Goal: Task Accomplishment & Management: Manage account settings

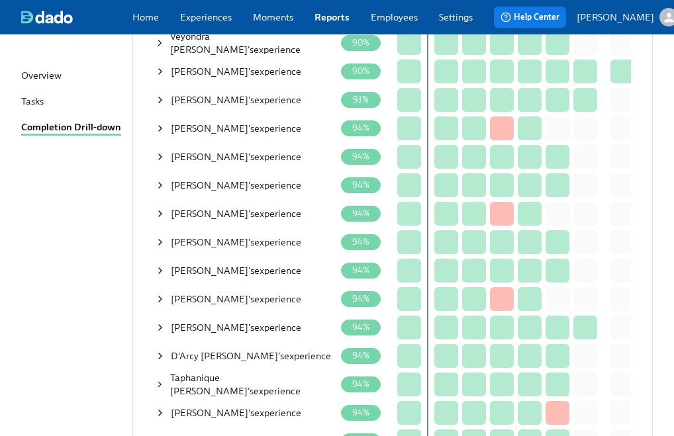
scroll to position [1169, 0]
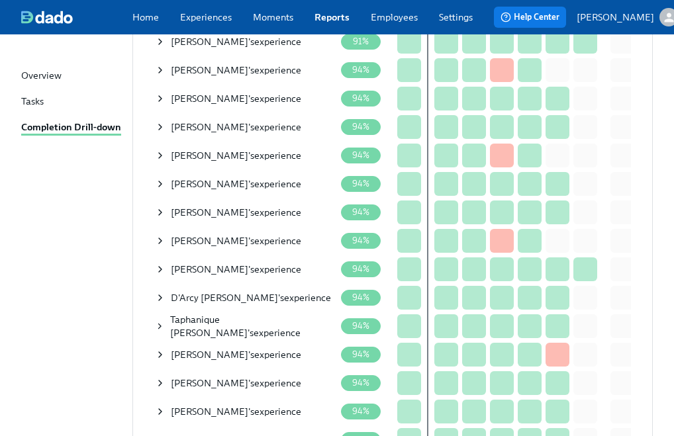
click at [160, 272] on icon at bounding box center [160, 269] width 3 height 5
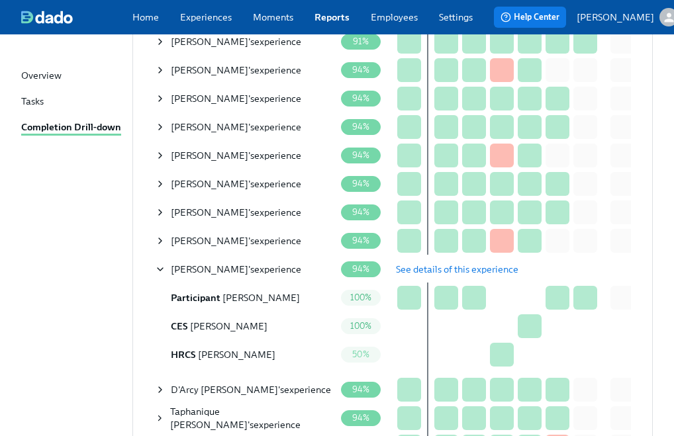
click at [439, 271] on span "See details of this experience" at bounding box center [457, 269] width 122 height 13
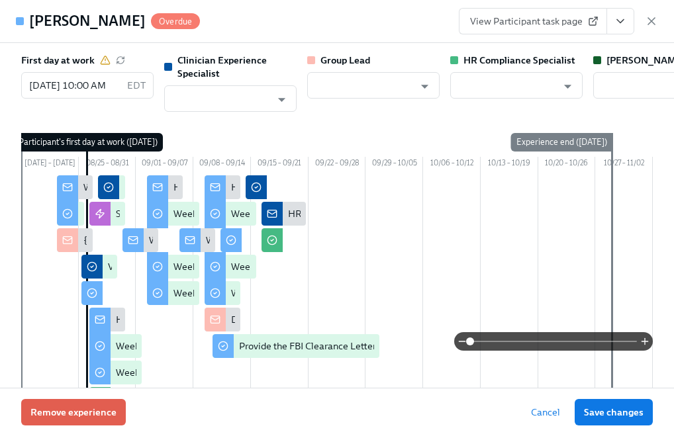
type input "Lara Babalola"
type input "Will Wischhusen"
type input "[PERSON_NAME]"
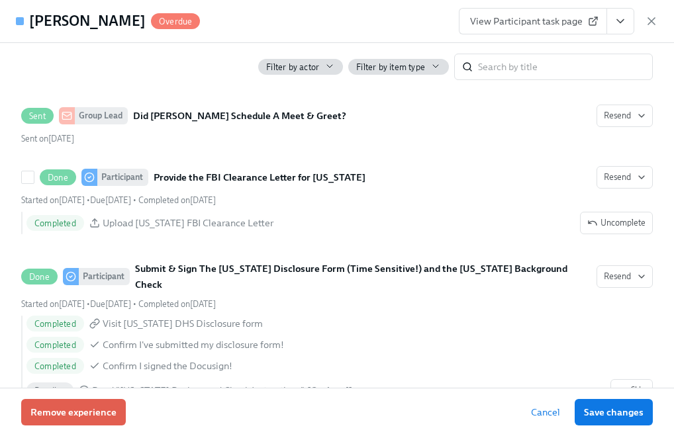
scroll to position [2700, 0]
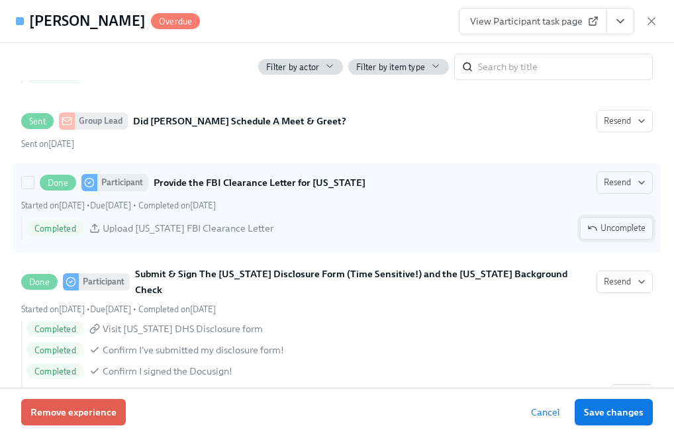
click at [604, 235] on span "Uncomplete" at bounding box center [616, 228] width 58 height 13
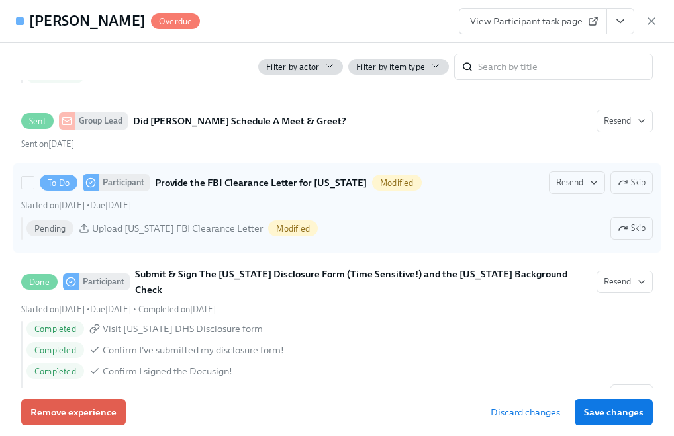
click at [527, 212] on div "Started on September 10th • Due October 1st" at bounding box center [336, 205] width 631 height 13
click at [34, 189] on input "To Do Participant Provide the FBI Clearance Letter for Pennsylvania Modified Re…" at bounding box center [28, 183] width 12 height 12
checkbox input "true"
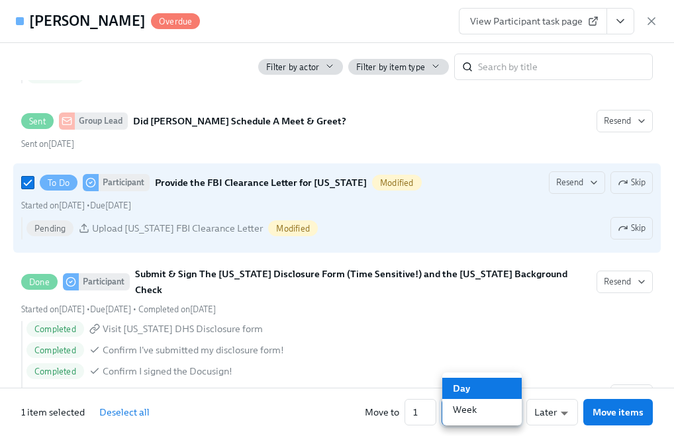
click at [476, 405] on li "Week" at bounding box center [481, 409] width 79 height 21
type input "w"
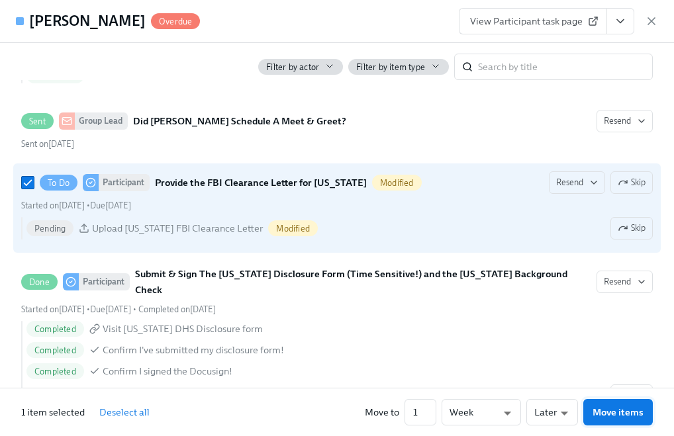
click at [597, 408] on span "Move items" at bounding box center [617, 412] width 51 height 13
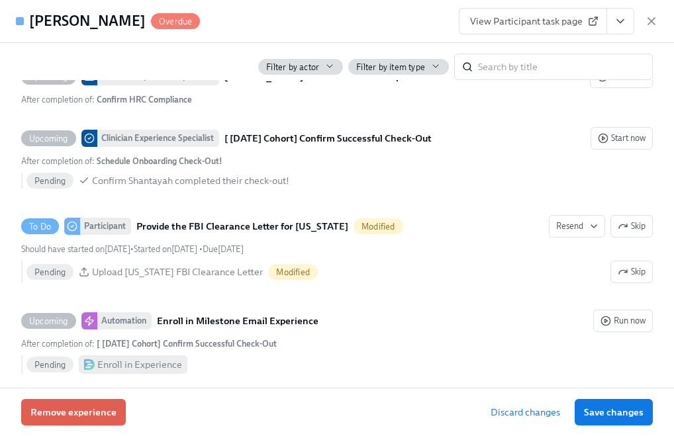
scroll to position [3329, 0]
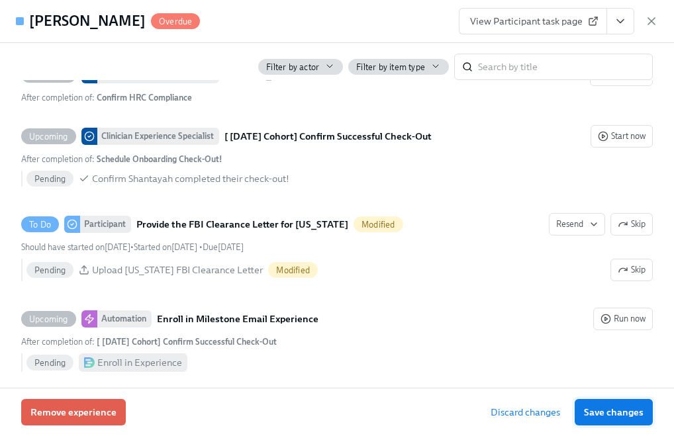
click at [612, 417] on span "Save changes" at bounding box center [614, 412] width 60 height 13
click at [650, 17] on icon "button" at bounding box center [650, 21] width 13 height 13
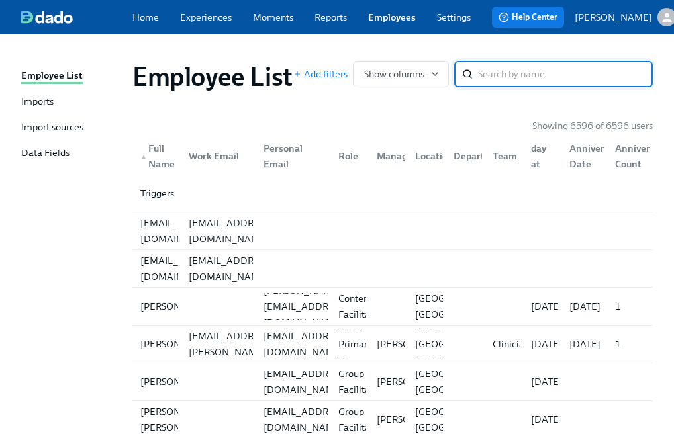
paste input "Para Black"
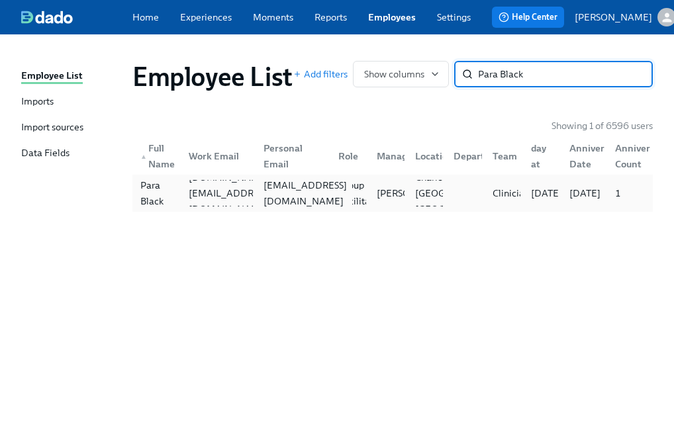
type input "Para Black"
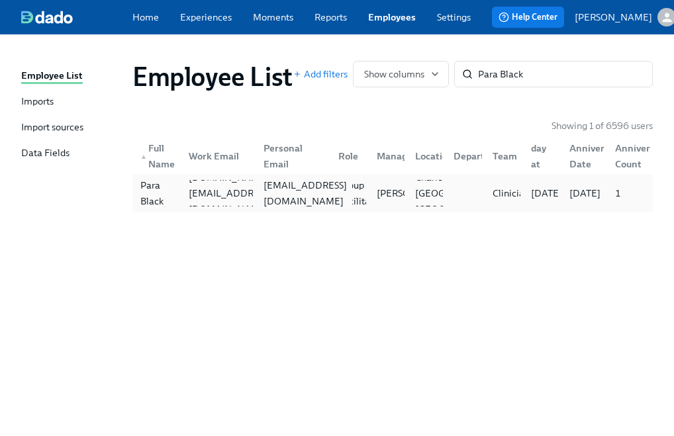
click at [300, 193] on div "paraeblack@gmail.com" at bounding box center [305, 193] width 94 height 32
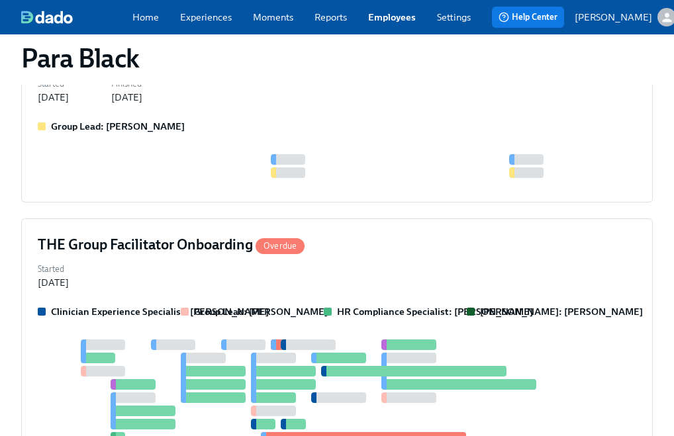
scroll to position [288, 0]
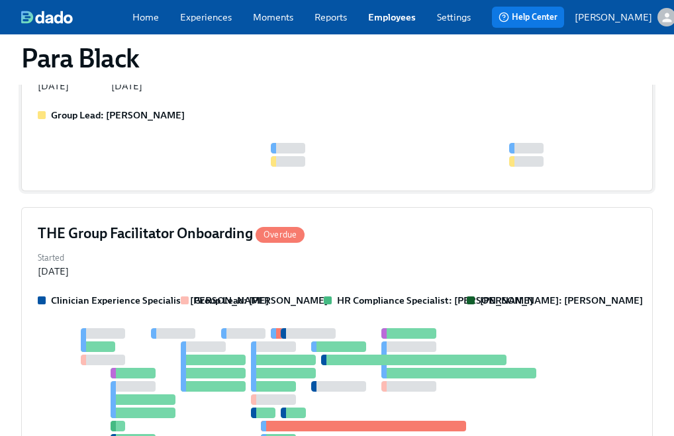
click at [255, 143] on div at bounding box center [427, 155] width 778 height 24
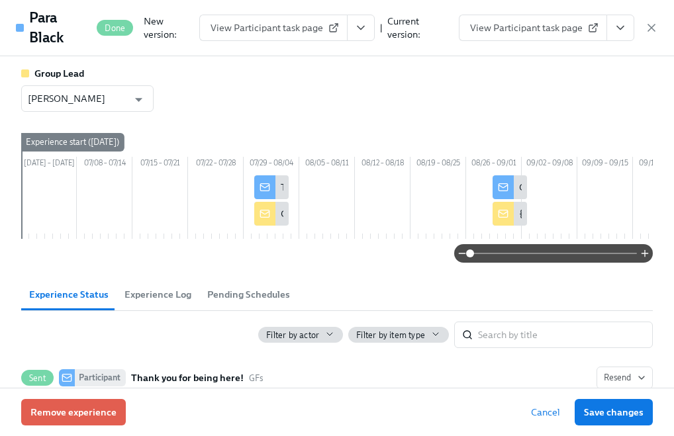
scroll to position [185, 0]
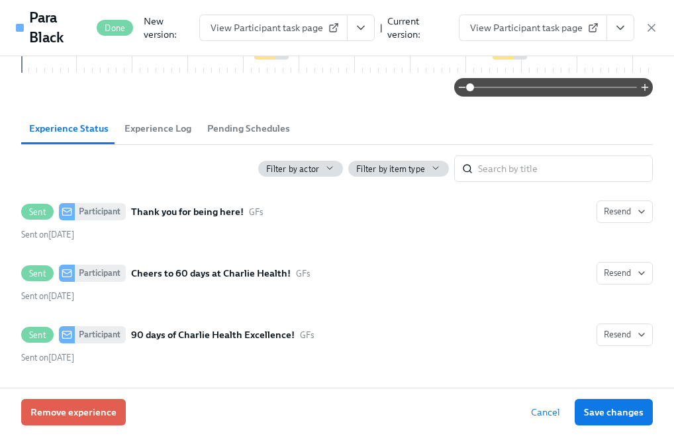
click at [658, 24] on div "Para Black Done New version: View Participant task page | Current version: View…" at bounding box center [337, 28] width 674 height 56
click at [649, 26] on icon "button" at bounding box center [650, 27] width 13 height 13
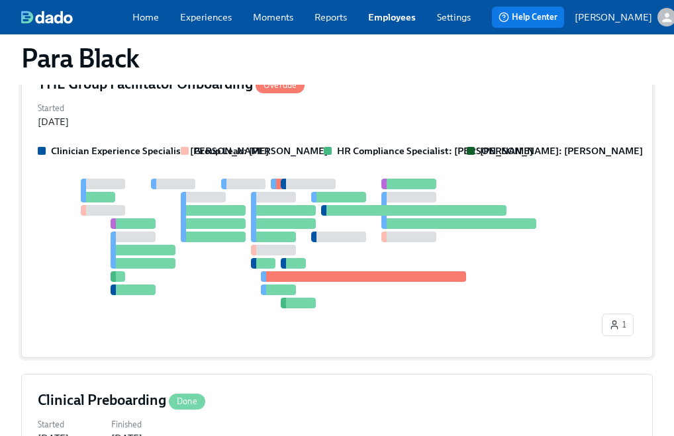
scroll to position [466, 0]
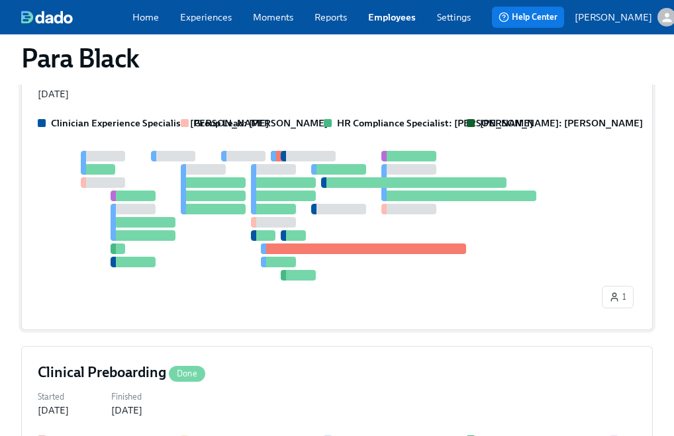
click at [247, 230] on div "1" at bounding box center [337, 232] width 598 height 163
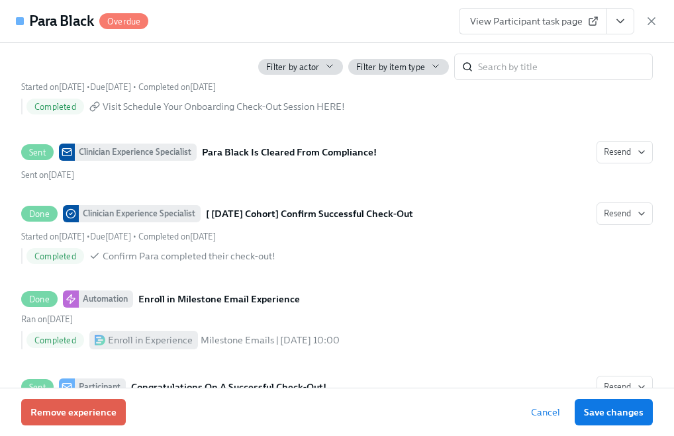
scroll to position [3562, 0]
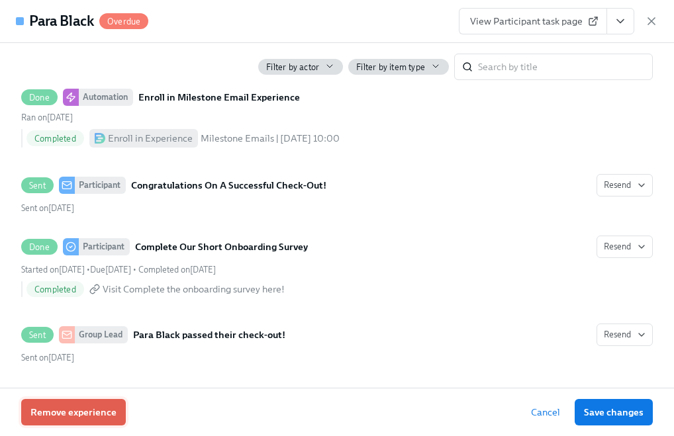
click at [68, 408] on span "Remove experience" at bounding box center [73, 412] width 86 height 13
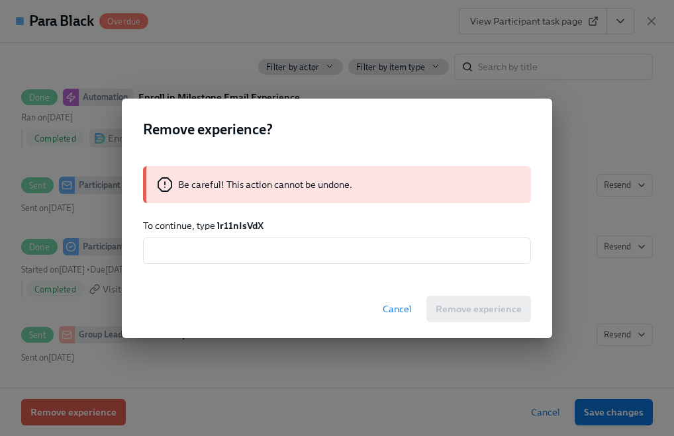
click at [242, 218] on div "Be careful! This action cannot be undone. To continue, type lr11nIsVdX ​" at bounding box center [337, 215] width 430 height 130
click at [237, 224] on strong "lr11nIsVdX" at bounding box center [240, 226] width 46 height 12
copy strong "lr11nIsVdX"
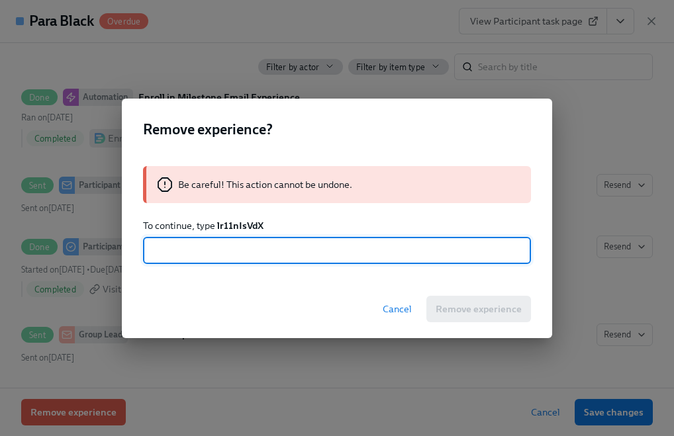
click at [218, 253] on input "text" at bounding box center [337, 251] width 388 height 26
click at [479, 311] on div "Cancel Remove experience" at bounding box center [337, 309] width 430 height 58
click at [279, 253] on input "text" at bounding box center [337, 251] width 388 height 26
paste input "lr11nIsVdX"
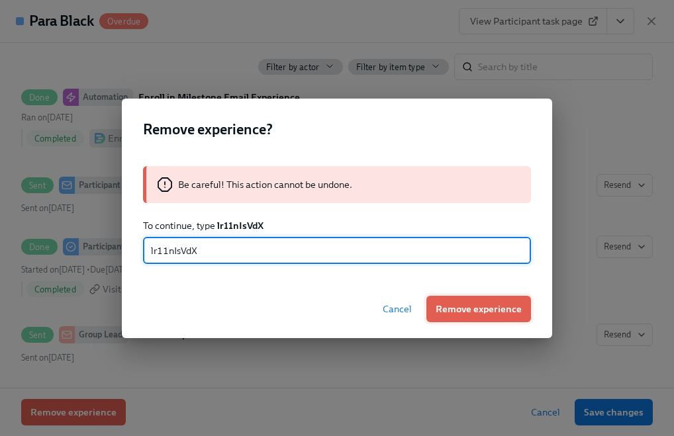
type input "lr11nIsVdX"
click at [459, 300] on button "Remove experience" at bounding box center [478, 309] width 105 height 26
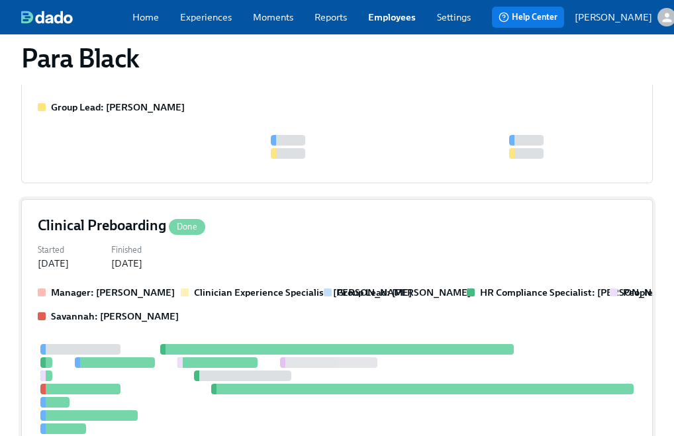
scroll to position [454, 0]
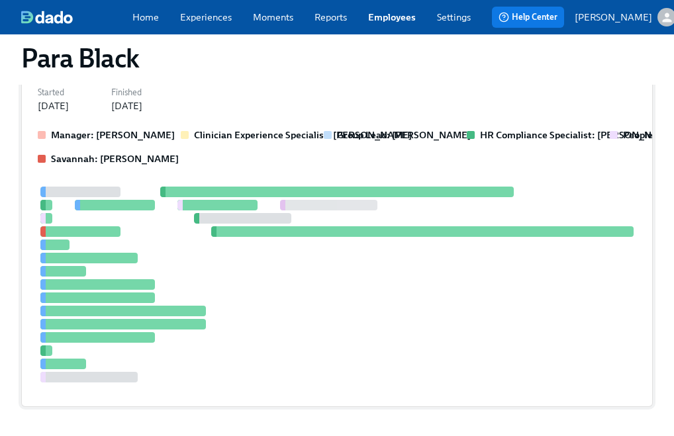
click at [206, 279] on div at bounding box center [337, 285] width 598 height 196
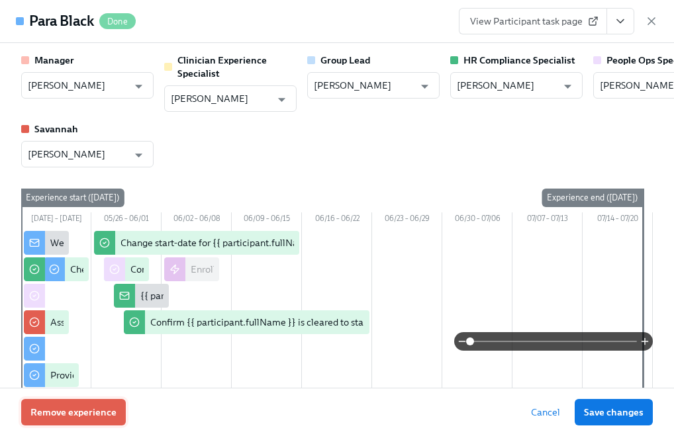
click at [60, 416] on span "Remove experience" at bounding box center [73, 412] width 86 height 13
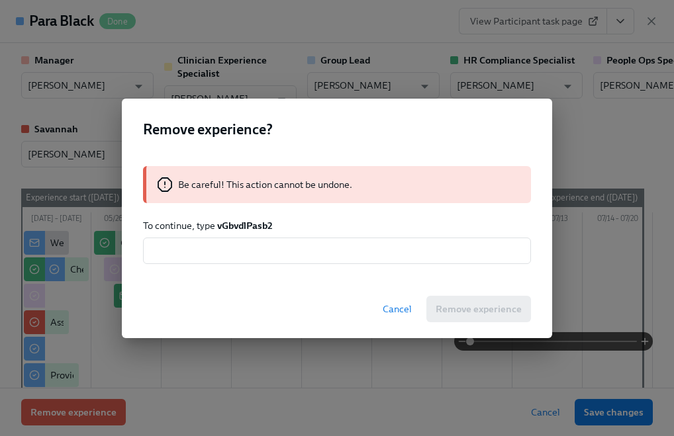
click at [245, 223] on strong "vGbvdlPasb2" at bounding box center [245, 226] width 56 height 12
copy strong "vGbvdlPasb2"
click at [246, 255] on input "text" at bounding box center [337, 251] width 388 height 26
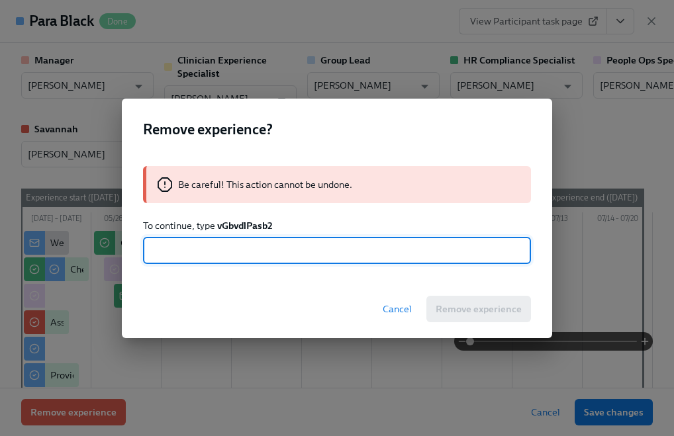
paste input "vGbvdlPasb2"
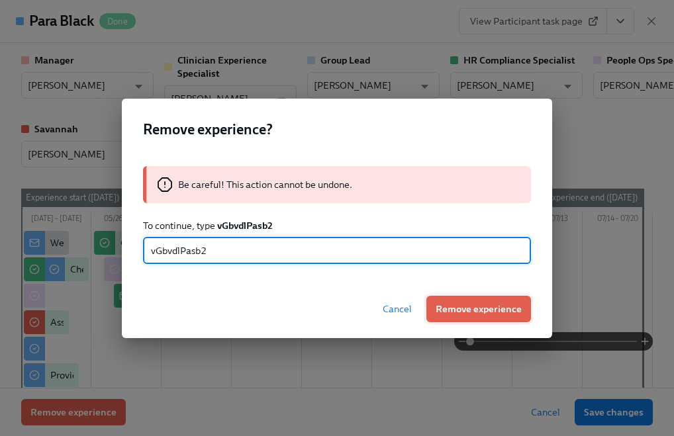
type input "vGbvdlPasb2"
click at [461, 314] on span "Remove experience" at bounding box center [478, 308] width 86 height 13
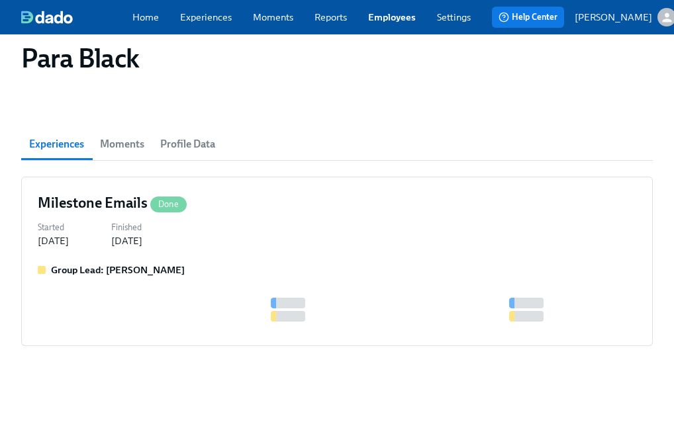
scroll to position [73, 0]
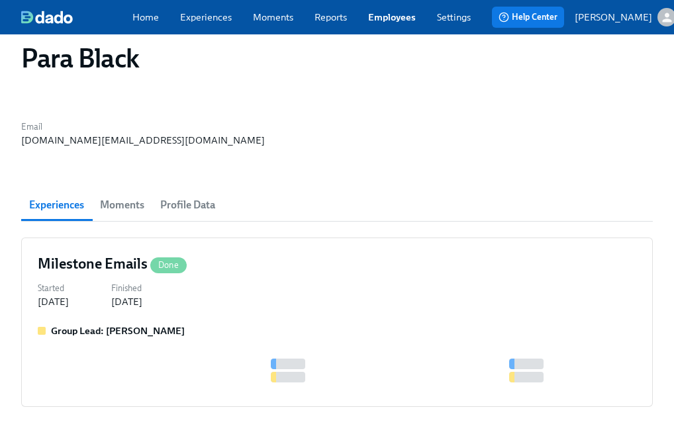
click at [192, 23] on link "Experiences" at bounding box center [206, 17] width 52 height 13
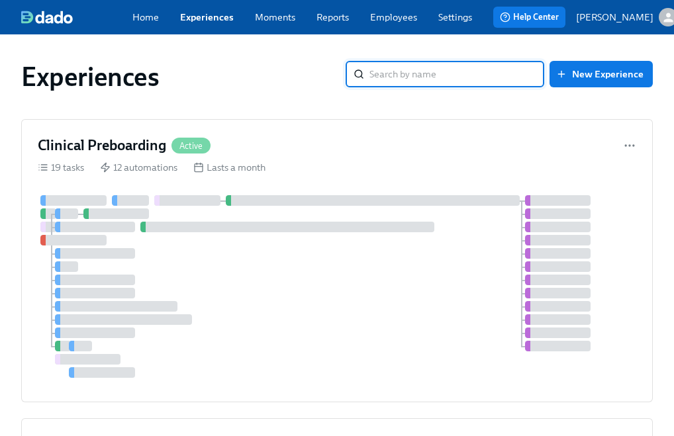
type input "Leah Gray"
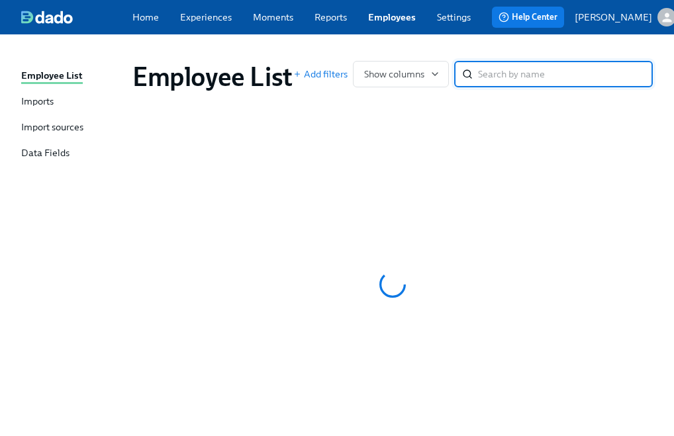
click at [511, 79] on input "search" at bounding box center [565, 74] width 175 height 26
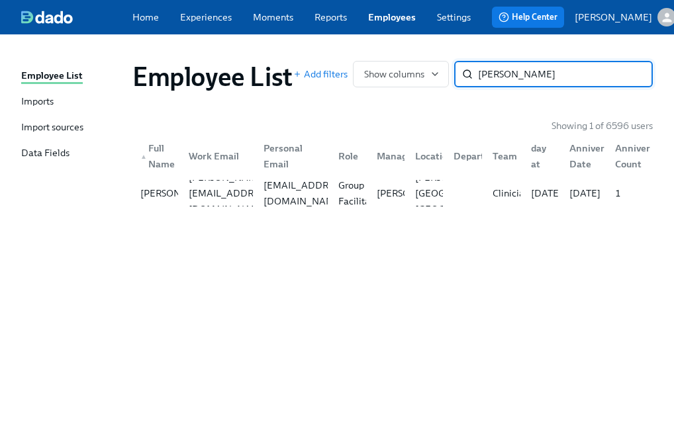
type input "[PERSON_NAME]"
click at [225, 204] on div "leah.gray@charliehealth.com" at bounding box center [230, 193] width 94 height 48
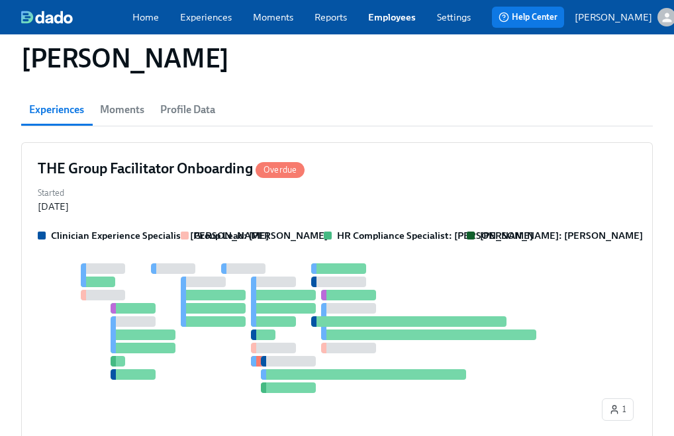
scroll to position [179, 0]
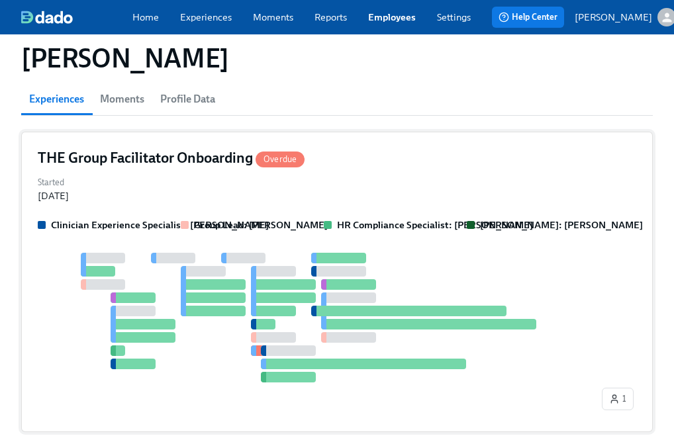
click at [186, 287] on div at bounding box center [318, 318] width 561 height 130
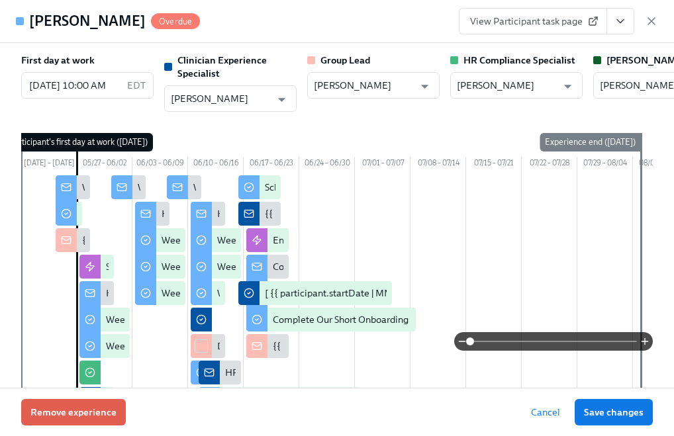
scroll to position [0, 72]
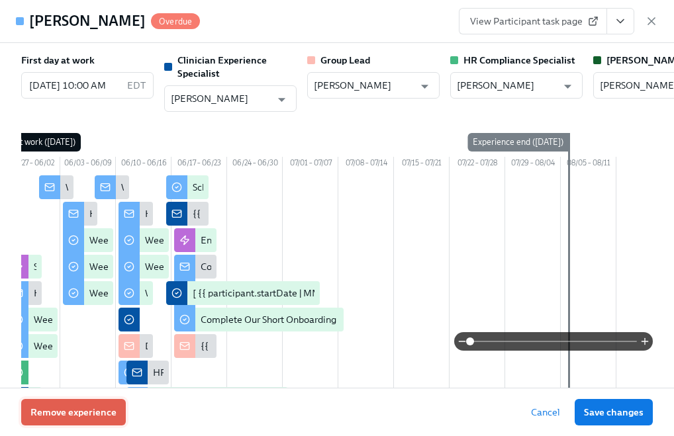
click at [101, 406] on span "Remove experience" at bounding box center [73, 412] width 86 height 13
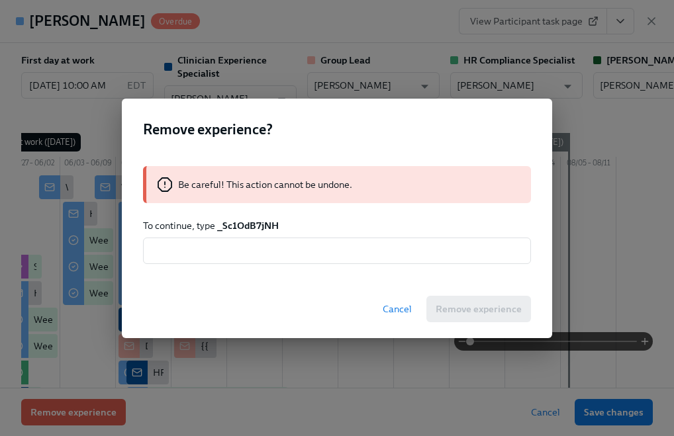
click at [252, 226] on strong "_Sc1OdB7jNH" at bounding box center [248, 226] width 62 height 12
copy strong "_Sc1OdB7jNH"
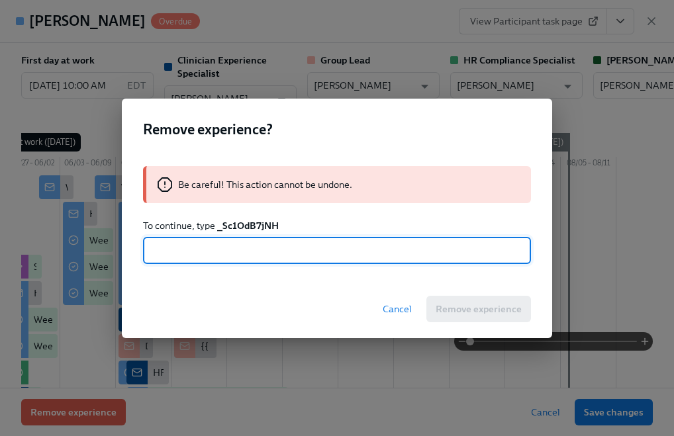
click at [226, 254] on input "text" at bounding box center [337, 251] width 388 height 26
paste input "_Sc1OdB7jNH"
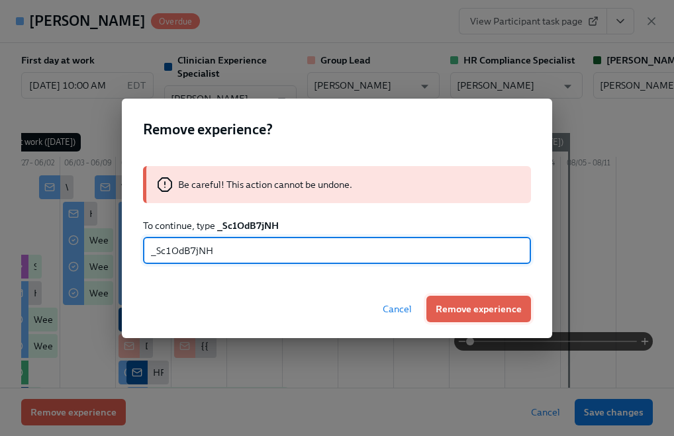
type input "_Sc1OdB7jNH"
click at [484, 304] on span "Remove experience" at bounding box center [478, 308] width 86 height 13
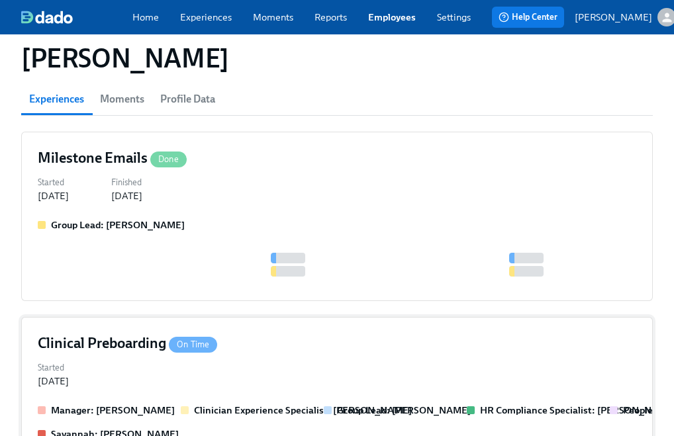
click at [240, 359] on div "Started May 09, 2025" at bounding box center [337, 373] width 598 height 29
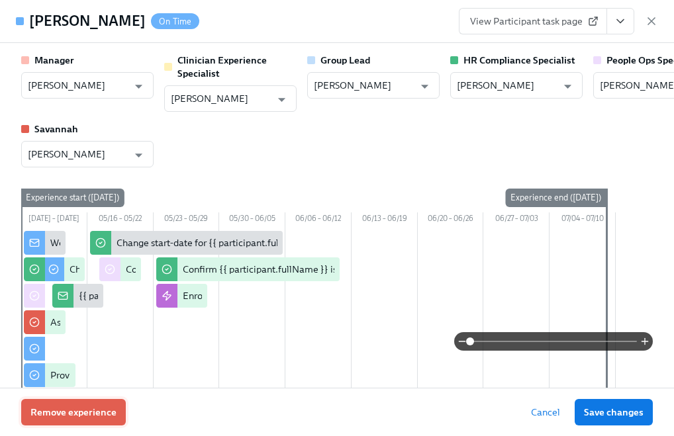
click at [109, 407] on span "Remove experience" at bounding box center [73, 412] width 86 height 13
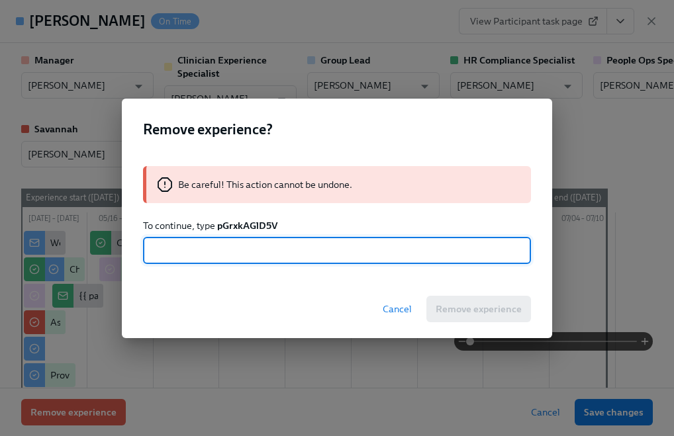
click at [247, 224] on strong "pGrxkAGlD5V" at bounding box center [247, 226] width 60 height 12
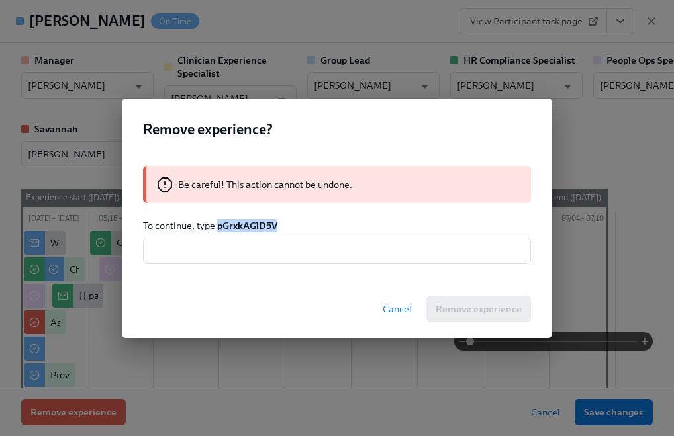
click at [247, 224] on strong "pGrxkAGlD5V" at bounding box center [247, 226] width 60 height 12
copy strong "pGrxkAGlD5V"
click at [259, 259] on input "text" at bounding box center [337, 251] width 388 height 26
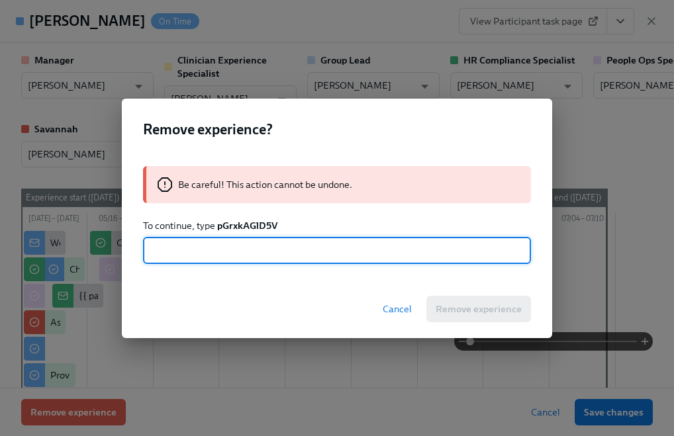
paste input "pGrxkAGlD5V"
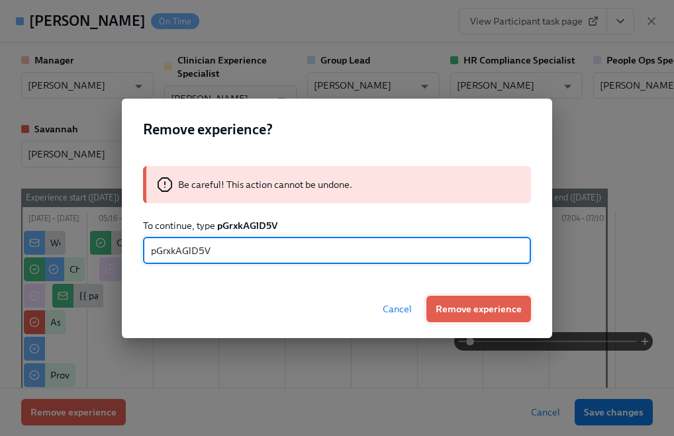
type input "pGrxkAGlD5V"
click at [447, 310] on span "Remove experience" at bounding box center [478, 308] width 86 height 13
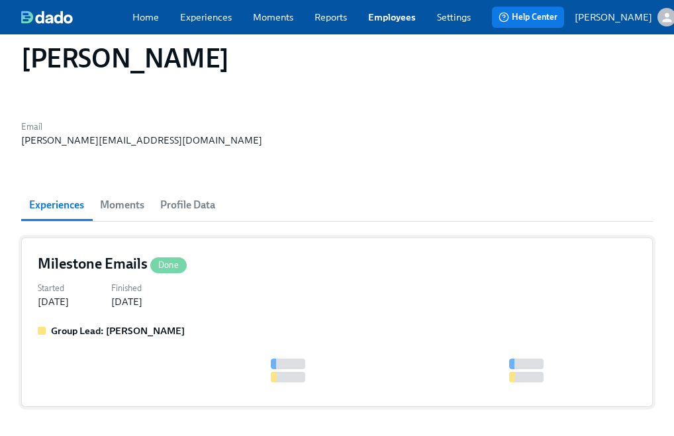
click at [298, 324] on div "Group Lead: Aime Kunes" at bounding box center [337, 330] width 598 height 13
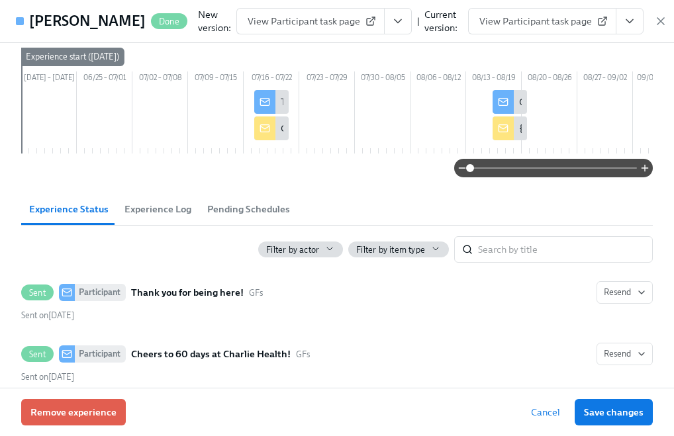
scroll to position [185, 0]
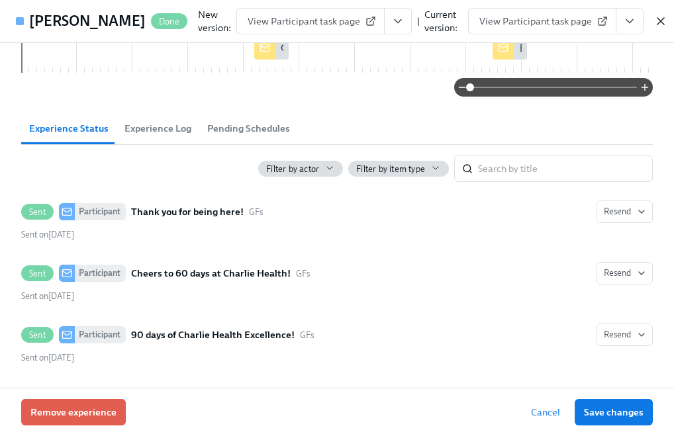
click at [657, 24] on icon "button" at bounding box center [660, 21] width 7 height 7
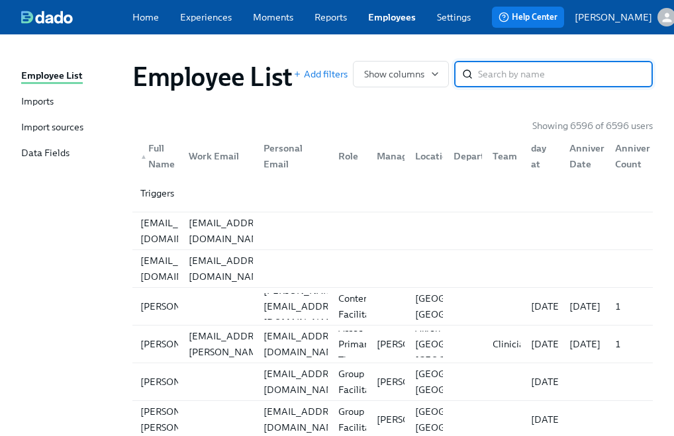
paste input "Darlene Nivens"
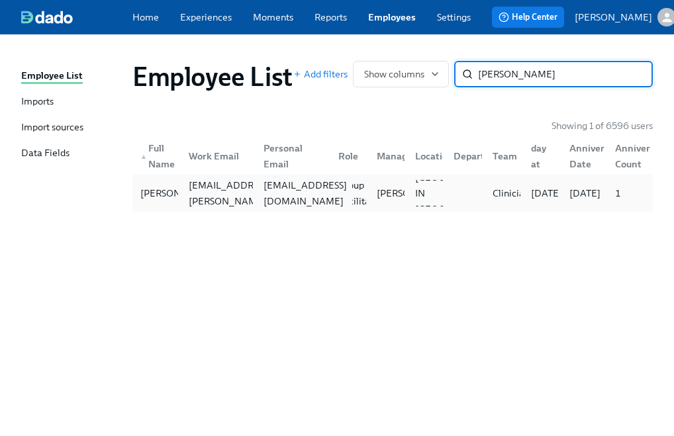
type input "Darlene Nivens"
click at [314, 197] on div "dnivens1@gmail.com" at bounding box center [305, 193] width 94 height 32
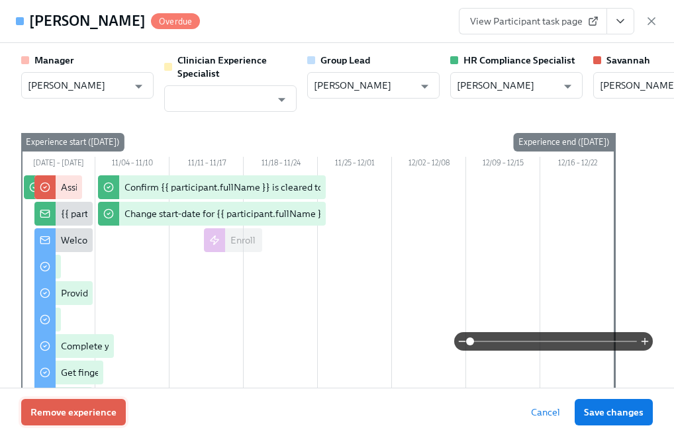
click at [40, 421] on button "Remove experience" at bounding box center [73, 412] width 105 height 26
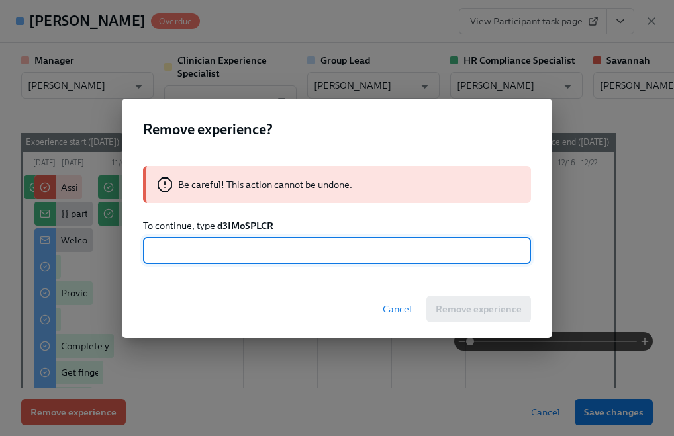
click at [247, 228] on strong "d3IMoSPLCR" at bounding box center [245, 226] width 56 height 12
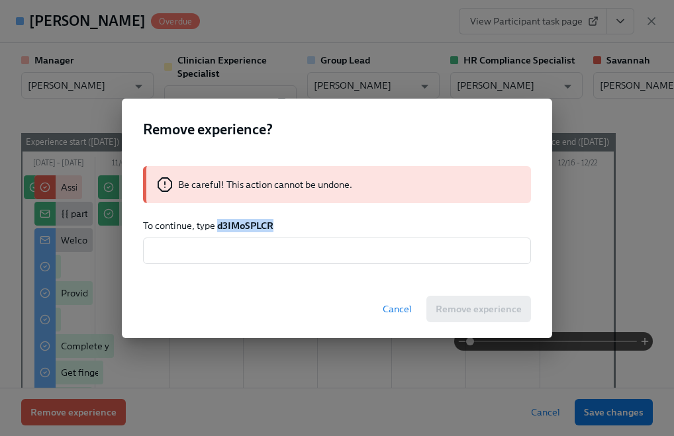
click at [247, 228] on strong "d3IMoSPLCR" at bounding box center [245, 226] width 56 height 12
copy strong "d3IMoSPLCR"
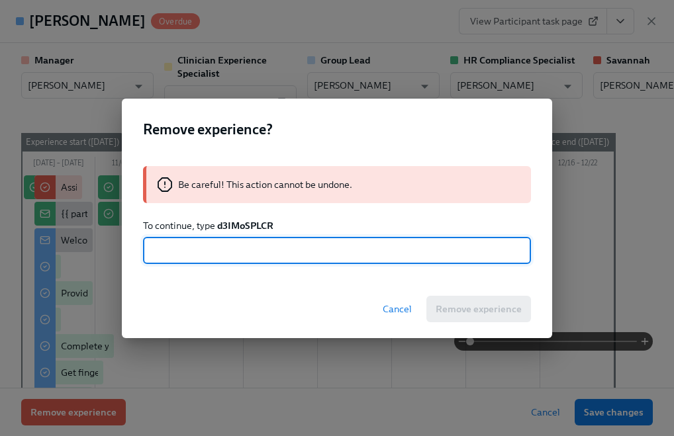
click at [245, 259] on input "text" at bounding box center [337, 251] width 388 height 26
paste input "d3IMoSPLCR"
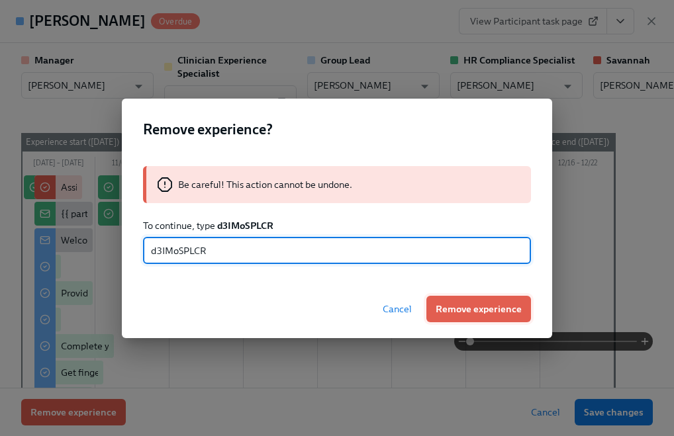
type input "d3IMoSPLCR"
click at [449, 300] on button "Remove experience" at bounding box center [478, 309] width 105 height 26
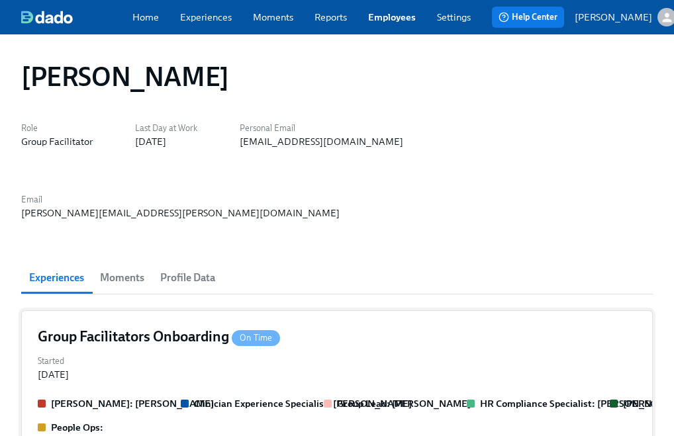
click at [289, 352] on div "Started Nov 14, 2024" at bounding box center [337, 366] width 598 height 29
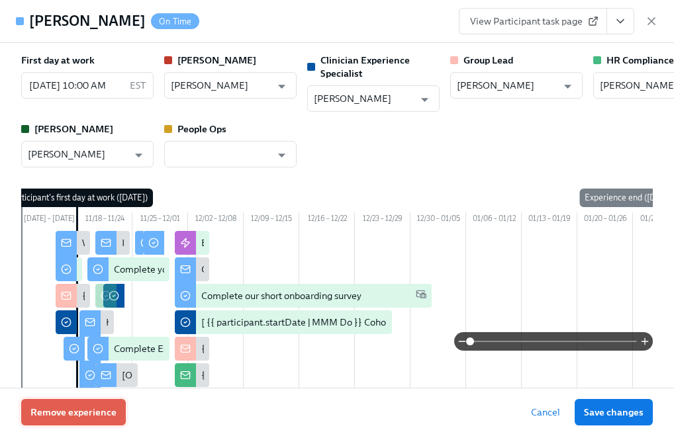
scroll to position [0, 72]
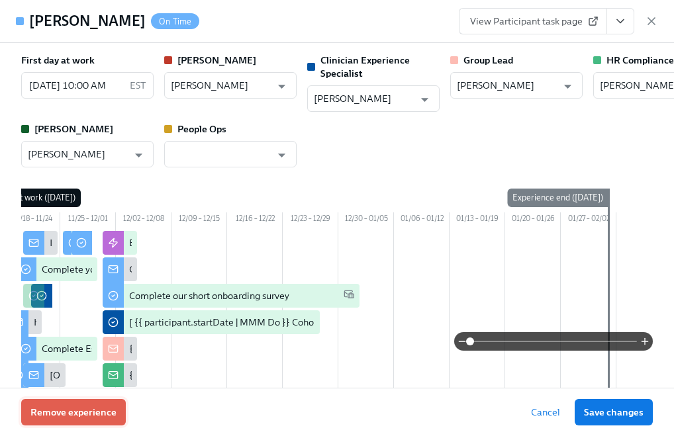
click at [93, 423] on button "Remove experience" at bounding box center [73, 412] width 105 height 26
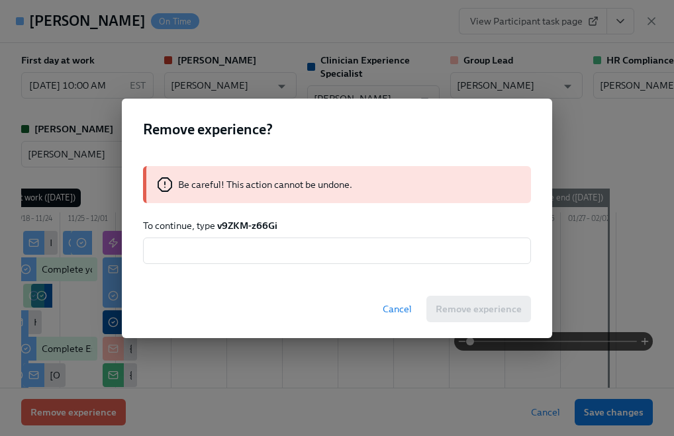
drag, startPoint x: 216, startPoint y: 226, endPoint x: 283, endPoint y: 224, distance: 66.9
click at [283, 224] on p "To continue, type v9ZKM-z66Gi" at bounding box center [337, 225] width 388 height 13
drag, startPoint x: 277, startPoint y: 222, endPoint x: 218, endPoint y: 226, distance: 59.7
click at [218, 226] on p "To continue, type v9ZKM-z66Gi" at bounding box center [337, 225] width 388 height 13
copy strong "v9ZKM-z66Gi"
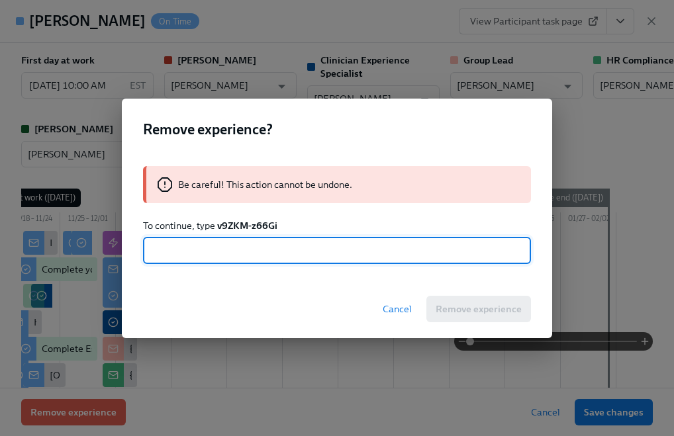
paste input "v9ZKM-z66Gi"
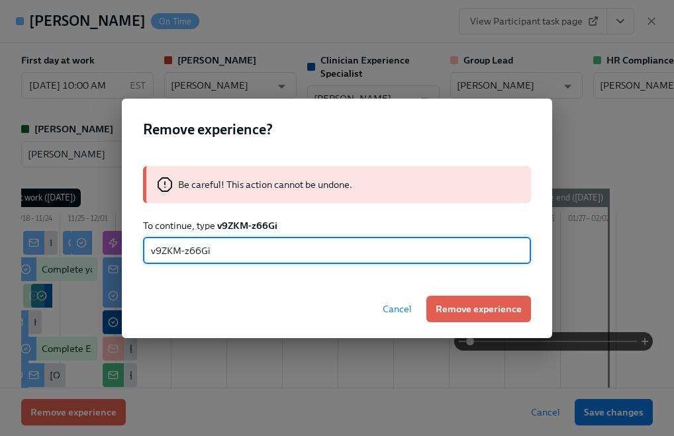
type input "v9ZKM-z66Gi"
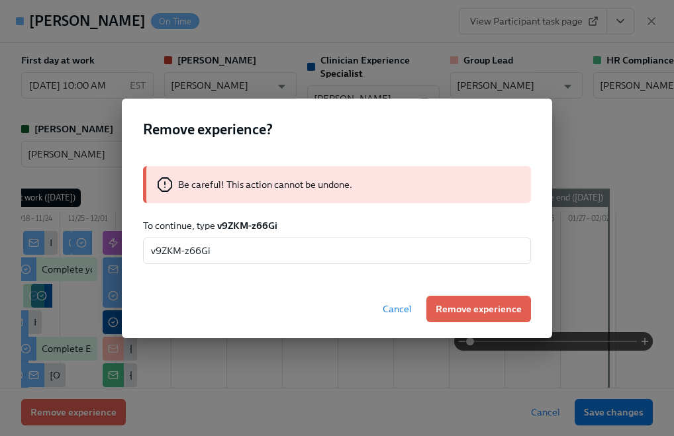
click at [426, 303] on div "Cancel Remove experience" at bounding box center [337, 309] width 430 height 58
click at [444, 312] on span "Remove experience" at bounding box center [478, 308] width 86 height 13
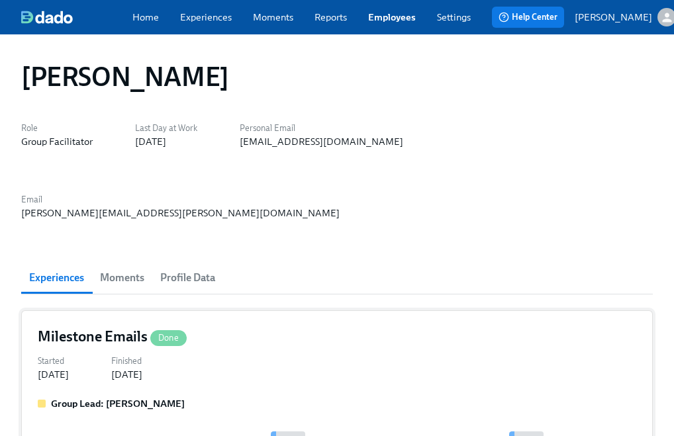
click at [268, 352] on div "Started Dec 01, 2024 Finished Jan 16, 2025" at bounding box center [337, 366] width 598 height 29
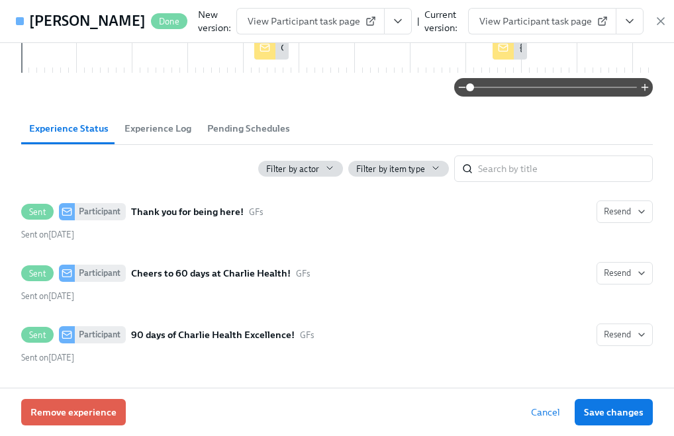
scroll to position [185, 0]
click at [657, 24] on icon "button" at bounding box center [660, 21] width 7 height 7
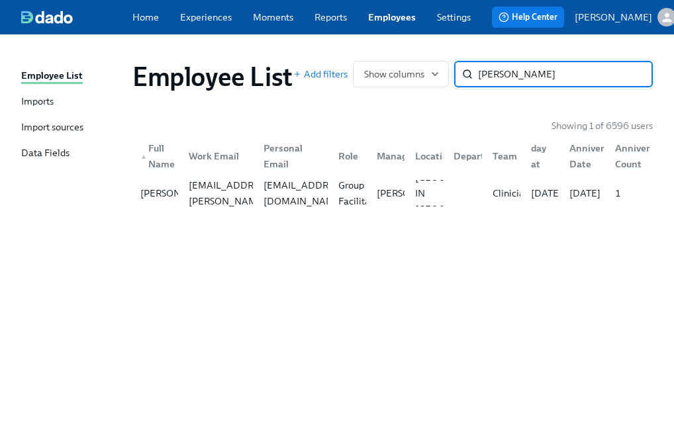
paste input "Branden Taylor"
type input "Branden Taylor"
click at [230, 195] on div at bounding box center [215, 193] width 75 height 26
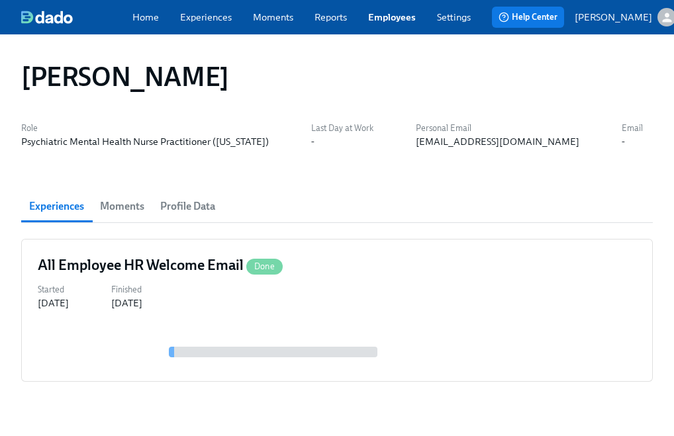
scroll to position [41, 0]
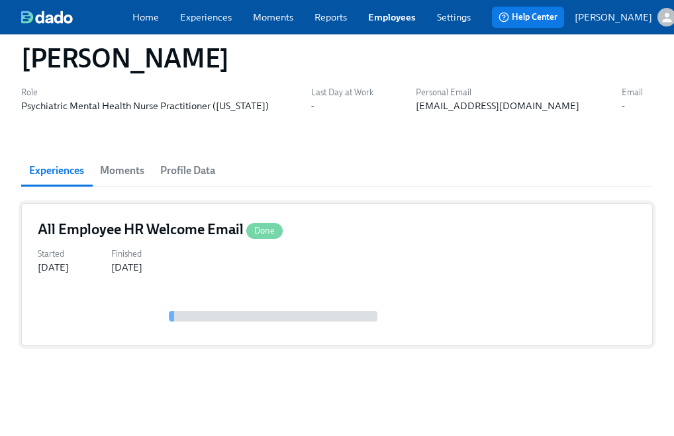
click at [189, 271] on div "Started Sep 19, 2025 Finished Sep 24, 2025" at bounding box center [337, 259] width 598 height 29
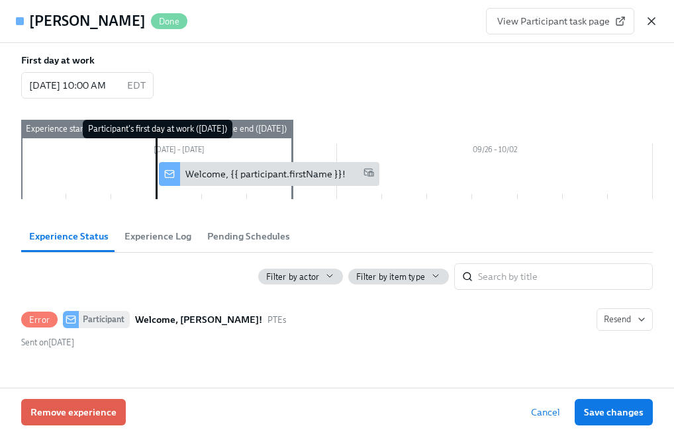
click at [648, 22] on icon "button" at bounding box center [650, 21] width 13 height 13
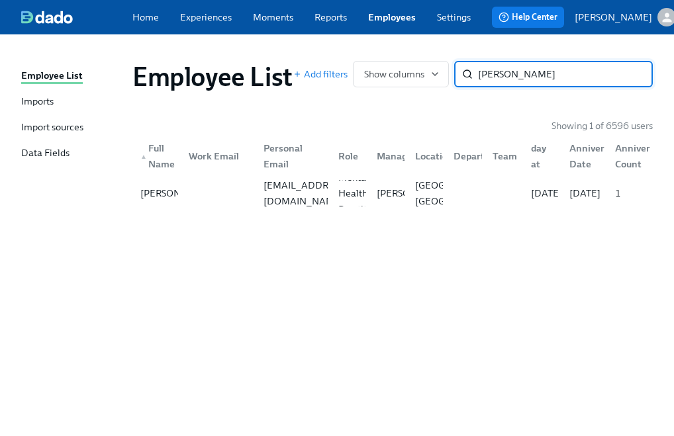
paste input "Teresa Johnson"
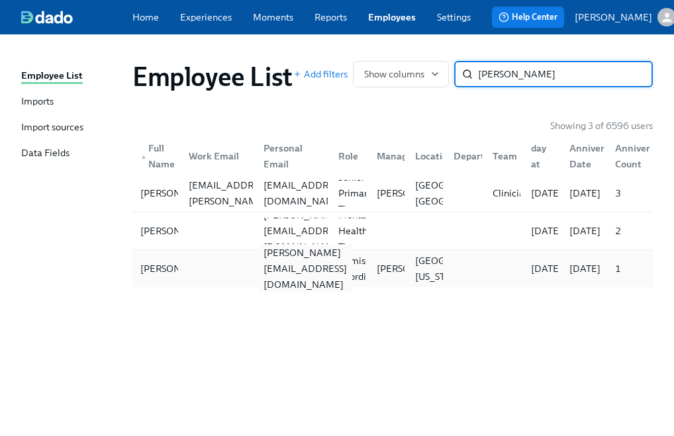
type input "Teresa Johnson"
click at [269, 274] on div "johnson.teresa136@gmail.com" at bounding box center [305, 269] width 94 height 48
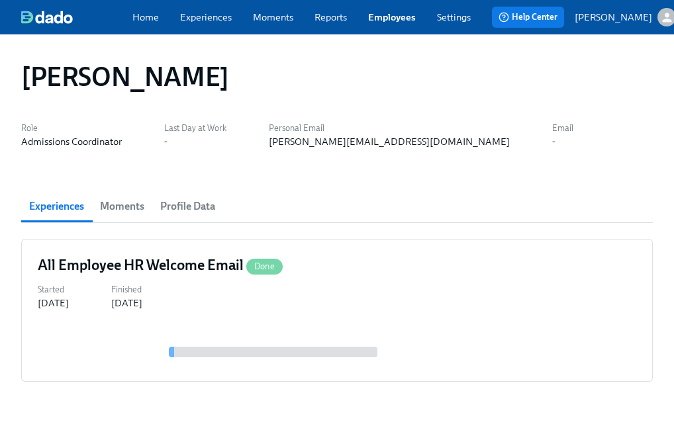
scroll to position [41, 0]
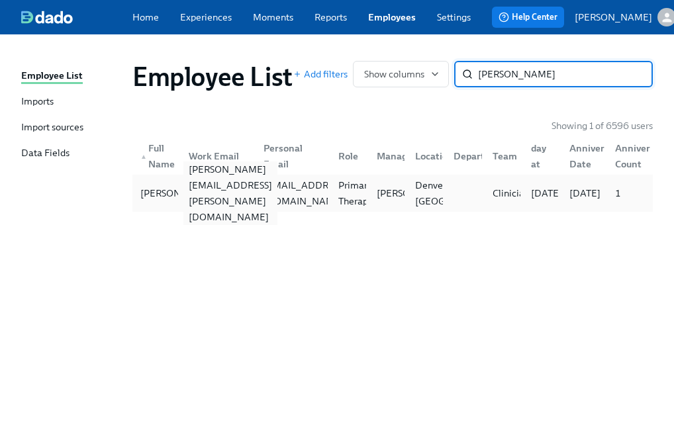
type input "[PERSON_NAME]"
click at [219, 206] on div "[PERSON_NAME][EMAIL_ADDRESS][PERSON_NAME][DOMAIN_NAME]" at bounding box center [215, 193] width 75 height 26
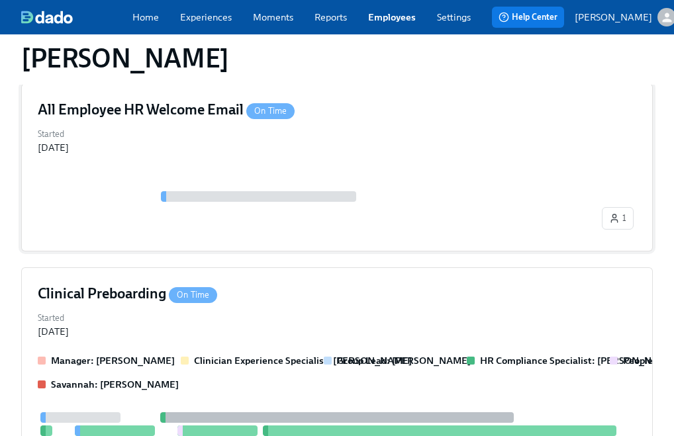
scroll to position [459, 0]
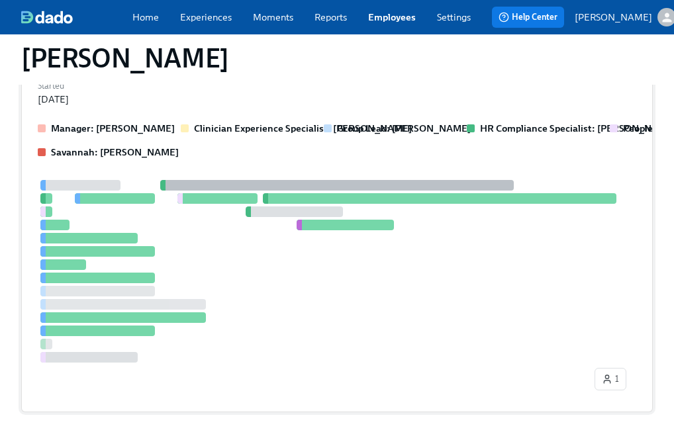
click at [132, 326] on div at bounding box center [97, 331] width 114 height 11
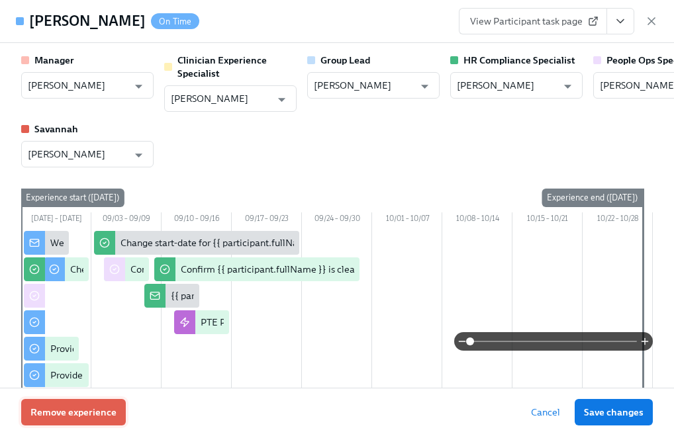
click at [87, 408] on span "Remove experience" at bounding box center [73, 412] width 86 height 13
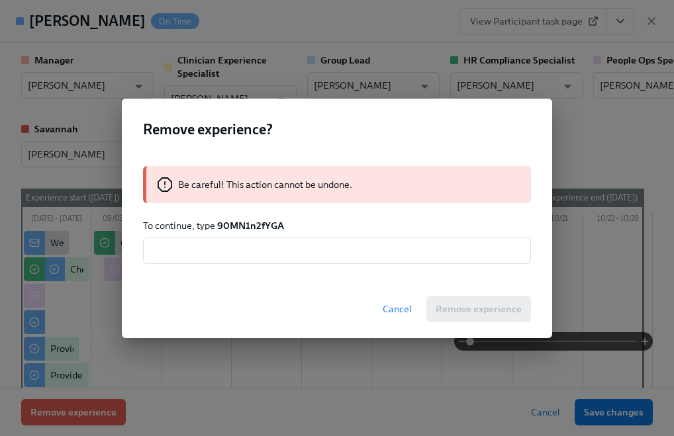
click at [251, 221] on strong "90MN1n2fYGA" at bounding box center [250, 226] width 67 height 12
copy strong "90MN1n2fYGA"
click at [246, 258] on input "text" at bounding box center [337, 251] width 388 height 26
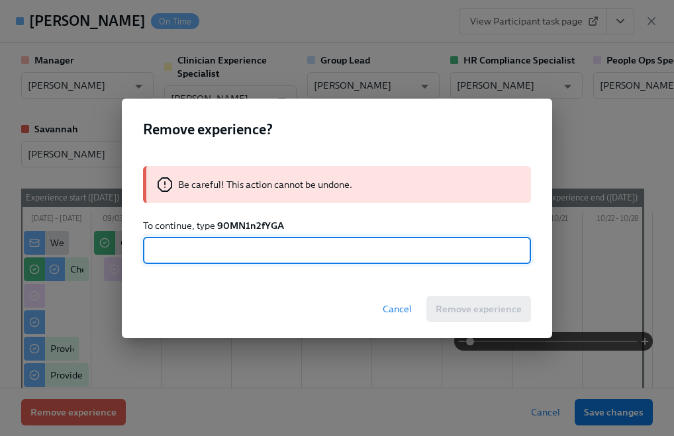
paste input "90MN1n2fYGA"
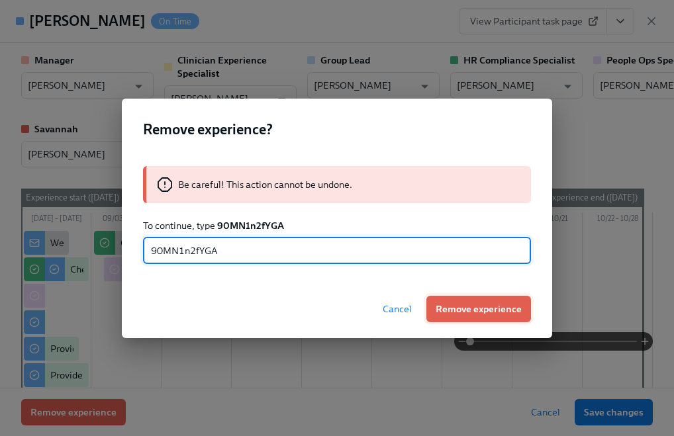
type input "90MN1n2fYGA"
click at [446, 300] on button "Remove experience" at bounding box center [478, 309] width 105 height 26
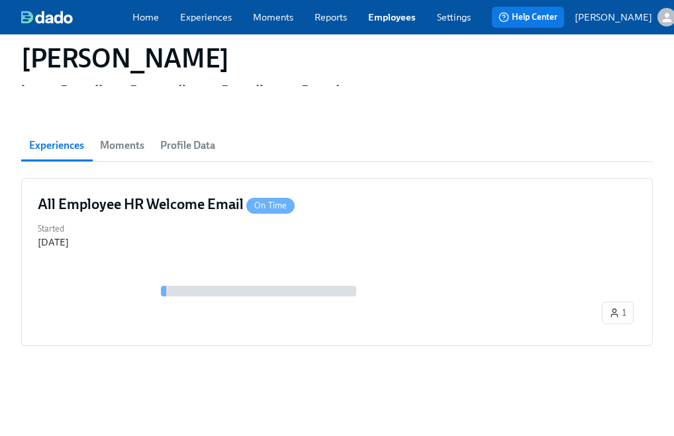
scroll to position [66, 0]
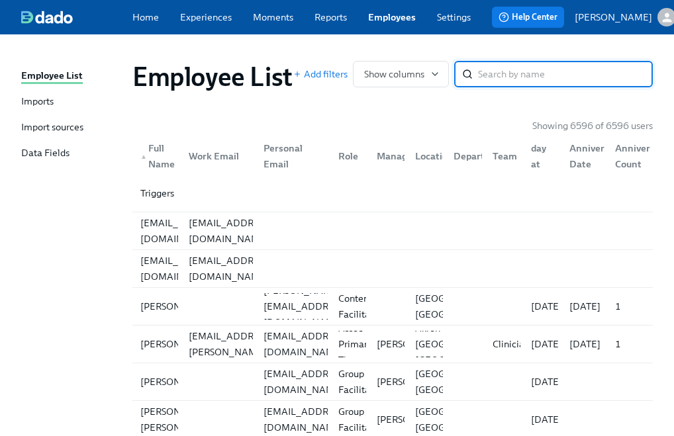
paste input "[PERSON_NAME]"
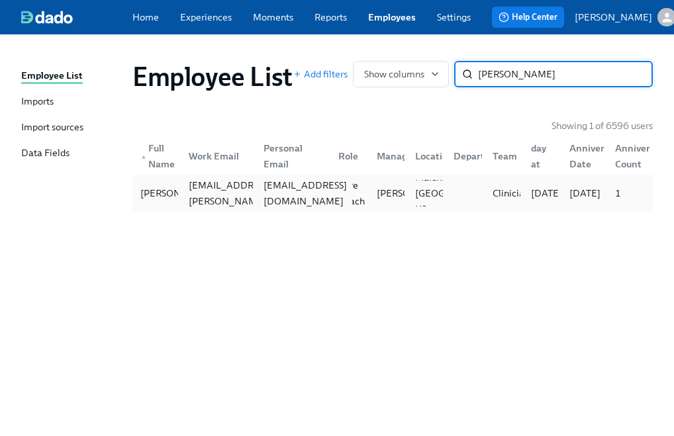
type input "[PERSON_NAME]"
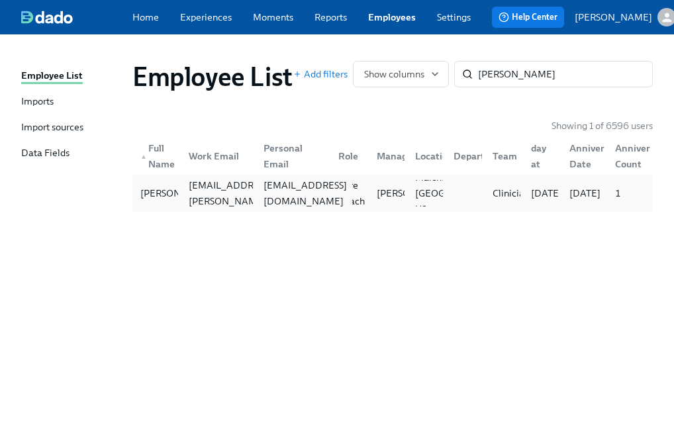
click at [290, 197] on div "[EMAIL_ADDRESS][DOMAIN_NAME]" at bounding box center [305, 193] width 94 height 32
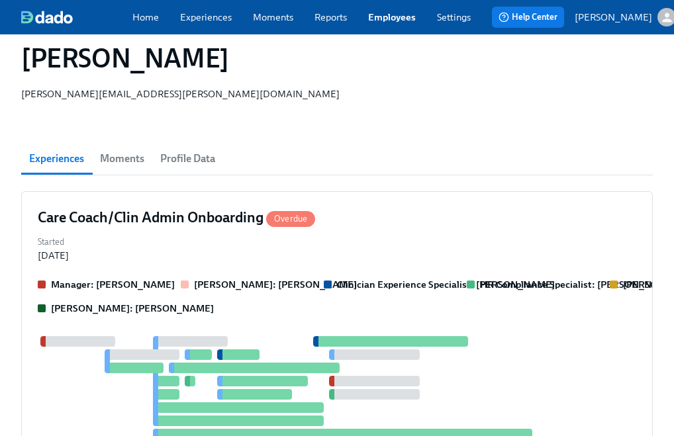
scroll to position [171, 0]
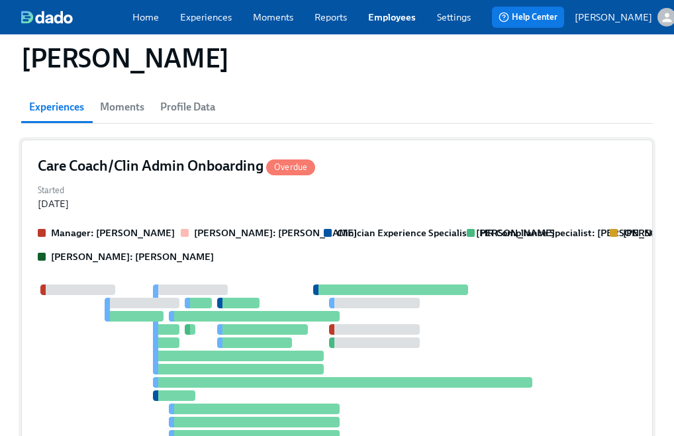
click at [251, 285] on div at bounding box center [318, 369] width 561 height 169
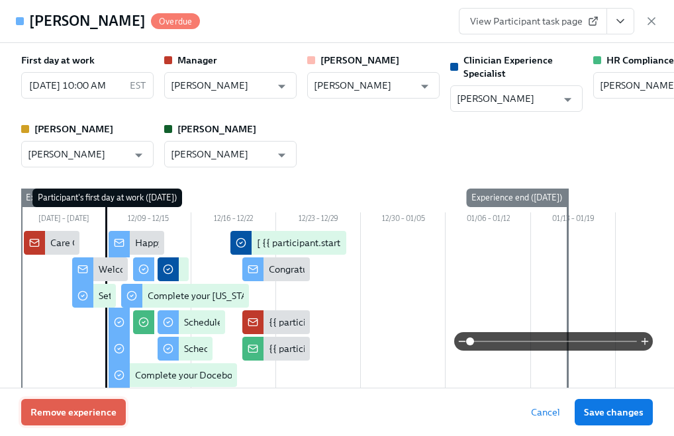
click at [85, 419] on button "Remove experience" at bounding box center [73, 412] width 105 height 26
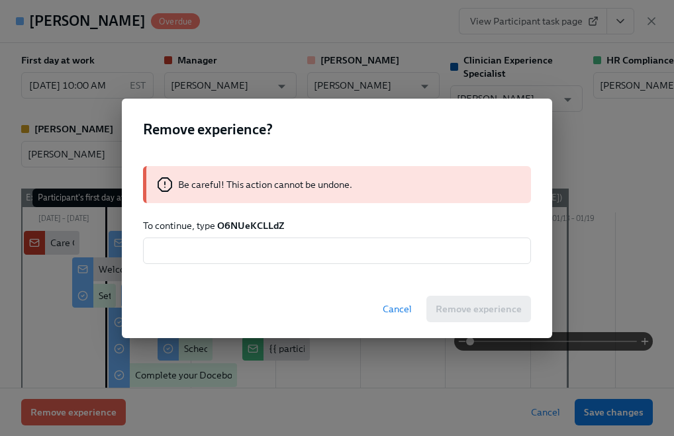
click at [256, 226] on strong "O6NUeKCLLdZ" at bounding box center [250, 226] width 67 height 12
copy strong "O6NUeKCLLdZ"
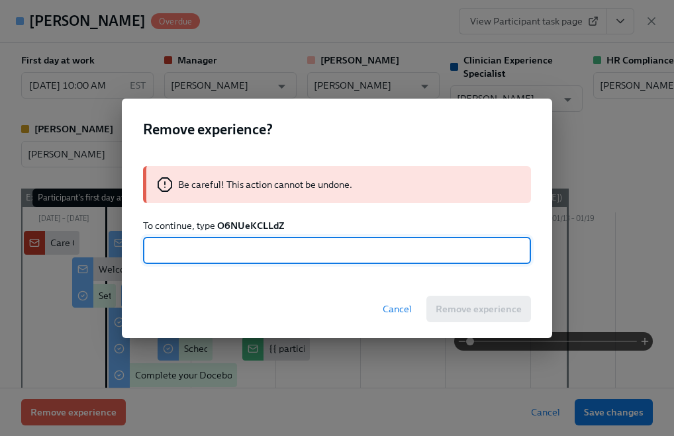
click at [253, 255] on input "text" at bounding box center [337, 251] width 388 height 26
paste input "O6NUeKCLLdZ"
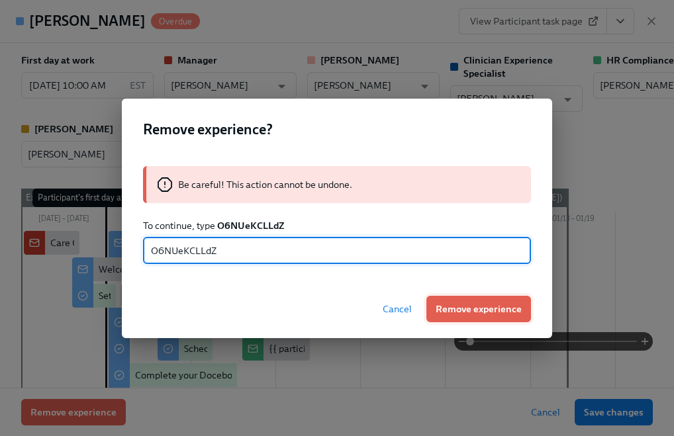
type input "O6NUeKCLLdZ"
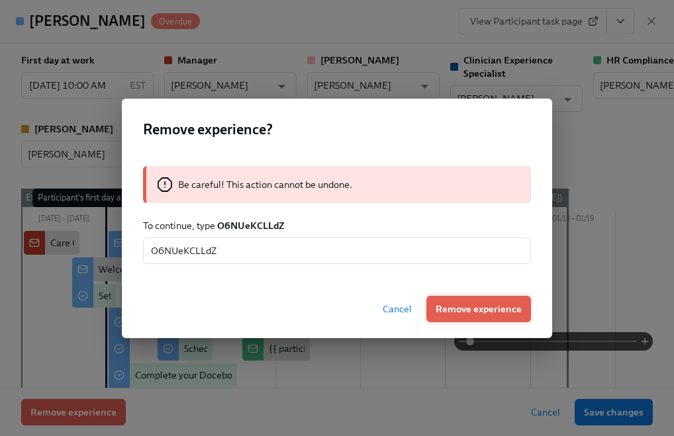
click at [435, 304] on button "Remove experience" at bounding box center [478, 309] width 105 height 26
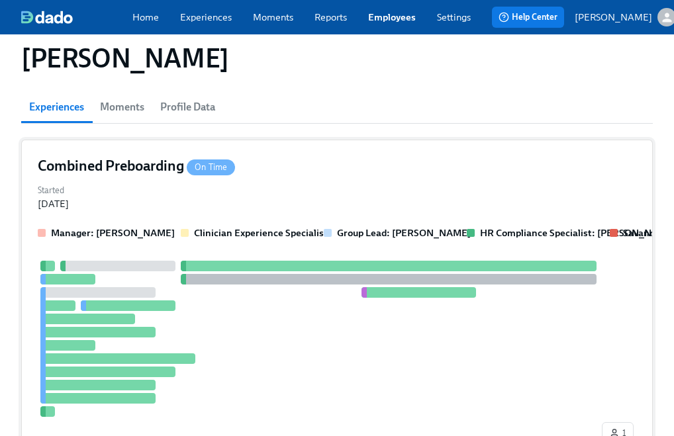
click at [158, 324] on div at bounding box center [318, 339] width 561 height 156
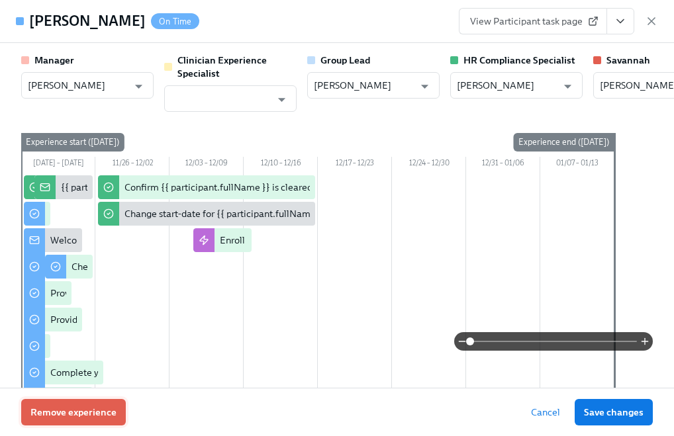
click at [103, 407] on span "Remove experience" at bounding box center [73, 412] width 86 height 13
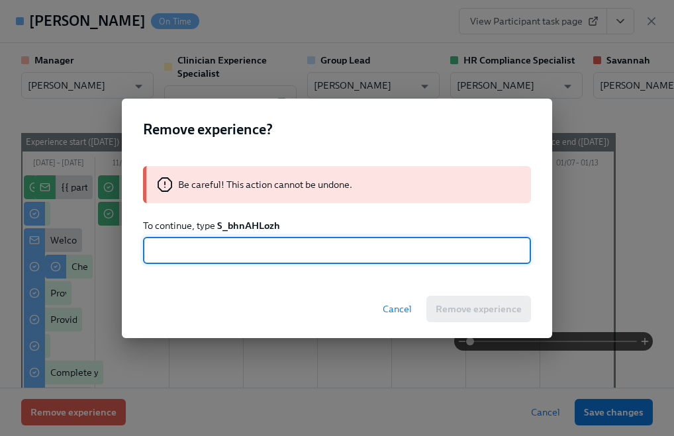
click at [237, 223] on strong "S_bhnAHLozh" at bounding box center [248, 226] width 63 height 12
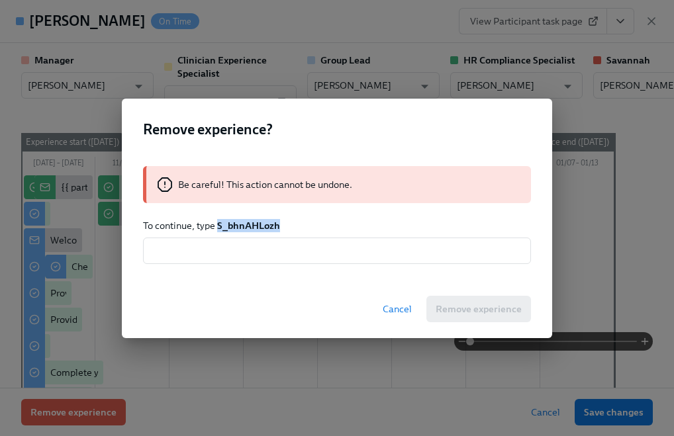
click at [237, 223] on strong "S_bhnAHLozh" at bounding box center [248, 226] width 63 height 12
copy strong "S_bhnAHLozh"
click at [238, 244] on input "text" at bounding box center [337, 251] width 388 height 26
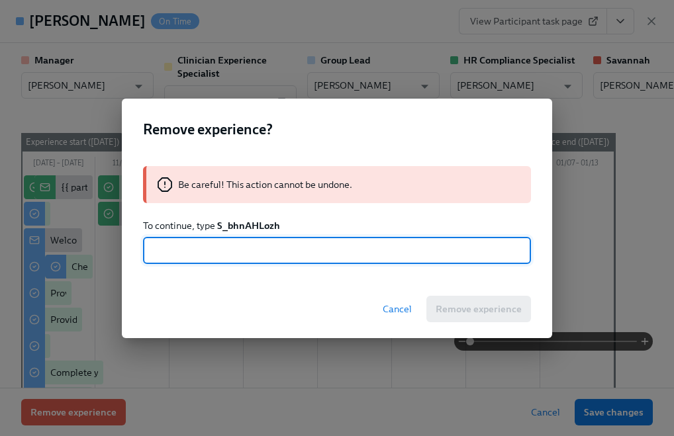
paste input "S_bhnAHLozh"
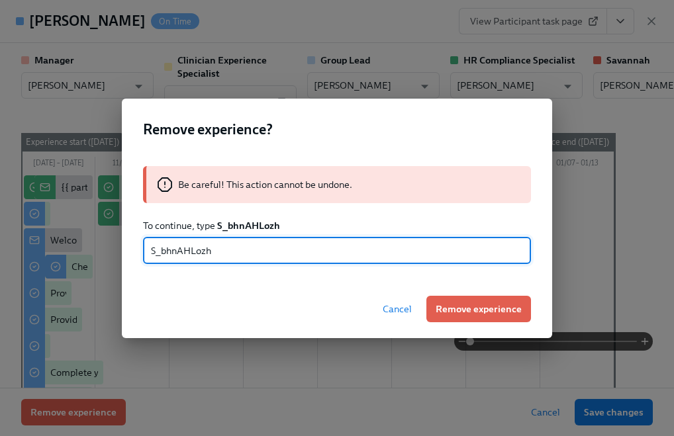
type input "S_bhnAHLozh"
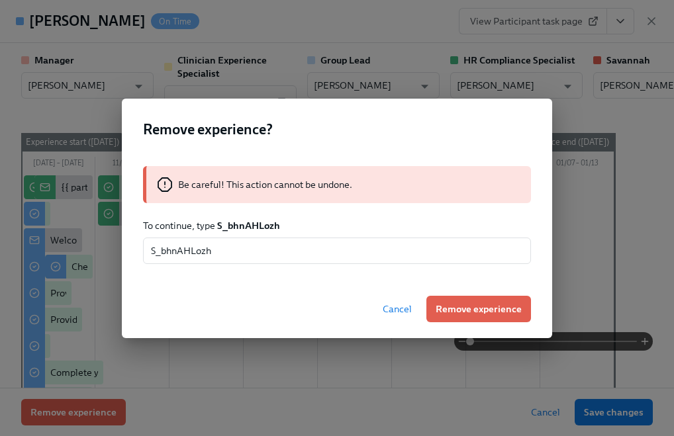
click at [473, 323] on div "Cancel Remove experience" at bounding box center [337, 309] width 430 height 58
click at [460, 308] on span "Remove experience" at bounding box center [478, 308] width 86 height 13
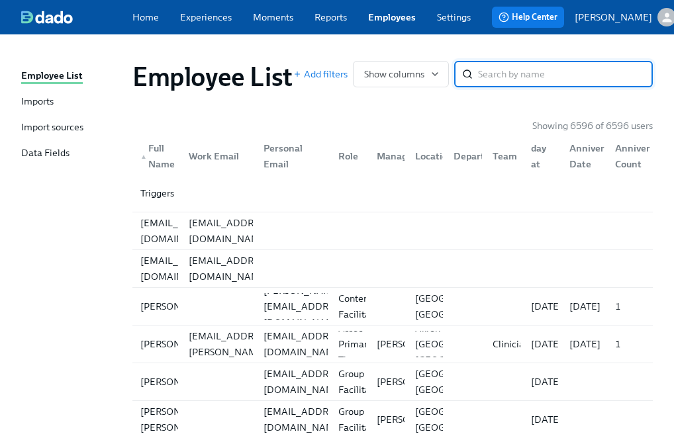
paste input "[PERSON_NAME]"
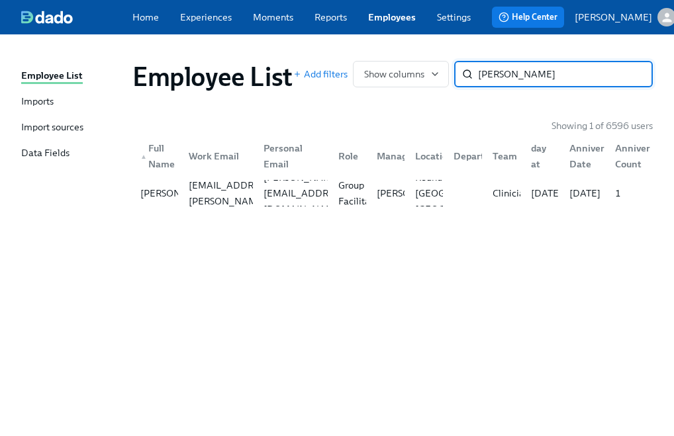
type input "[PERSON_NAME]"
click at [248, 200] on div "[PERSON_NAME][EMAIL_ADDRESS][PERSON_NAME][DOMAIN_NAME]" at bounding box center [230, 193] width 94 height 64
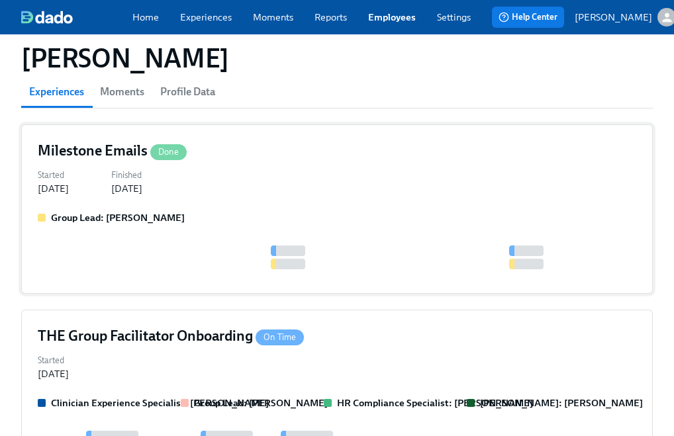
scroll to position [187, 0]
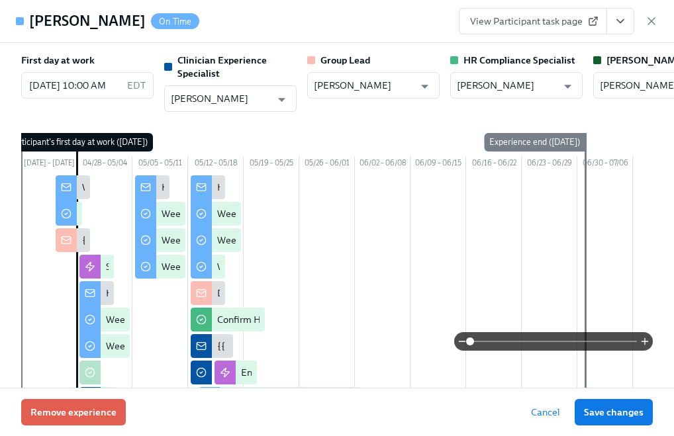
scroll to position [0, 17]
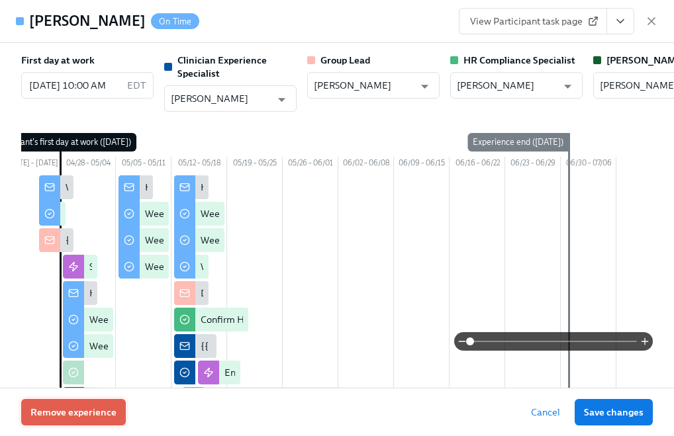
click at [83, 406] on span "Remove experience" at bounding box center [73, 412] width 86 height 13
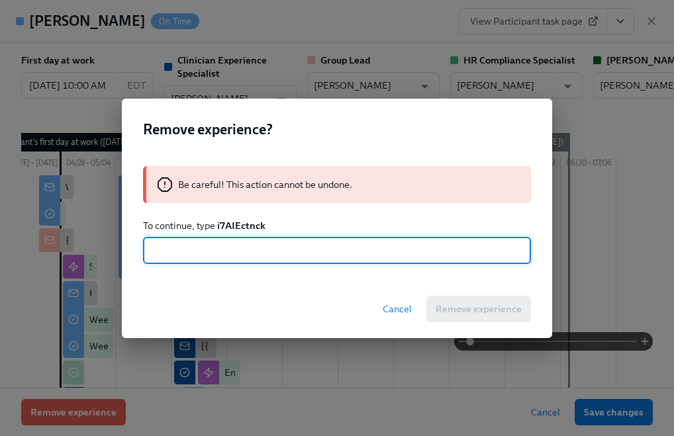
click at [234, 224] on strong "i7AIEctnck" at bounding box center [241, 226] width 48 height 12
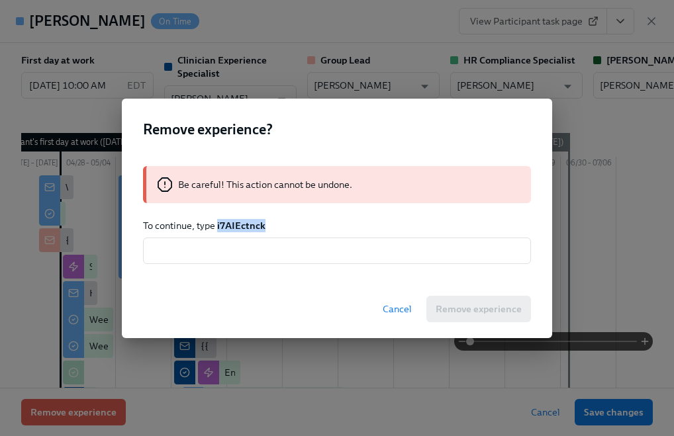
click at [234, 224] on strong "i7AIEctnck" at bounding box center [241, 226] width 48 height 12
copy strong "i7AIEctnck"
click at [214, 249] on input "text" at bounding box center [337, 251] width 388 height 26
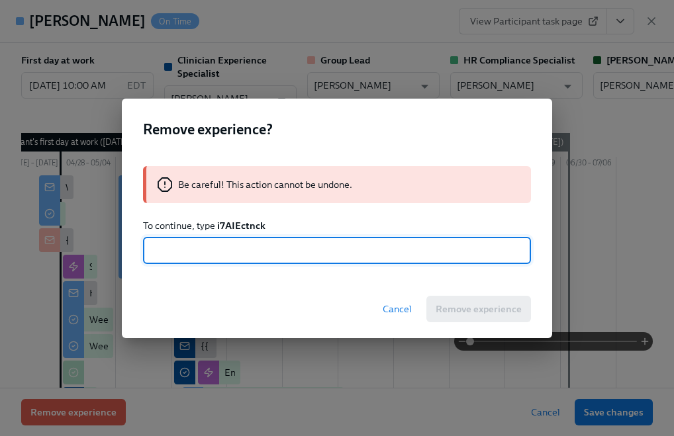
paste input "i7AIEctnck"
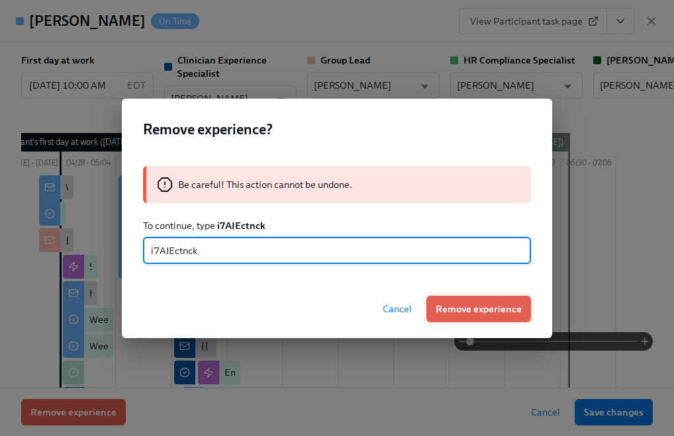
type input "i7AIEctnck"
click at [480, 310] on span "Remove experience" at bounding box center [478, 308] width 86 height 13
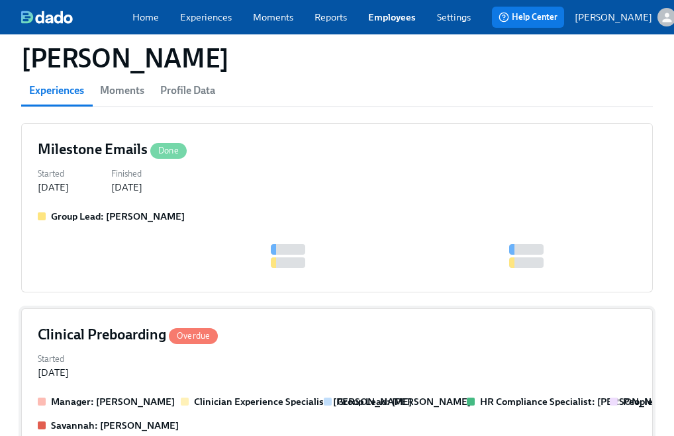
click at [168, 395] on div "Manager: [PERSON_NAME] Clinician Experience Specialist: [PERSON_NAME] Group Lea…" at bounding box center [337, 413] width 598 height 37
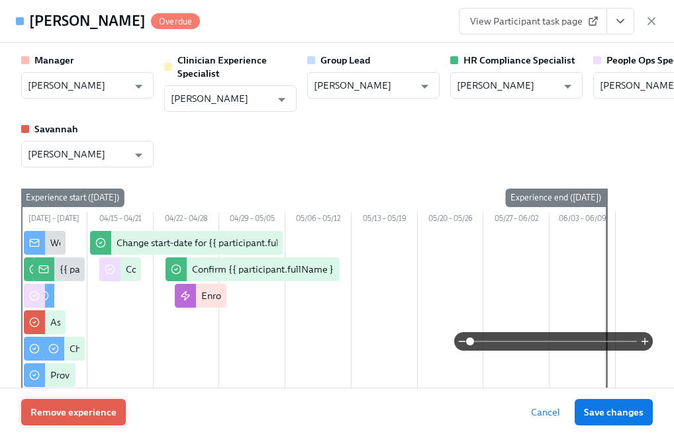
click at [82, 414] on span "Remove experience" at bounding box center [73, 412] width 86 height 13
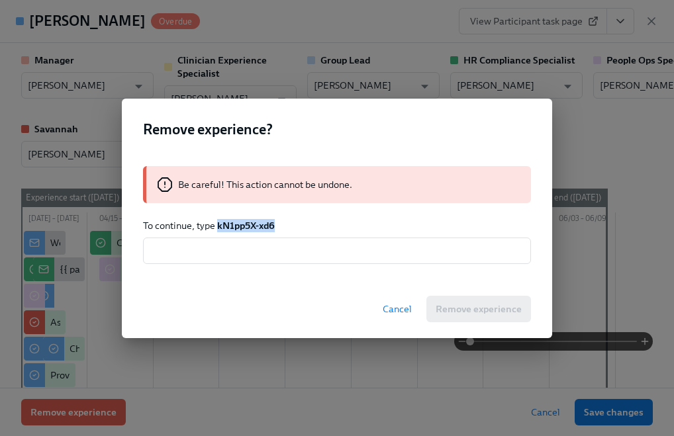
drag, startPoint x: 284, startPoint y: 218, endPoint x: 218, endPoint y: 224, distance: 66.4
click at [218, 224] on p "To continue, type kN1pp5X-xd6" at bounding box center [337, 225] width 388 height 13
copy strong "kN1pp5X-xd6"
click at [195, 251] on input "text" at bounding box center [337, 251] width 388 height 26
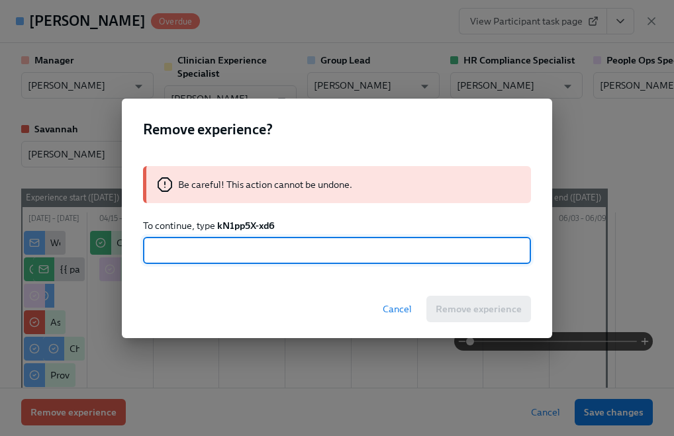
paste input "kN1pp5X-xd6"
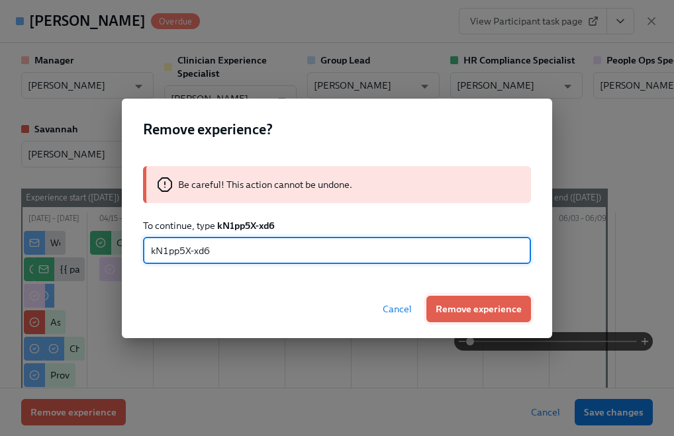
type input "kN1pp5X-xd6"
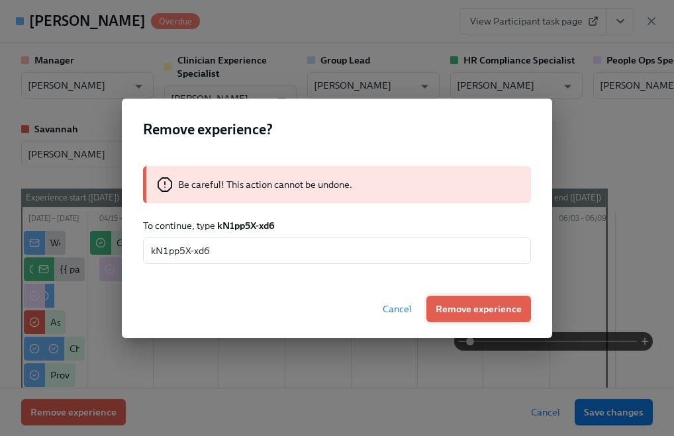
click at [438, 311] on span "Remove experience" at bounding box center [478, 308] width 86 height 13
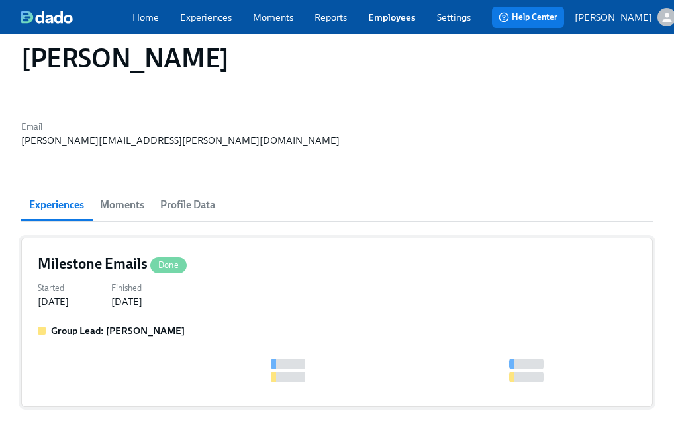
click at [288, 279] on div "Started [DATE] Finished [DATE]" at bounding box center [337, 293] width 598 height 29
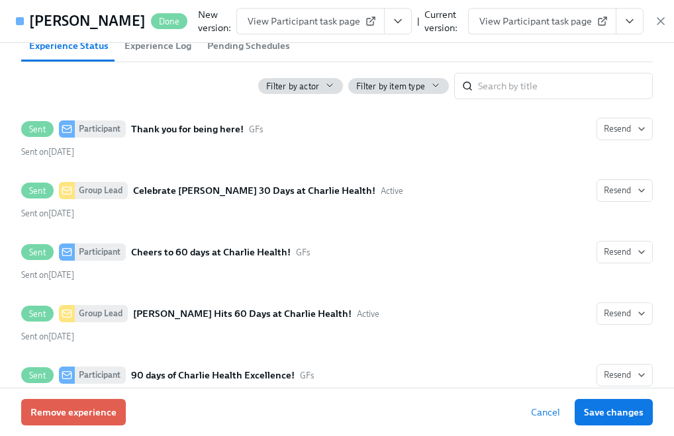
scroll to position [369, 0]
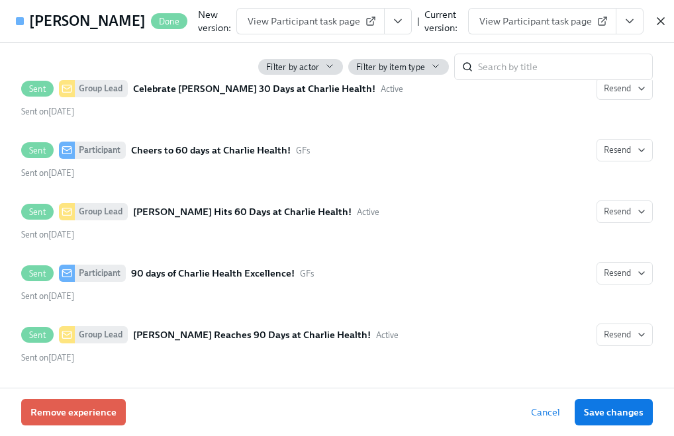
click at [657, 24] on icon "button" at bounding box center [660, 21] width 7 height 7
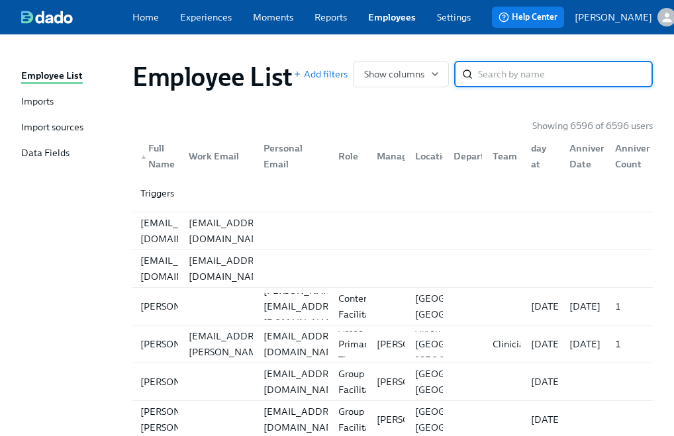
paste input "[PERSON_NAME]"
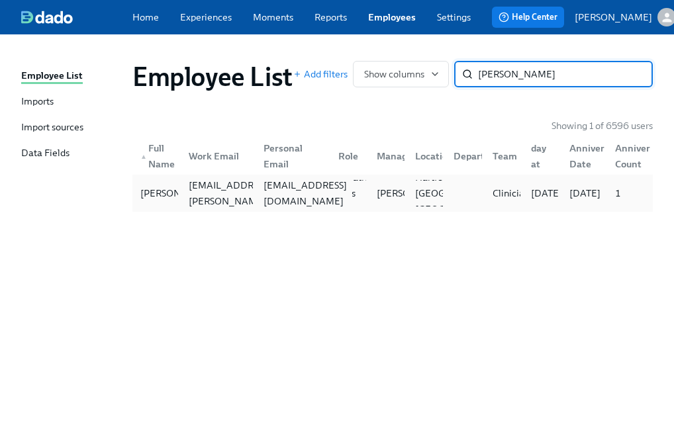
type input "[PERSON_NAME]"
click at [312, 204] on div "[EMAIL_ADDRESS][DOMAIN_NAME]" at bounding box center [305, 193] width 94 height 32
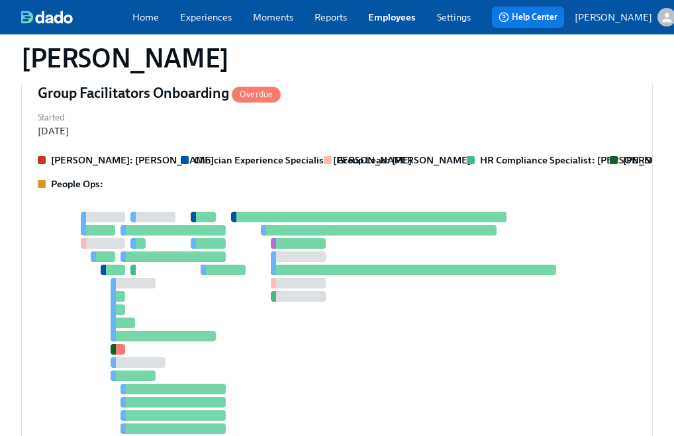
scroll to position [281, 0]
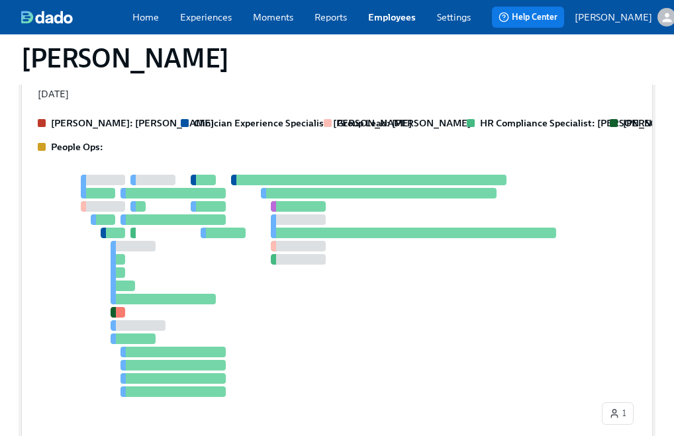
click at [244, 252] on div at bounding box center [318, 286] width 561 height 222
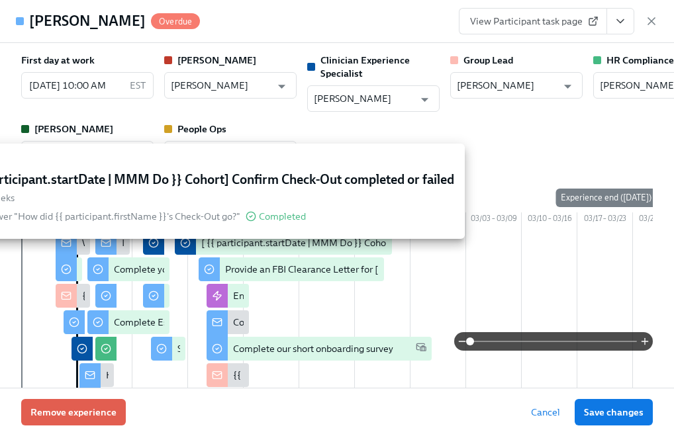
scroll to position [0, 72]
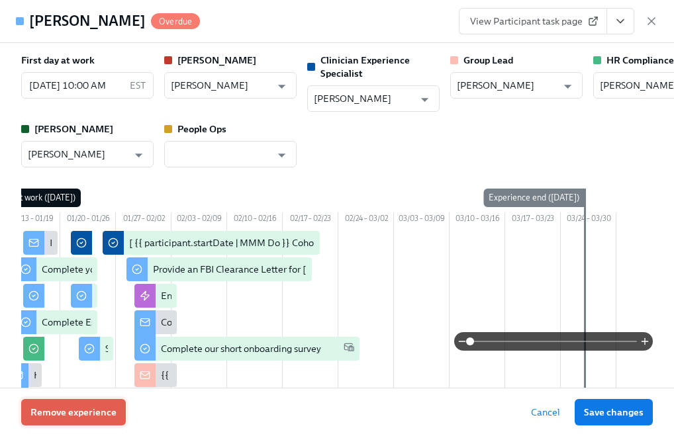
click at [102, 400] on button "Remove experience" at bounding box center [73, 412] width 105 height 26
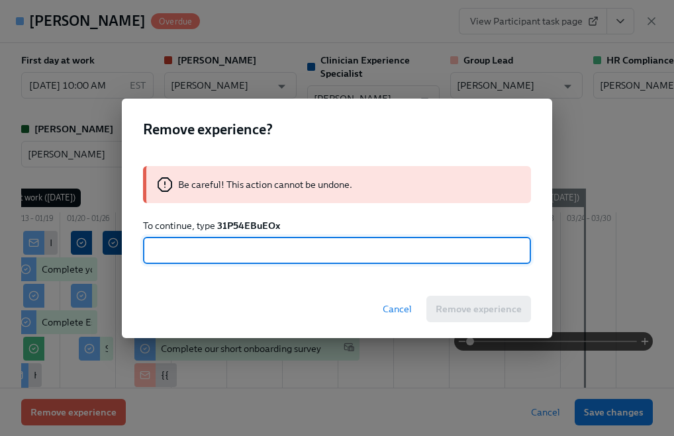
click at [242, 222] on strong "31P54EBuEOx" at bounding box center [248, 226] width 63 height 12
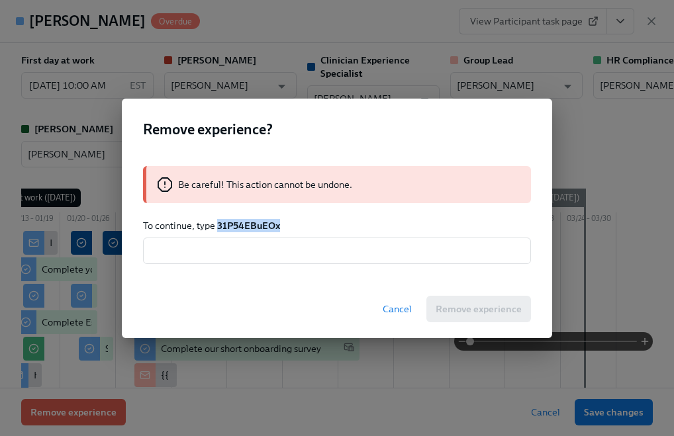
click at [242, 222] on strong "31P54EBuEOx" at bounding box center [248, 226] width 63 height 12
copy strong "31P54EBuEOx"
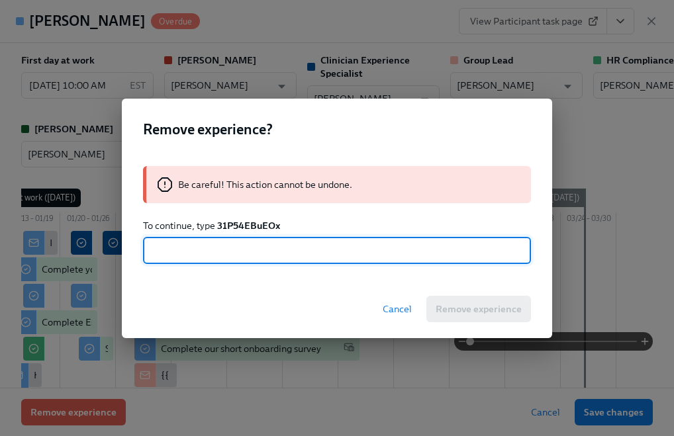
click at [239, 255] on input "text" at bounding box center [337, 251] width 388 height 26
paste input "31P54EBuEOx"
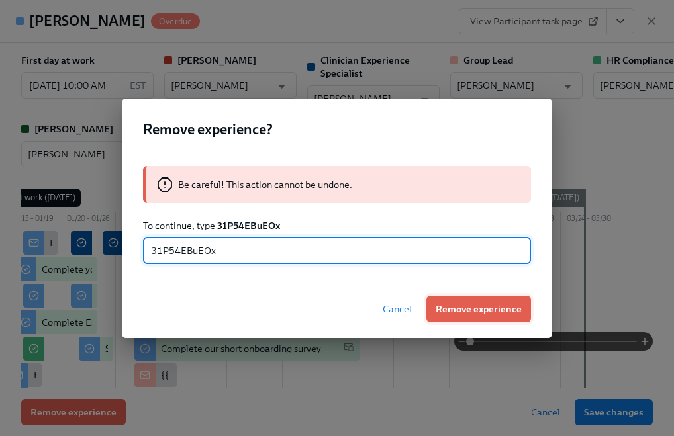
type input "31P54EBuEOx"
click at [467, 308] on span "Remove experience" at bounding box center [478, 308] width 86 height 13
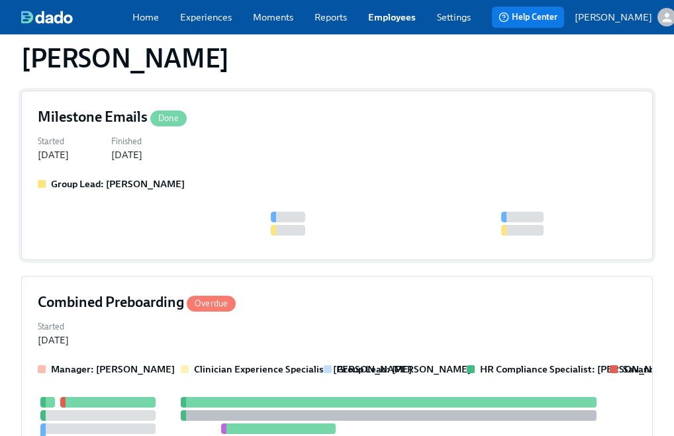
scroll to position [236, 0]
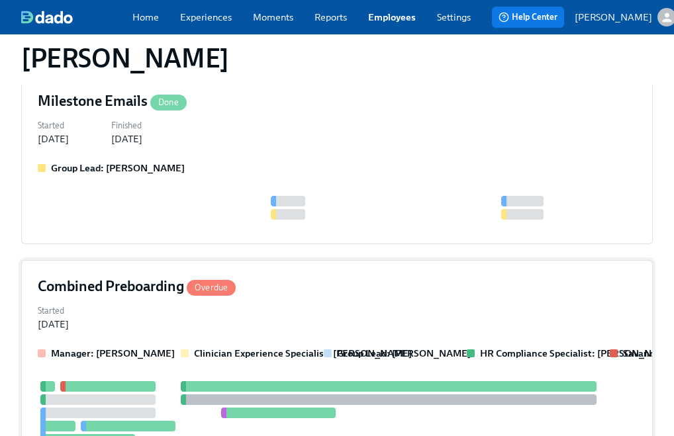
click at [279, 284] on div "Combined Preboarding Overdue Started Dec 30, 2024 Manager: Kristiana Miner Clin…" at bounding box center [336, 423] width 631 height 327
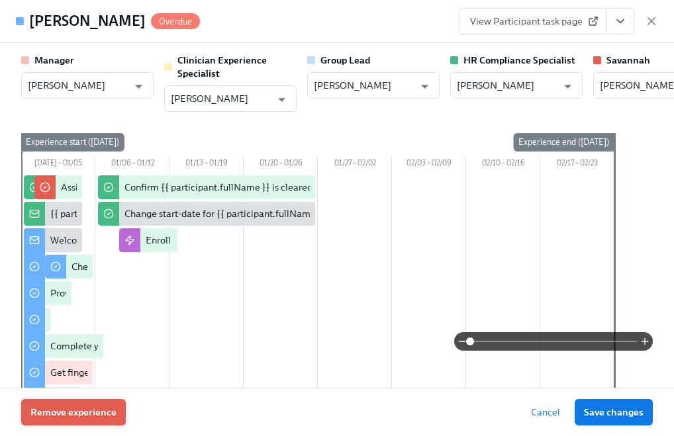
click at [80, 412] on span "Remove experience" at bounding box center [73, 412] width 86 height 13
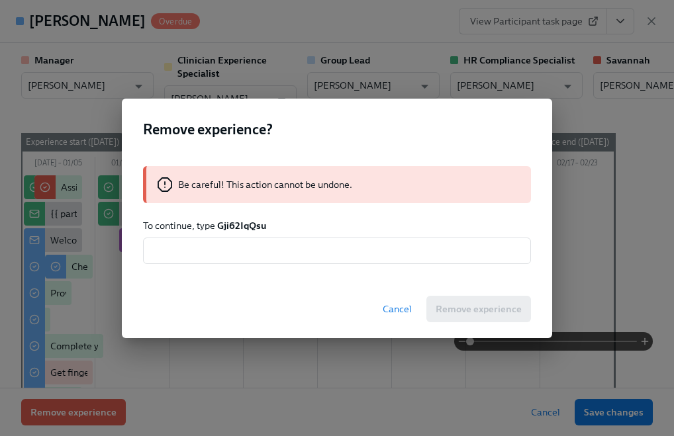
click at [222, 230] on strong "Gji62IqQsu" at bounding box center [241, 226] width 49 height 12
copy strong "Gji62IqQsu"
click at [206, 247] on input "text" at bounding box center [337, 251] width 388 height 26
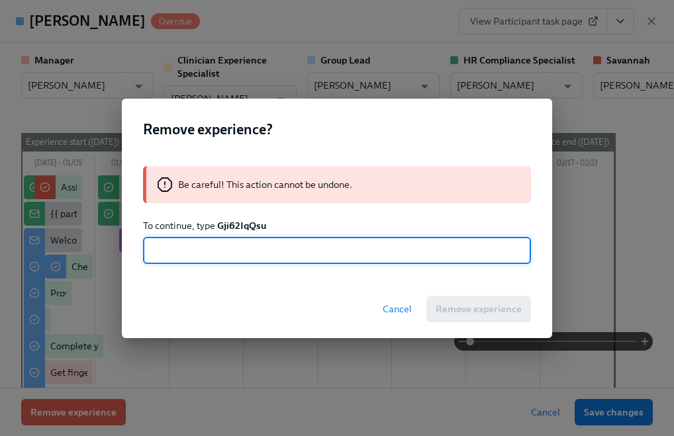
paste input "Gji62IqQsu"
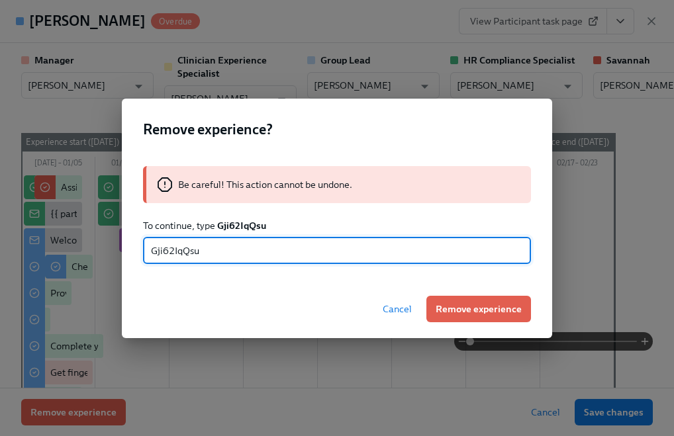
type input "Gji62IqQsu"
click at [471, 316] on button "Remove experience" at bounding box center [478, 309] width 105 height 26
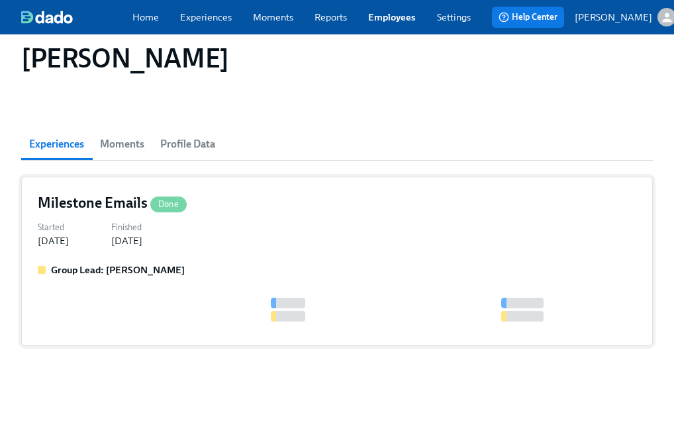
scroll to position [73, 0]
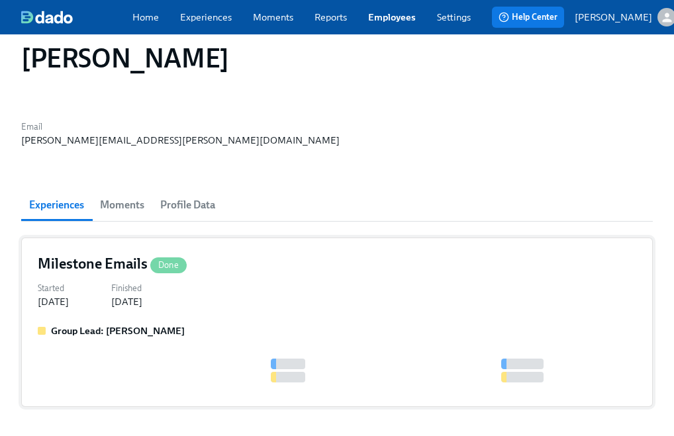
click at [409, 250] on div "Milestone Emails Done Started Jan 30, 2025 Finished Feb 12, 2025 Group Lead: Kr…" at bounding box center [336, 322] width 631 height 169
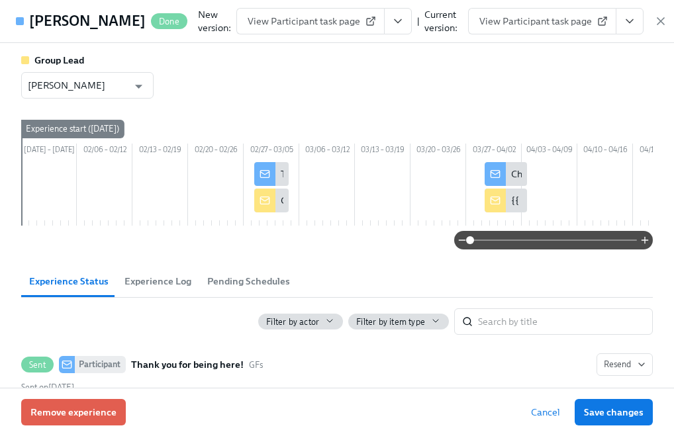
scroll to position [185, 0]
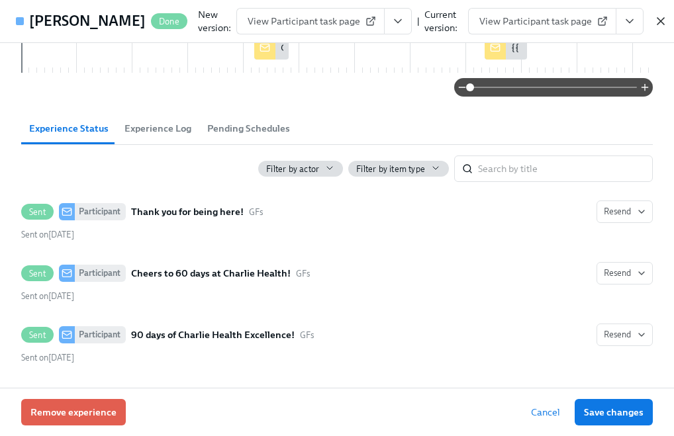
click at [657, 24] on icon "button" at bounding box center [660, 21] width 7 height 7
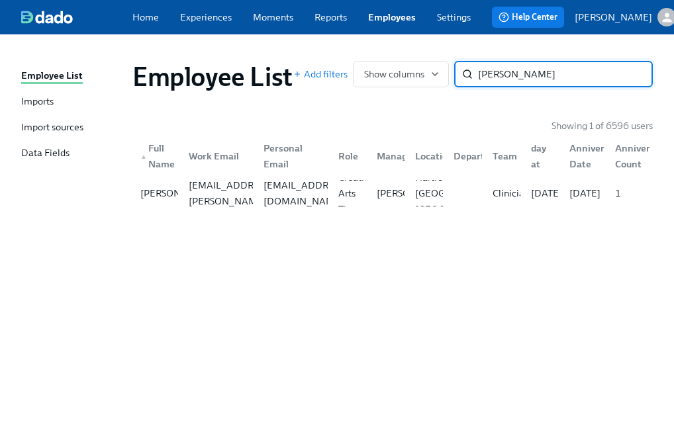
paste input "Rebecca Lynn"
type input "Rebecca Lynn"
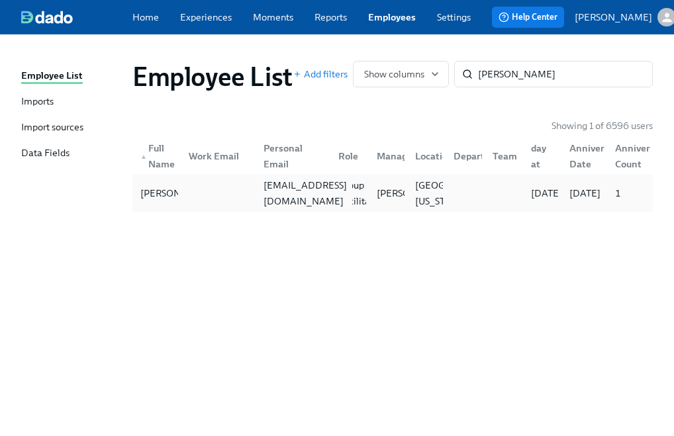
click at [296, 193] on div "rebeccalynn8@outlook.com" at bounding box center [305, 193] width 94 height 32
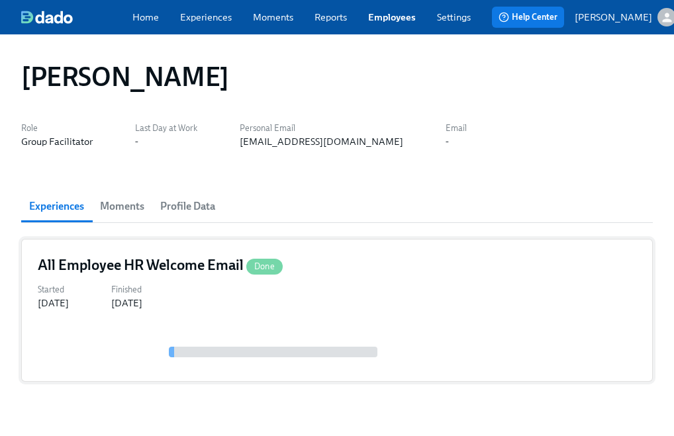
scroll to position [41, 0]
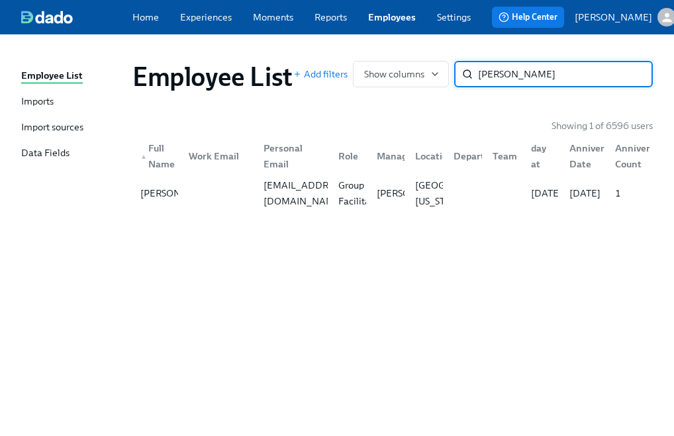
paste input "Tashara Roberts"
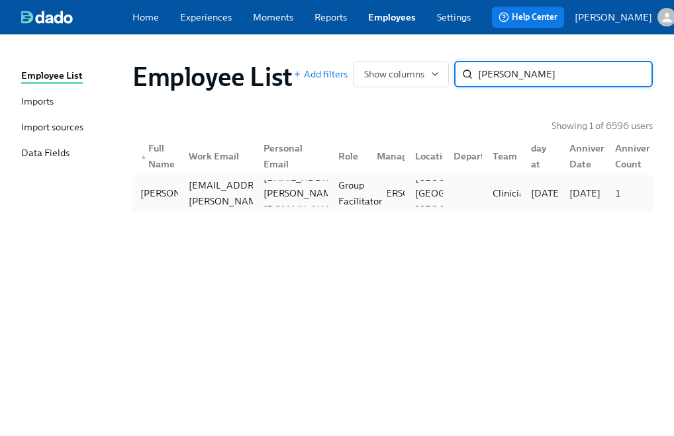
type input "Tashara Roberts"
click at [333, 207] on div "Group Facilitator" at bounding box center [360, 193] width 54 height 32
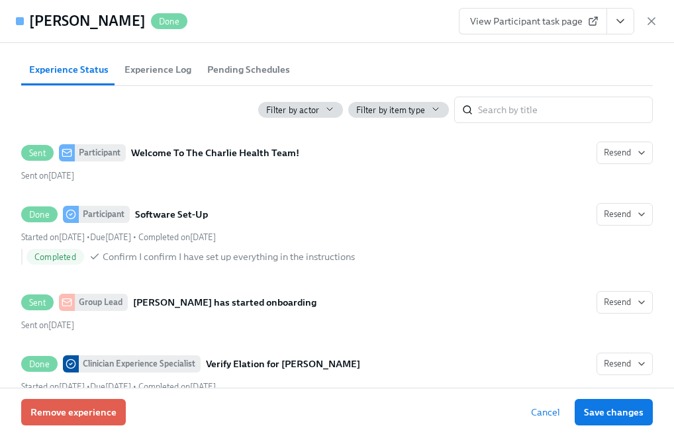
scroll to position [545, 0]
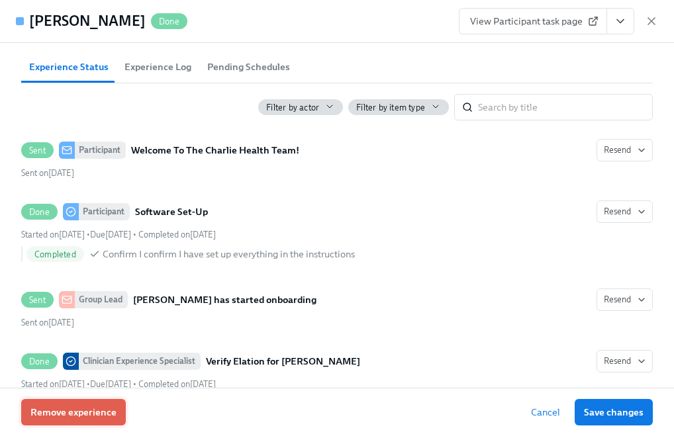
click at [77, 419] on button "Remove experience" at bounding box center [73, 412] width 105 height 26
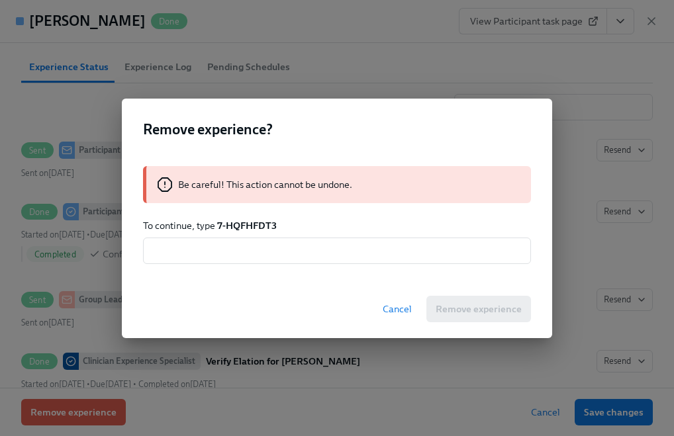
drag, startPoint x: 216, startPoint y: 226, endPoint x: 287, endPoint y: 226, distance: 70.8
click at [287, 226] on p "To continue, type 7-HQFHFDT3" at bounding box center [337, 225] width 388 height 13
drag, startPoint x: 277, startPoint y: 224, endPoint x: 218, endPoint y: 224, distance: 58.9
click at [218, 225] on p "To continue, type 7-HQFHFDT3" at bounding box center [337, 225] width 388 height 13
copy strong "7-HQFHFDT3"
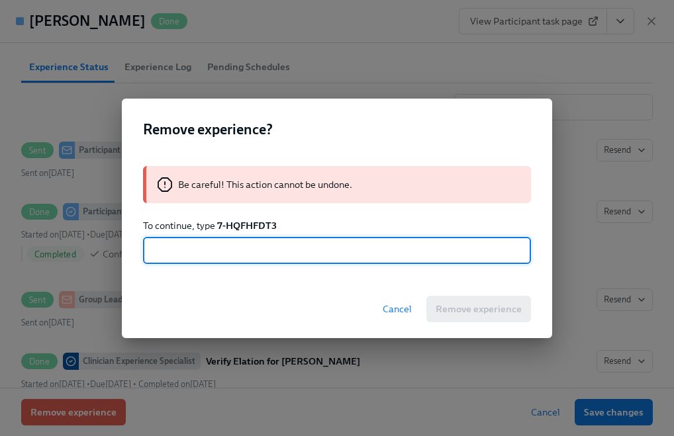
click at [212, 248] on input "text" at bounding box center [337, 251] width 388 height 26
paste input "7-HQFHFDT3"
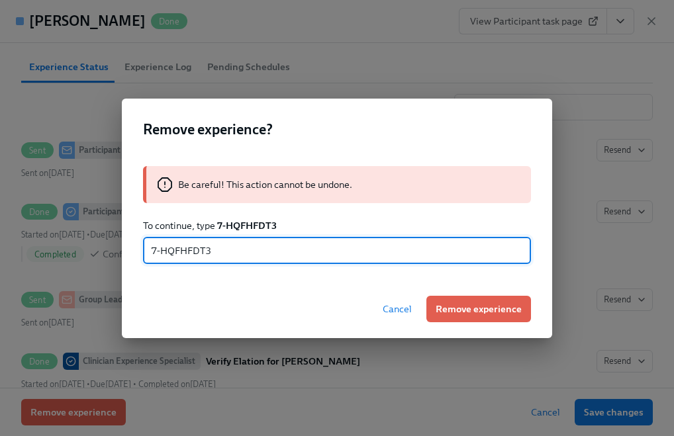
type input "7-HQFHFDT3"
click at [450, 322] on div "Cancel Remove experience" at bounding box center [337, 309] width 430 height 58
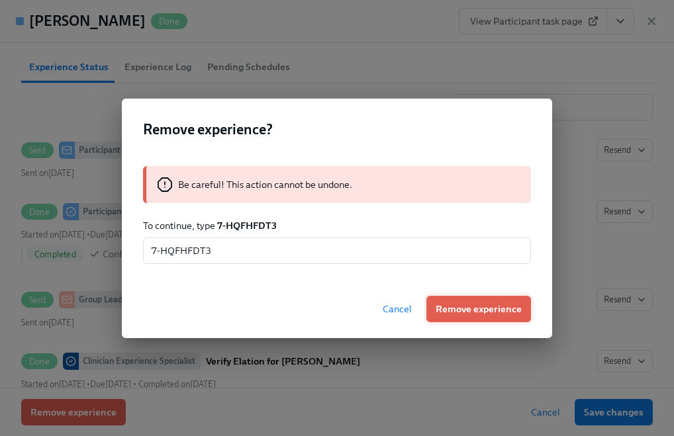
click at [445, 312] on span "Remove experience" at bounding box center [478, 308] width 86 height 13
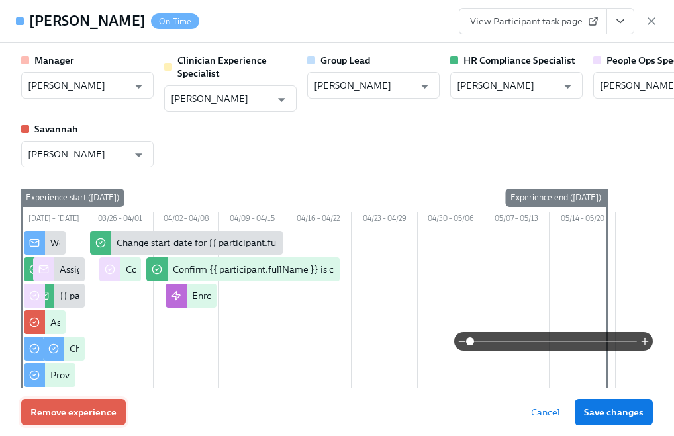
click at [95, 413] on span "Remove experience" at bounding box center [73, 412] width 86 height 13
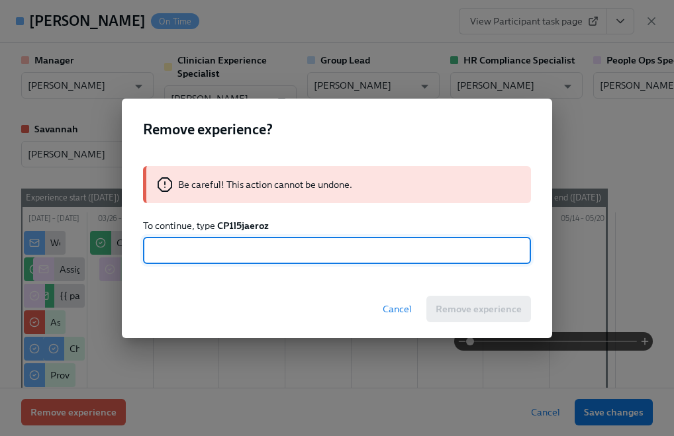
click at [238, 226] on strong "CP1l5jaeroz" at bounding box center [243, 226] width 52 height 12
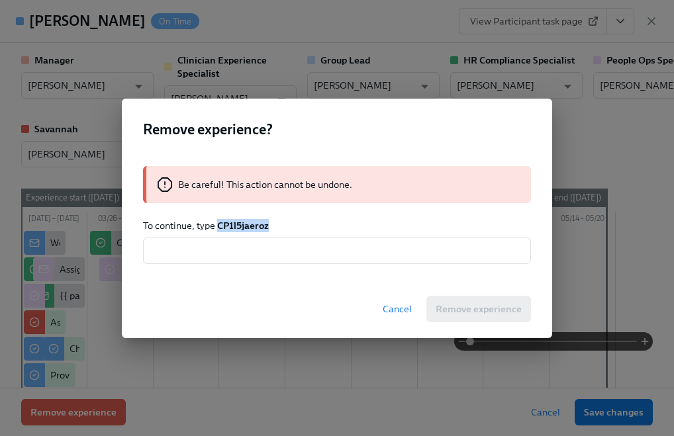
click at [238, 226] on strong "CP1l5jaeroz" at bounding box center [243, 226] width 52 height 12
copy strong "CP1l5jaeroz"
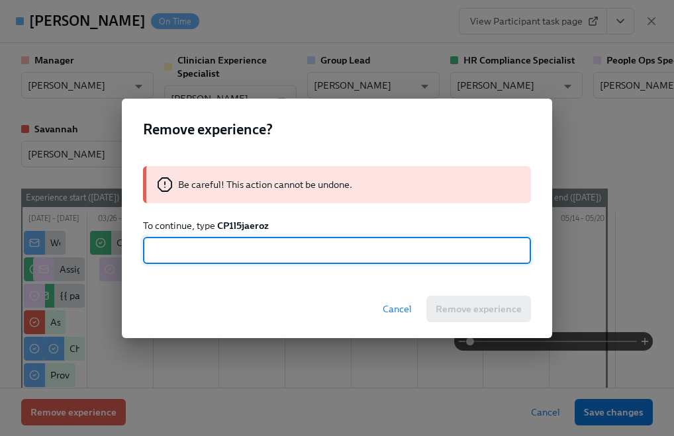
click at [233, 242] on input "text" at bounding box center [337, 251] width 388 height 26
paste input "CP1l5jaeroz"
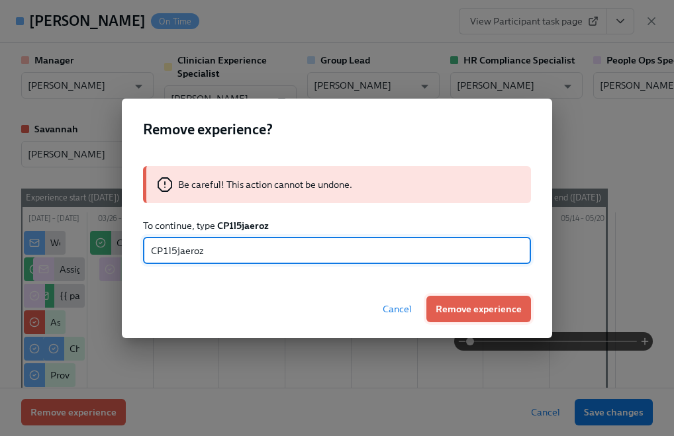
type input "CP1l5jaeroz"
click at [443, 305] on span "Remove experience" at bounding box center [478, 308] width 86 height 13
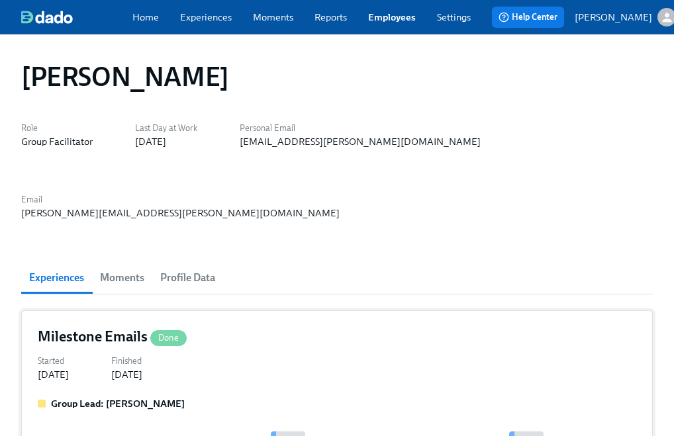
click at [244, 397] on div "Group Lead: Sarah Dunn" at bounding box center [337, 430] width 598 height 66
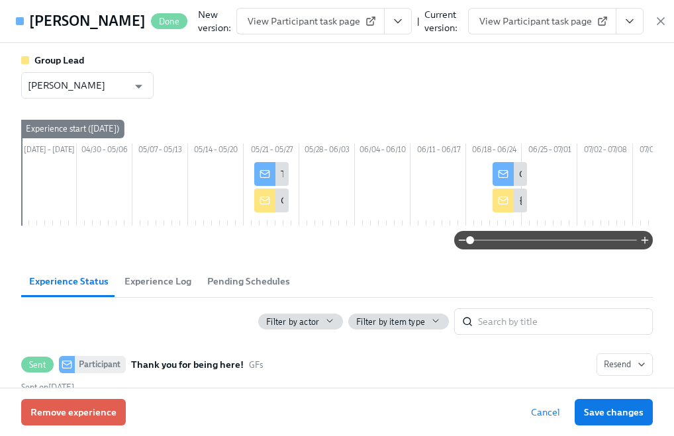
scroll to position [185, 0]
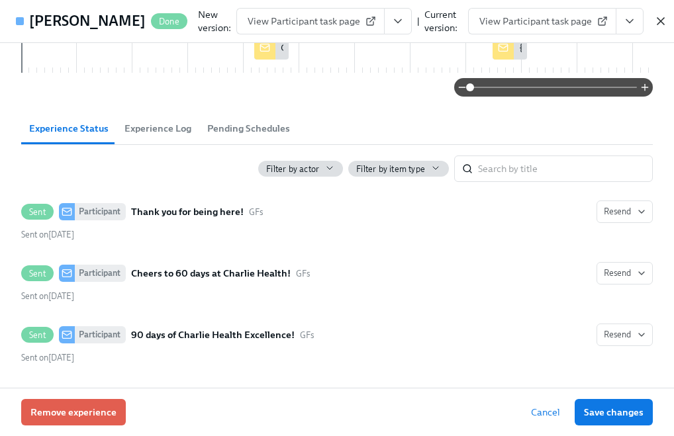
click at [654, 26] on icon "button" at bounding box center [660, 21] width 13 height 13
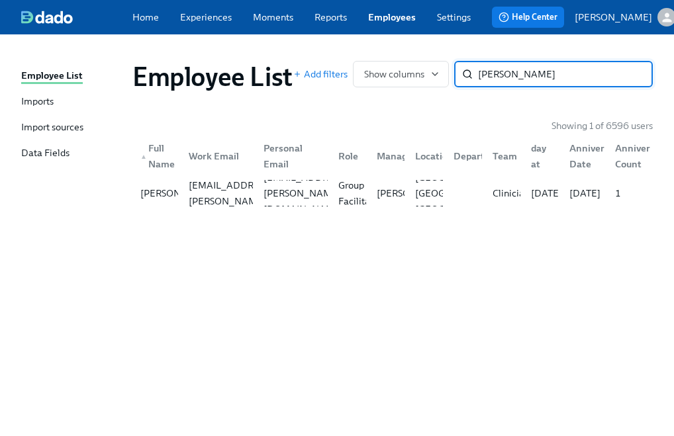
paste input "Breon Blount"
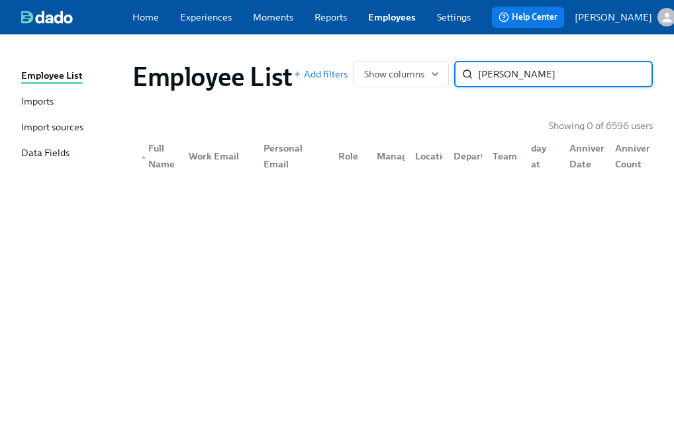
click at [486, 78] on input "Breon Blount" at bounding box center [565, 74] width 175 height 26
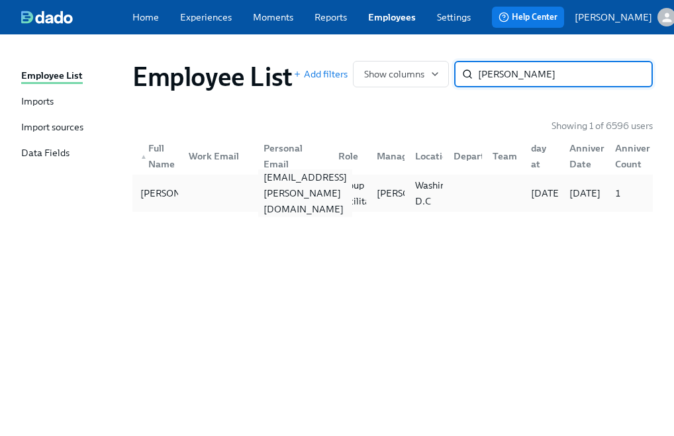
type input "Blount"
click at [295, 206] on div "breonr.blount@gmail.com" at bounding box center [290, 193] width 75 height 26
paste input "Alicia Bindenagel"
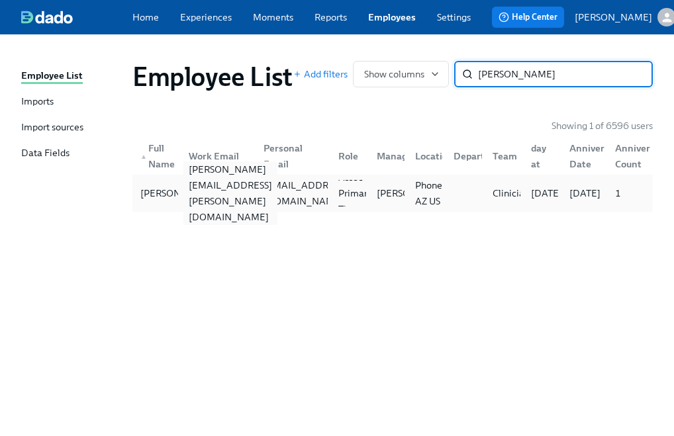
type input "Alicia Bindenagel"
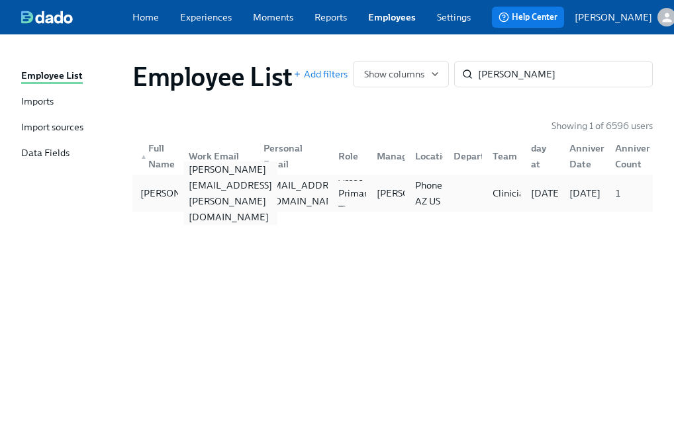
click at [237, 194] on div "alicia.bindenagel@charliehealth.com" at bounding box center [230, 193] width 94 height 64
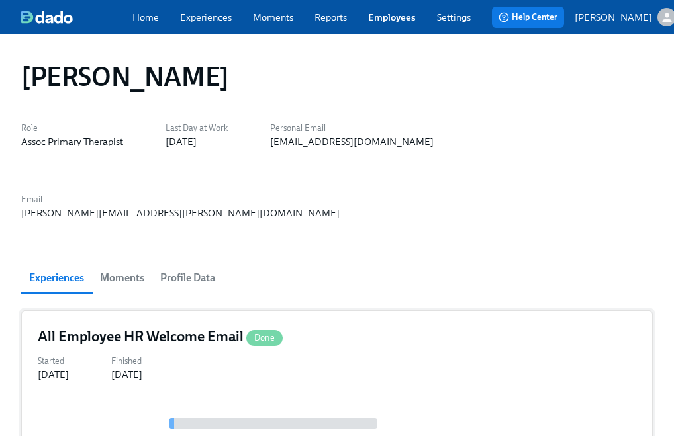
scroll to position [41, 0]
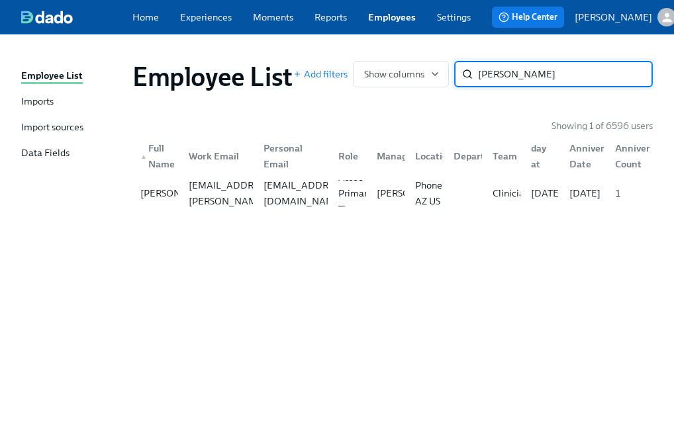
paste input "Michaele Evans"
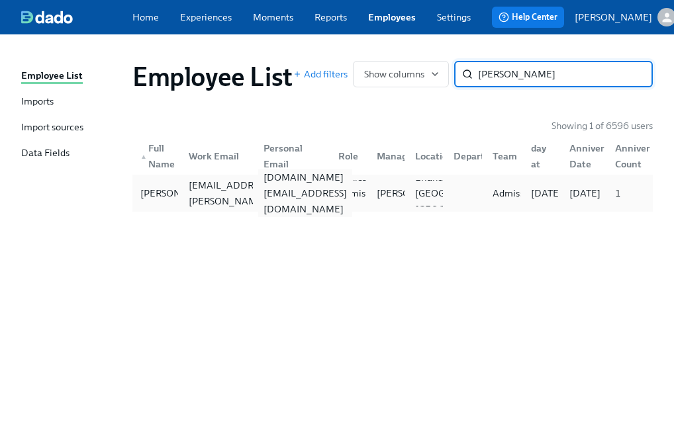
type input "Michaele Evans"
click at [288, 192] on div "meevans.contact@gmail.com" at bounding box center [305, 193] width 94 height 48
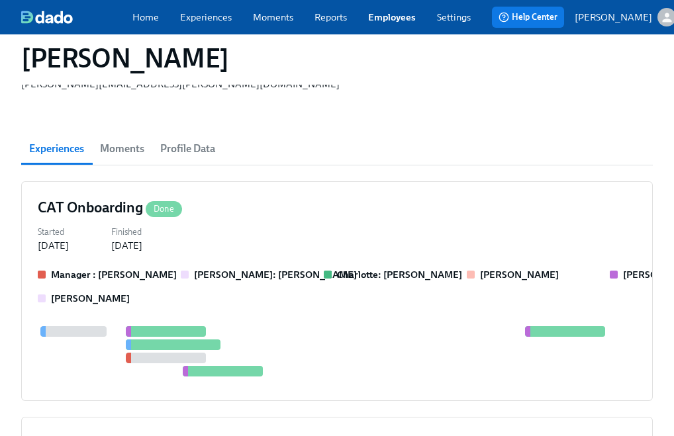
scroll to position [200, 0]
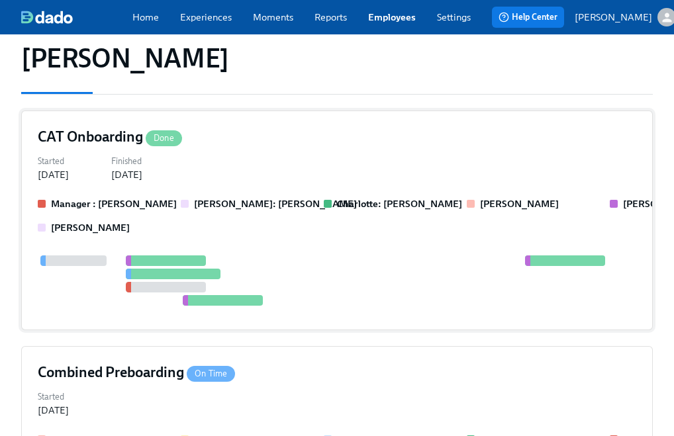
click at [258, 197] on div "Manager : Margret Doemland Annie: Annie Thacker Charlotte: Annie Thacker Juliet…" at bounding box center [337, 255] width 598 height 116
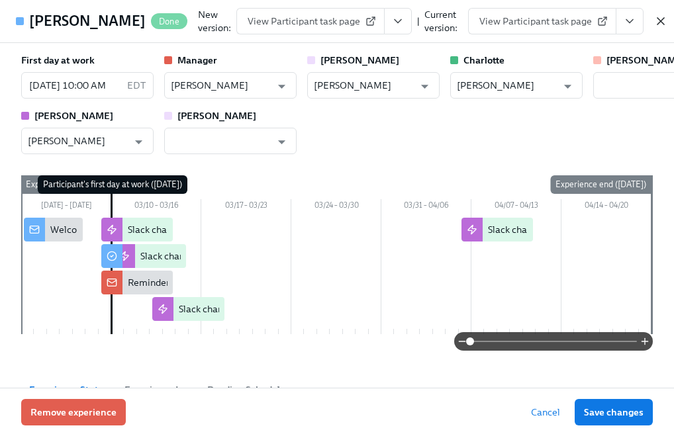
click at [657, 24] on icon "button" at bounding box center [660, 21] width 7 height 7
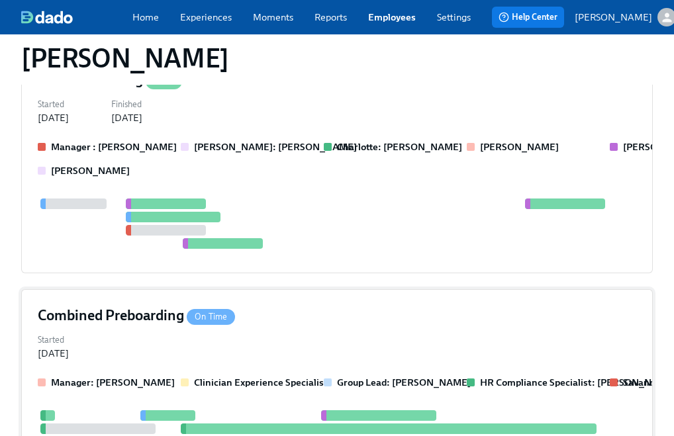
scroll to position [284, 0]
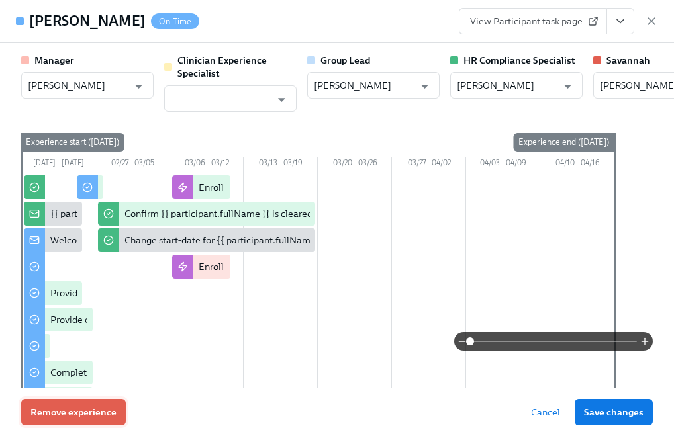
click at [97, 416] on span "Remove experience" at bounding box center [73, 412] width 86 height 13
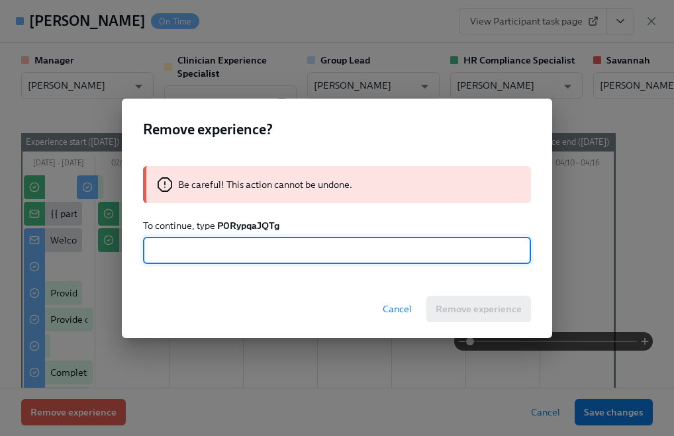
click at [243, 233] on div "Be careful! This action cannot be undone. To continue, type P0RypqaJQTg ​" at bounding box center [337, 215] width 430 height 130
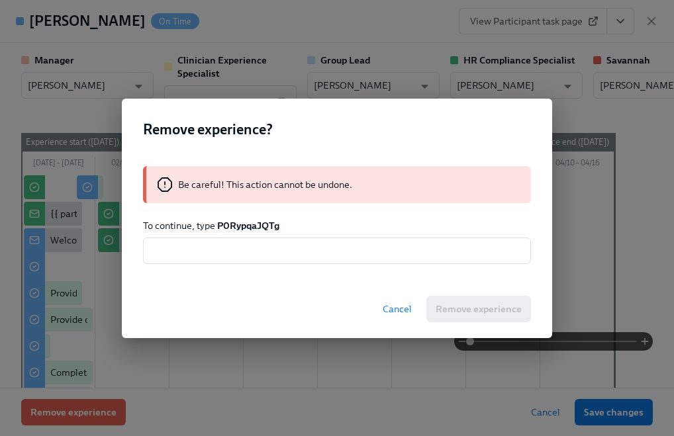
click at [240, 225] on strong "P0RypqaJQTg" at bounding box center [248, 226] width 62 height 12
copy strong "P0RypqaJQTg"
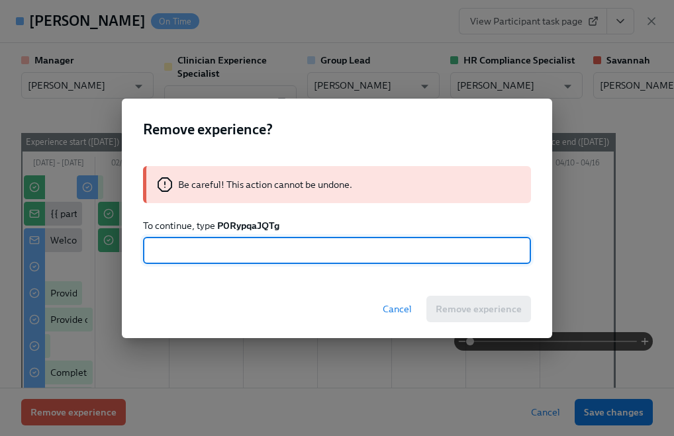
click at [234, 246] on input "text" at bounding box center [337, 251] width 388 height 26
paste input "P0RypqaJQTg"
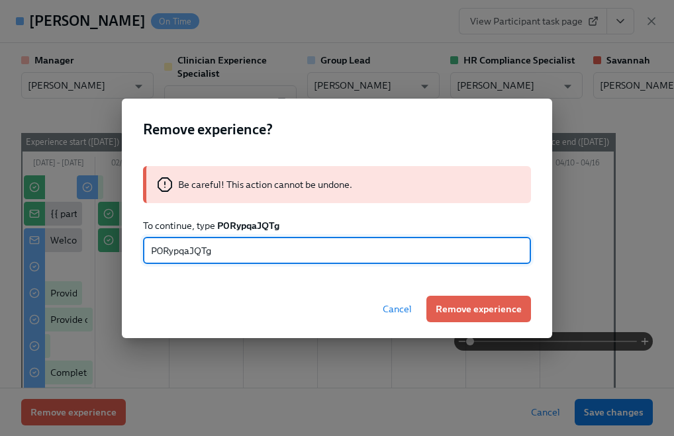
type input "P0RypqaJQTg"
click at [442, 304] on span "Remove experience" at bounding box center [478, 308] width 86 height 13
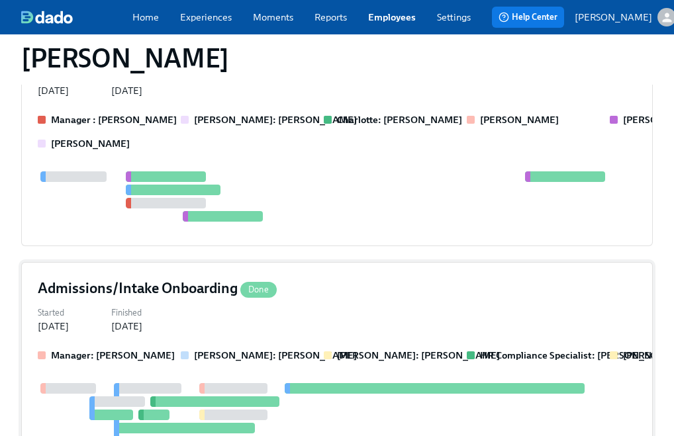
click at [342, 349] on strong "Charlotte Lively: Annie Thacker" at bounding box center [418, 355] width 163 height 12
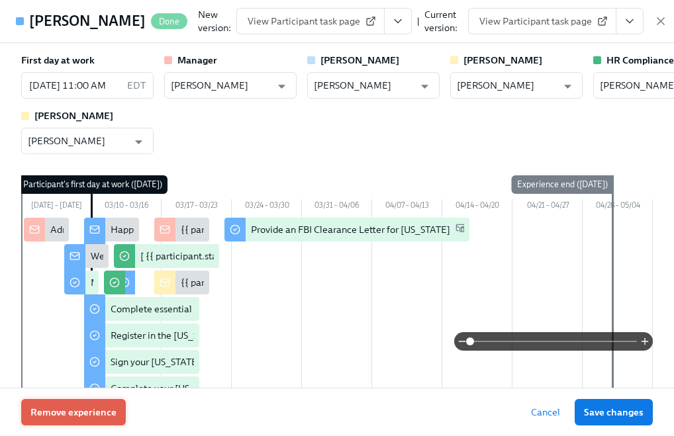
click at [107, 402] on button "Remove experience" at bounding box center [73, 412] width 105 height 26
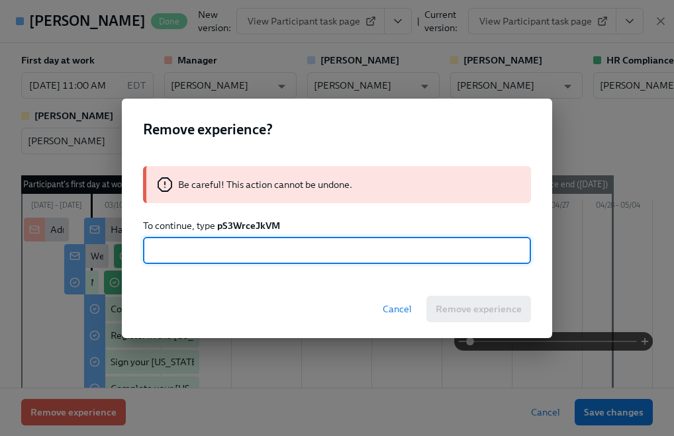
click at [238, 224] on strong "pS3WrceJkVM" at bounding box center [248, 226] width 63 height 12
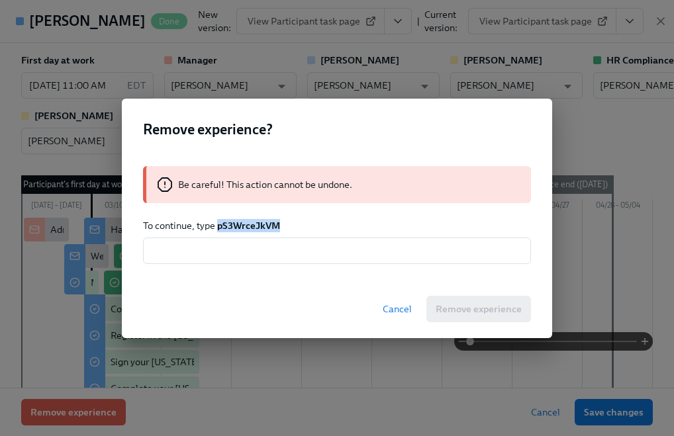
click at [238, 224] on strong "pS3WrceJkVM" at bounding box center [248, 226] width 63 height 12
copy strong "pS3WrceJkVM"
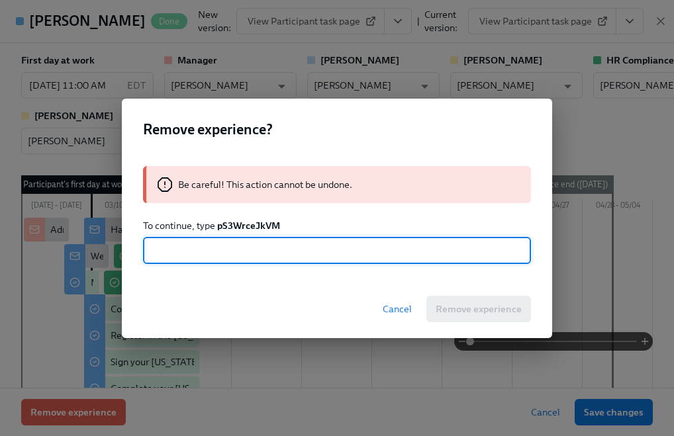
click at [232, 243] on input "text" at bounding box center [337, 251] width 388 height 26
paste input "pS3WrceJkVM"
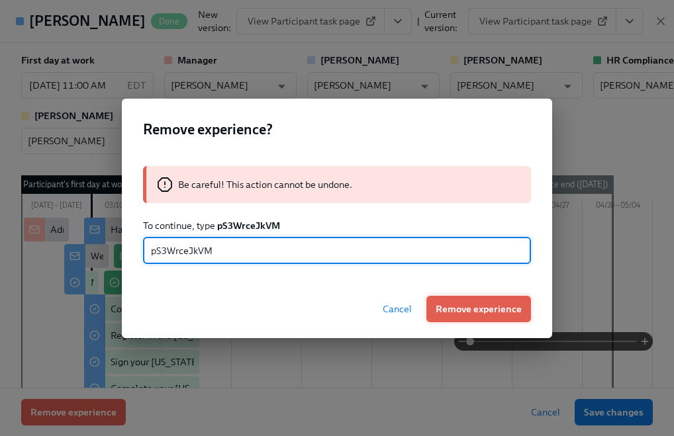
type input "pS3WrceJkVM"
click at [442, 314] on span "Remove experience" at bounding box center [478, 308] width 86 height 13
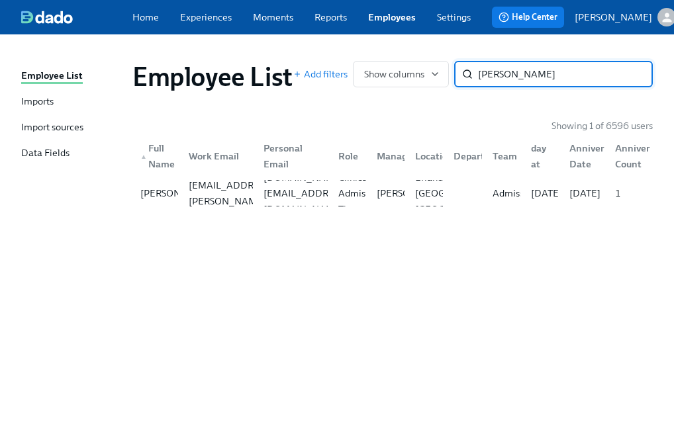
paste input "Kayla Jordan"
type input "Kayla Jordan"
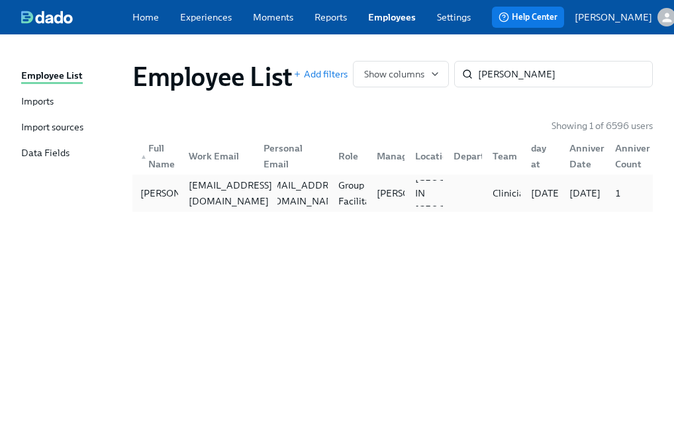
click at [188, 200] on div "kayla.jordan@charliehealth.com" at bounding box center [230, 193] width 94 height 32
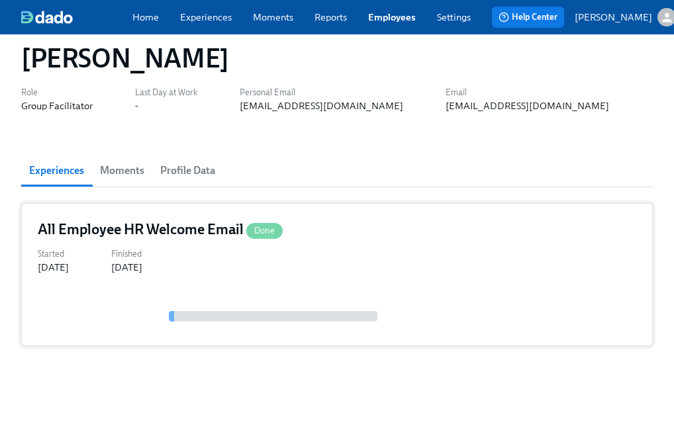
scroll to position [41, 0]
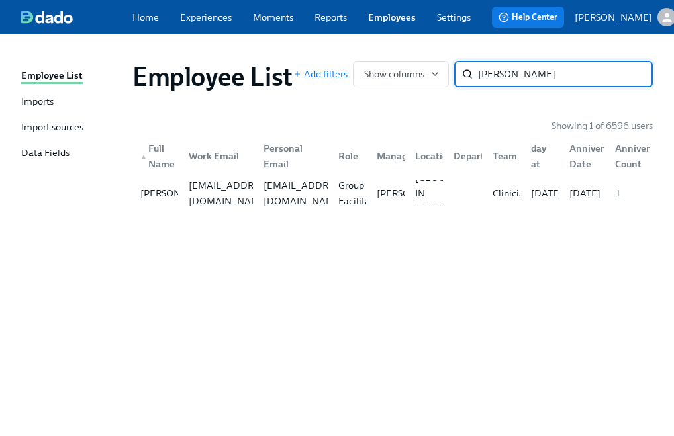
paste input "Fayla Little"
type input "Fayla Little"
click at [330, 212] on div "Fayla Little fayla.little@charliehealth.com fayla.little@gmail.com Experiential…" at bounding box center [392, 193] width 520 height 37
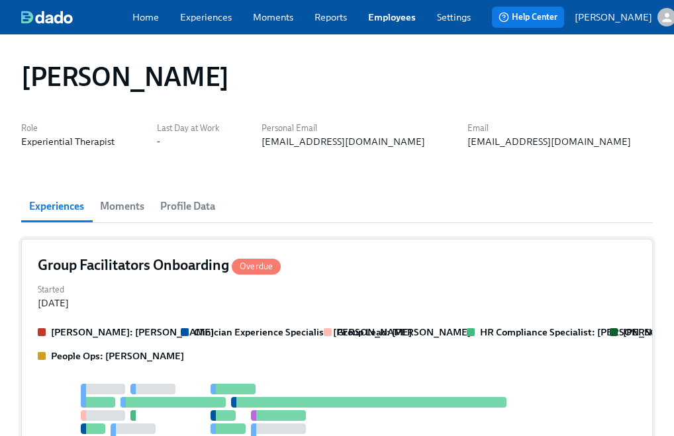
click at [257, 296] on div "Started Aug 01, 2024" at bounding box center [337, 295] width 598 height 29
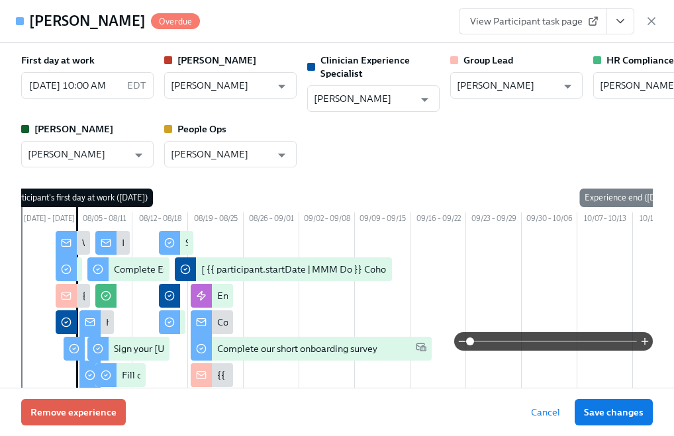
scroll to position [0, 72]
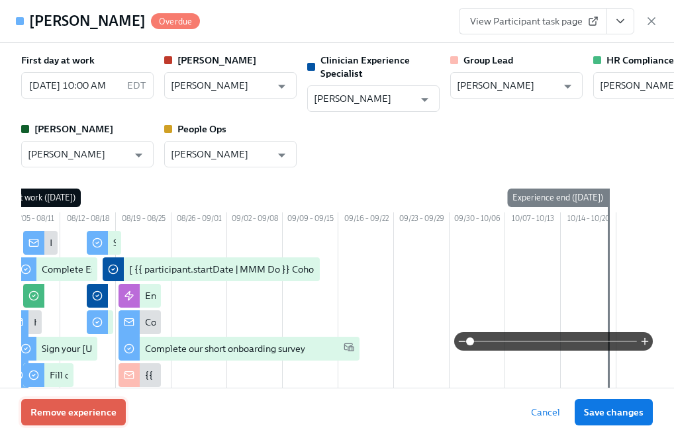
click at [96, 408] on span "Remove experience" at bounding box center [73, 412] width 86 height 13
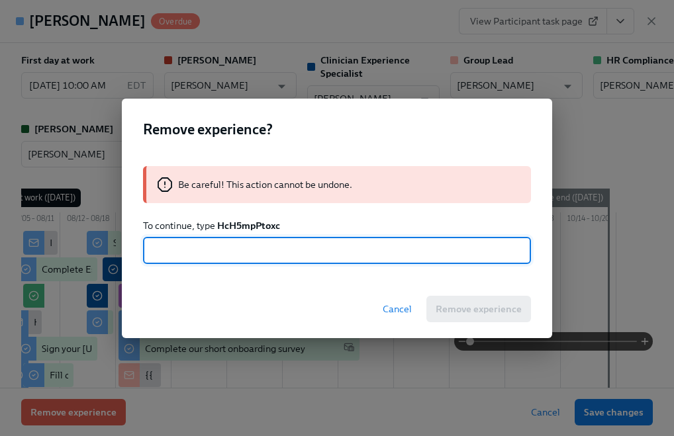
click at [241, 217] on div "Be careful! This action cannot be undone. To continue, type HcH5mpPtoxc ​" at bounding box center [337, 215] width 430 height 130
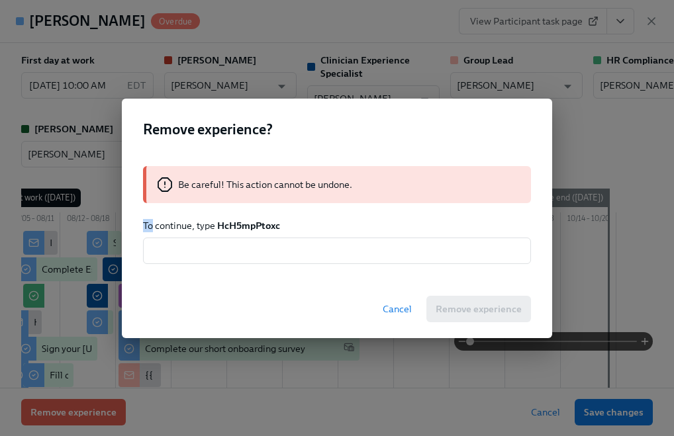
click at [241, 217] on div "Be careful! This action cannot be undone. To continue, type HcH5mpPtoxc ​" at bounding box center [337, 215] width 430 height 130
click at [241, 220] on strong "HcH5mpPtoxc" at bounding box center [248, 226] width 63 height 12
copy strong "HcH5mpPtoxc"
click at [302, 253] on input "text" at bounding box center [337, 251] width 388 height 26
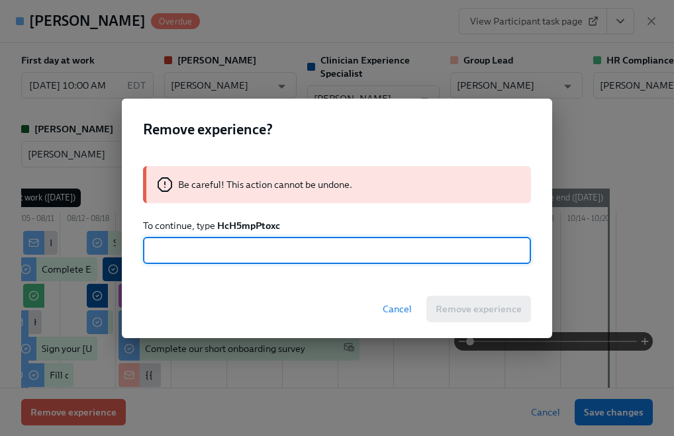
paste input "HcH5mpPtoxc"
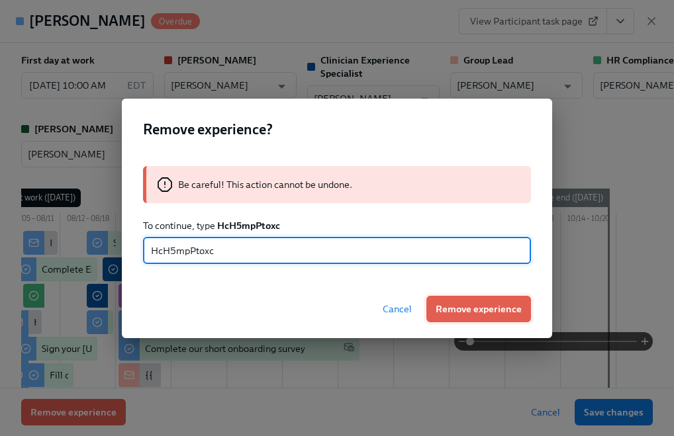
type input "HcH5mpPtoxc"
click at [473, 307] on span "Remove experience" at bounding box center [478, 308] width 86 height 13
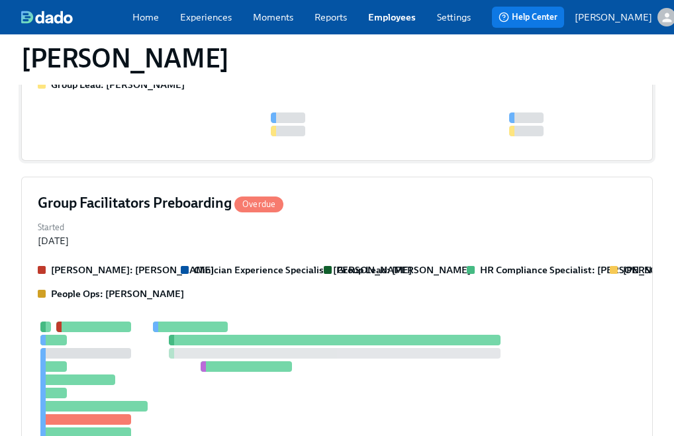
scroll to position [241, 0]
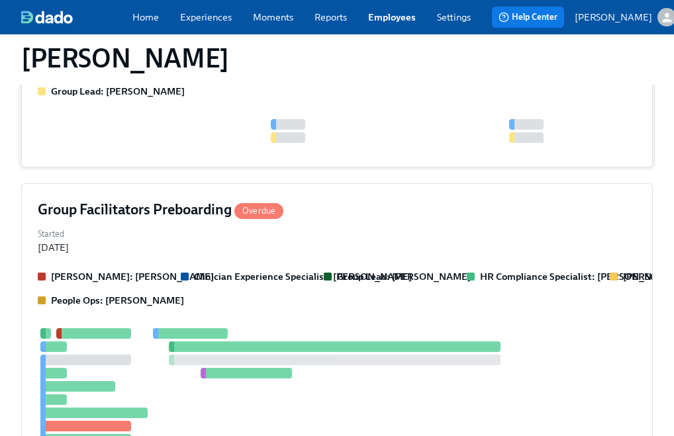
click at [289, 151] on div at bounding box center [337, 135] width 598 height 32
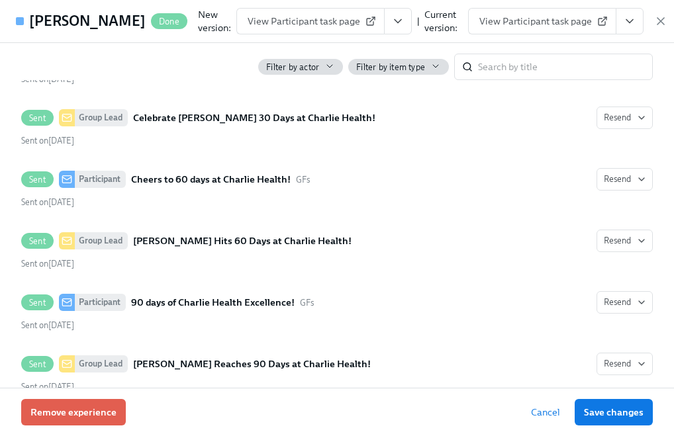
scroll to position [369, 0]
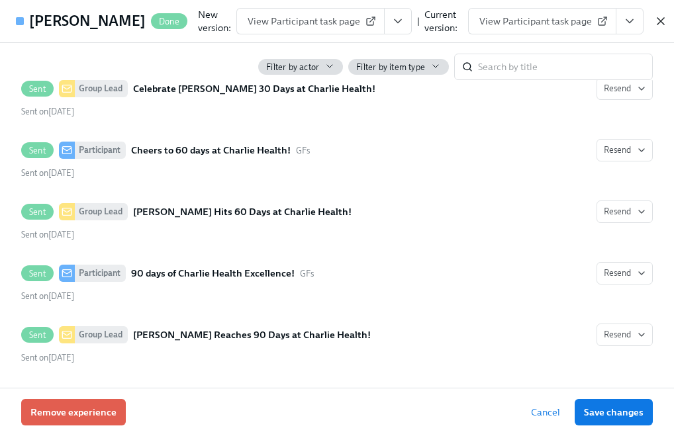
click at [654, 24] on icon "button" at bounding box center [660, 21] width 13 height 13
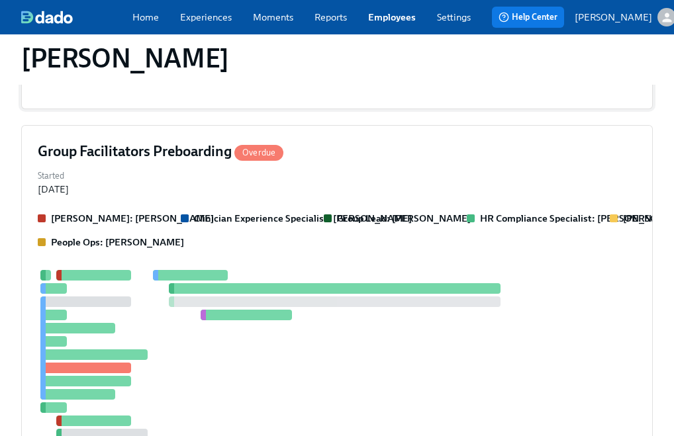
scroll to position [337, 0]
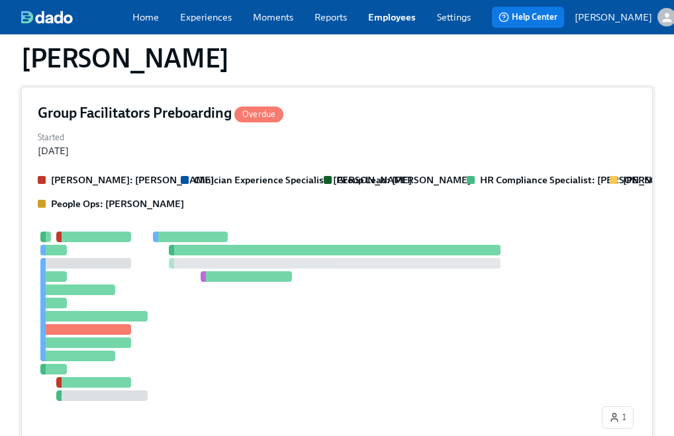
click at [322, 222] on div "Clarissa: Savannah Doherty Clinician Experience Specialist: Savannah Doherty Gr…" at bounding box center [337, 303] width 598 height 261
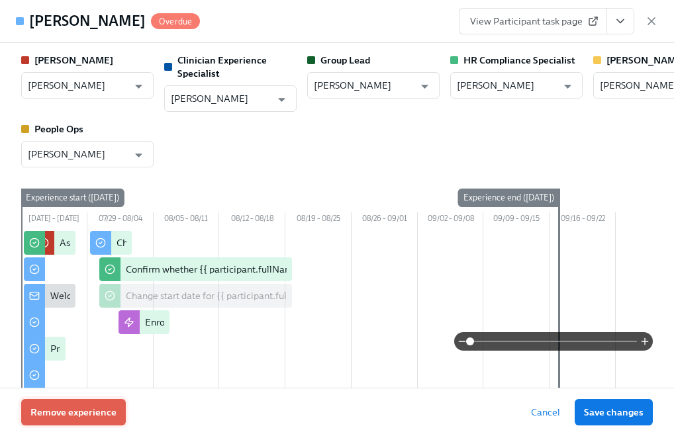
click at [64, 415] on span "Remove experience" at bounding box center [73, 412] width 86 height 13
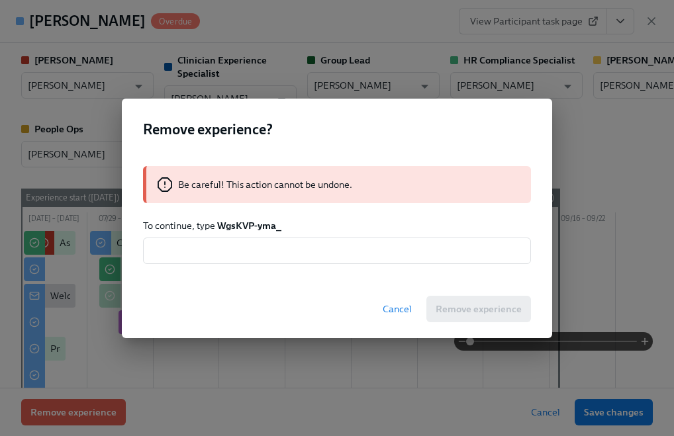
click at [245, 225] on strong "WgsKVP-yma_" at bounding box center [249, 226] width 64 height 12
drag, startPoint x: 285, startPoint y: 226, endPoint x: 219, endPoint y: 224, distance: 65.5
click at [219, 224] on p "To continue, type WgsKVP-yma_" at bounding box center [337, 225] width 388 height 13
copy strong "WgsKVP-yma_"
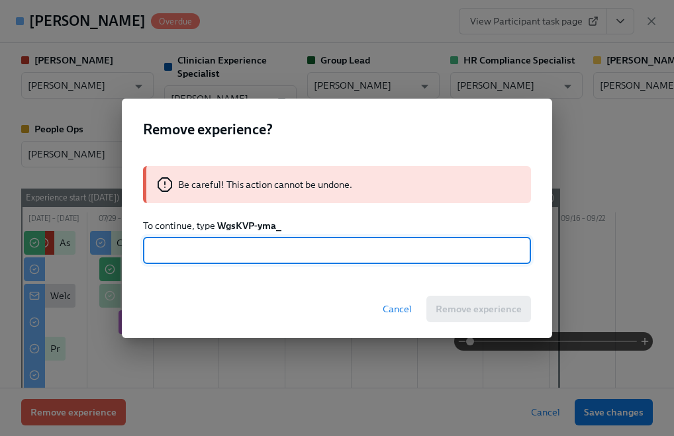
click at [203, 243] on input "text" at bounding box center [337, 251] width 388 height 26
paste input "WgsKVP-yma_"
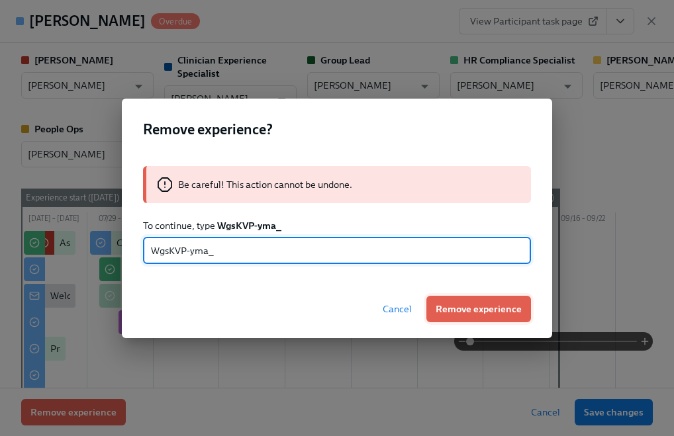
type input "WgsKVP-yma_"
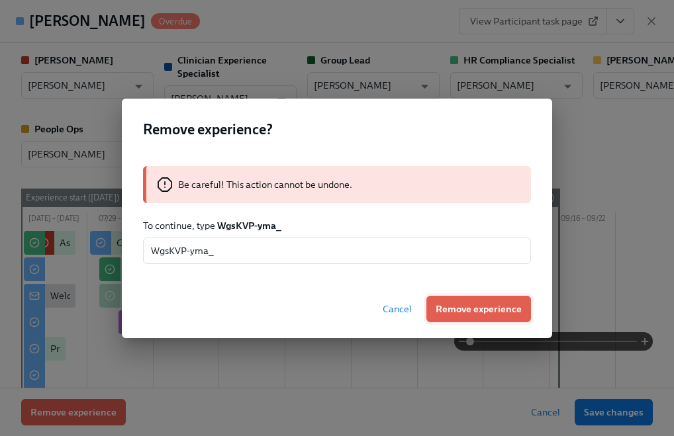
click at [443, 302] on span "Remove experience" at bounding box center [478, 308] width 86 height 13
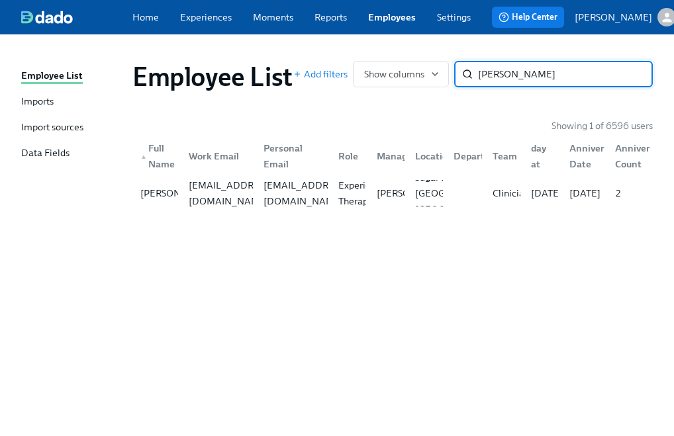
paste input "Raven Beal"
type input "Raven Beal"
click at [314, 189] on div "ravenserita01@gmail.com" at bounding box center [290, 193] width 75 height 26
paste input "Marissa Pena"
type input "Marissa Pena"
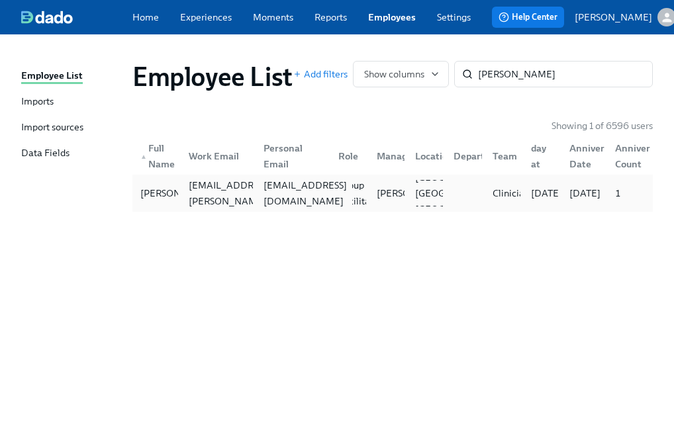
click at [293, 199] on div "marissapena.lmsw@gmail.com" at bounding box center [305, 193] width 94 height 32
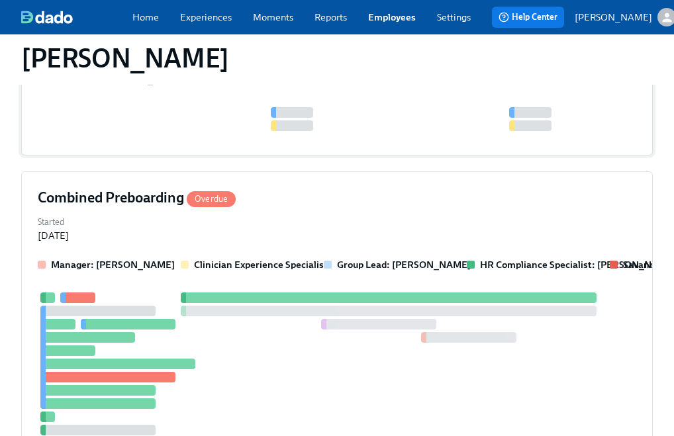
scroll to position [339, 0]
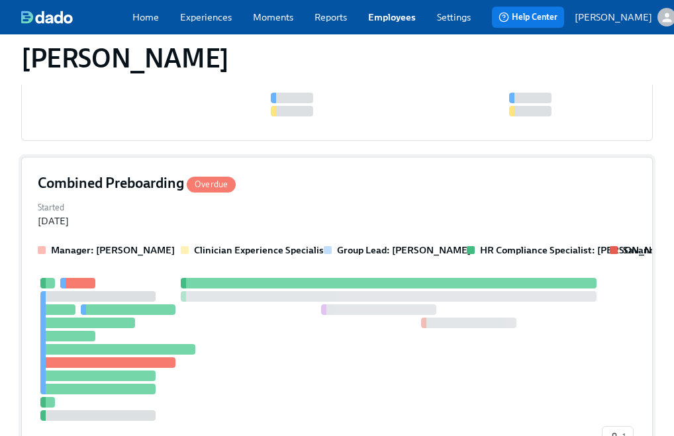
click at [188, 278] on div at bounding box center [318, 349] width 561 height 143
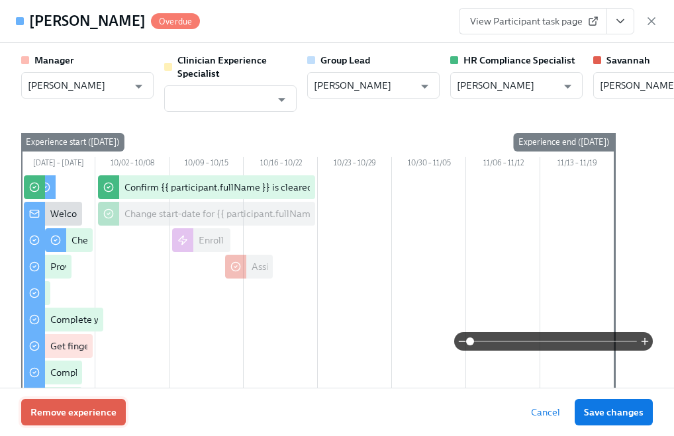
click at [77, 408] on span "Remove experience" at bounding box center [73, 412] width 86 height 13
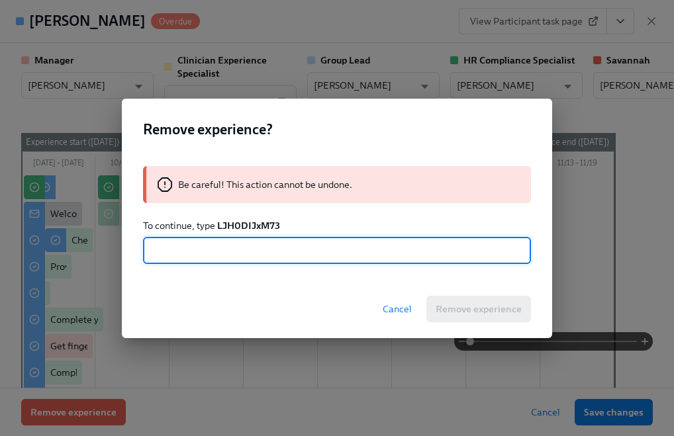
click at [248, 226] on strong "LJH0DIJxM73" at bounding box center [248, 226] width 63 height 12
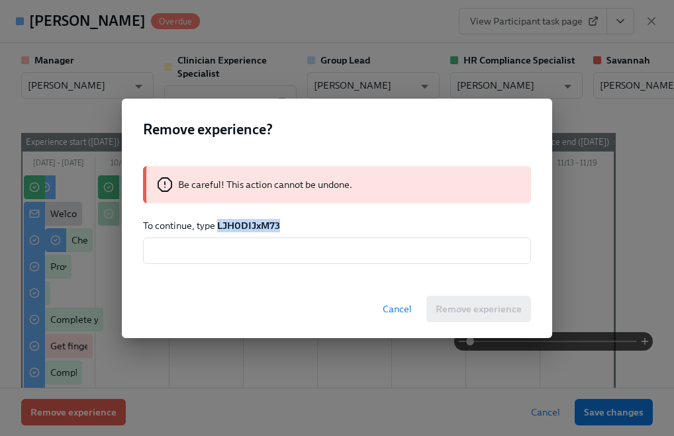
click at [248, 226] on strong "LJH0DIJxM73" at bounding box center [248, 226] width 63 height 12
copy strong "LJH0DIJxM73"
click at [236, 253] on input "text" at bounding box center [337, 251] width 388 height 26
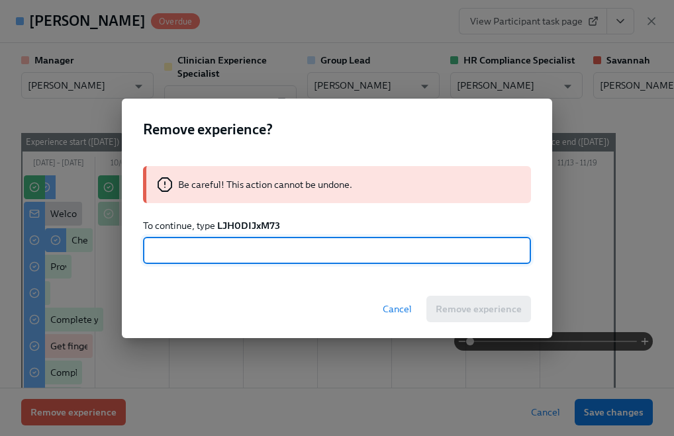
paste input "LJH0DIJxM73"
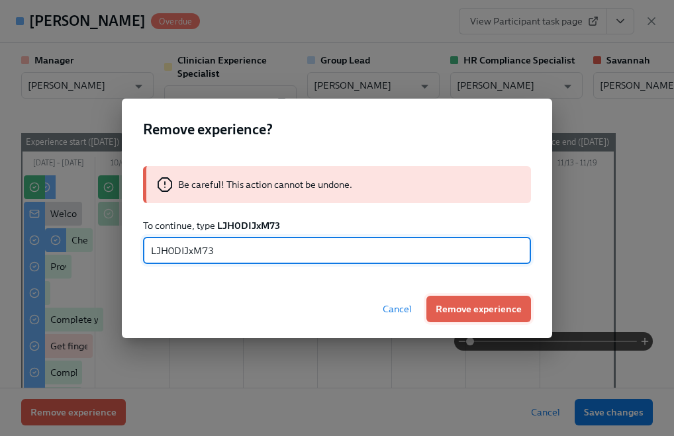
type input "LJH0DIJxM73"
click at [455, 309] on span "Remove experience" at bounding box center [478, 308] width 86 height 13
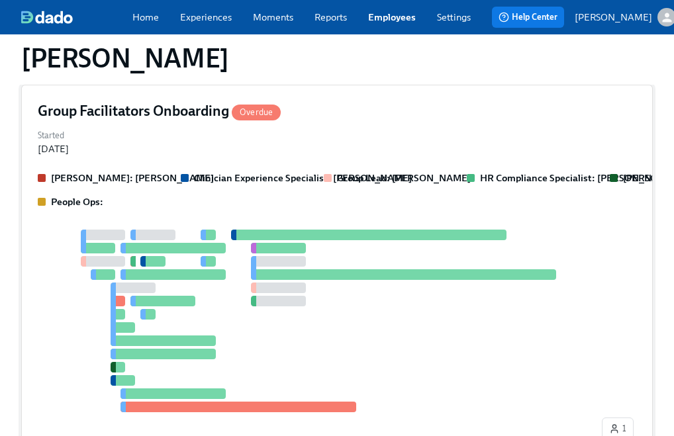
scroll to position [418, 0]
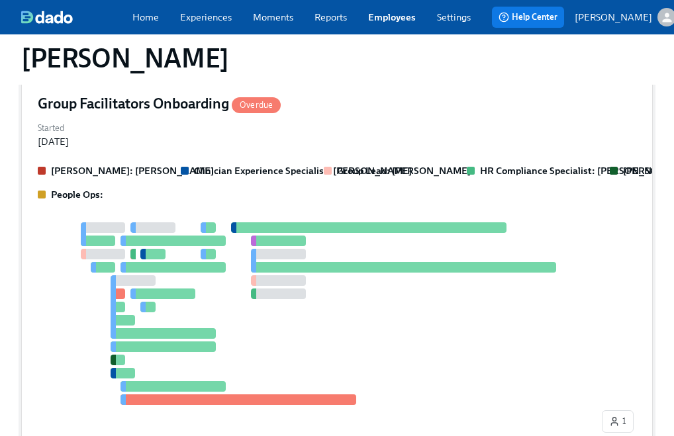
click at [358, 319] on div at bounding box center [318, 313] width 561 height 183
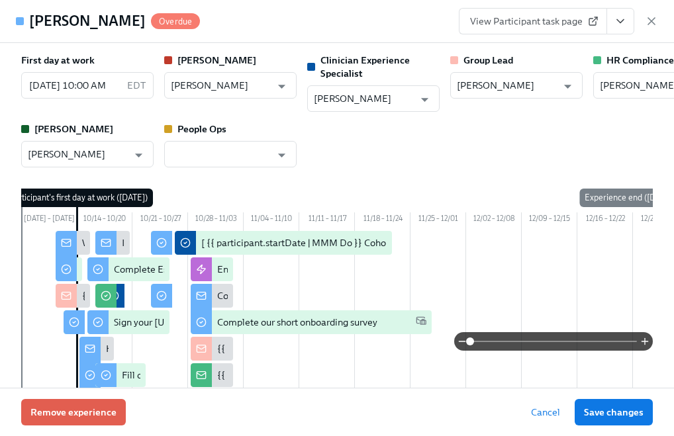
scroll to position [0, 72]
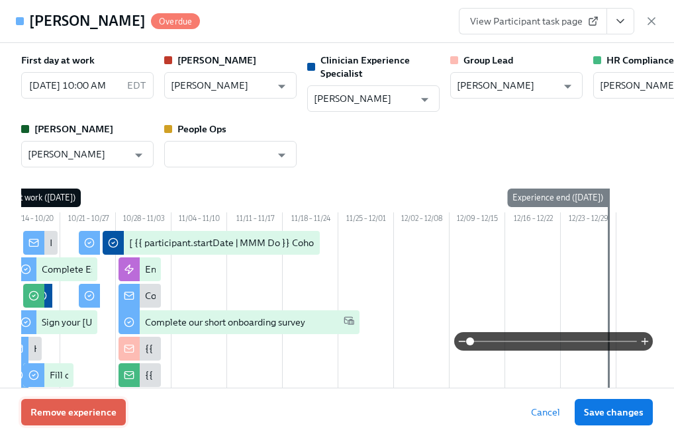
click at [103, 419] on button "Remove experience" at bounding box center [73, 412] width 105 height 26
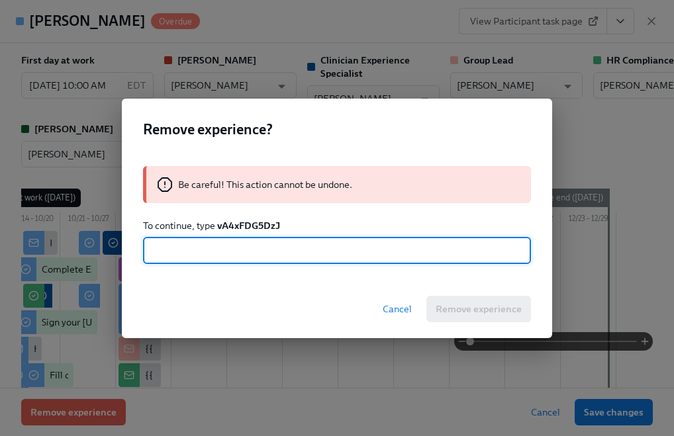
click at [239, 224] on strong "vA4xFDG5DzJ" at bounding box center [248, 226] width 63 height 12
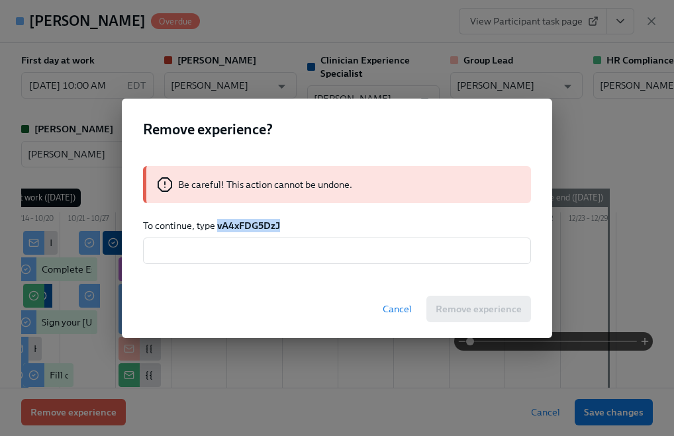
click at [239, 224] on strong "vA4xFDG5DzJ" at bounding box center [248, 226] width 63 height 12
copy strong "vA4xFDG5DzJ"
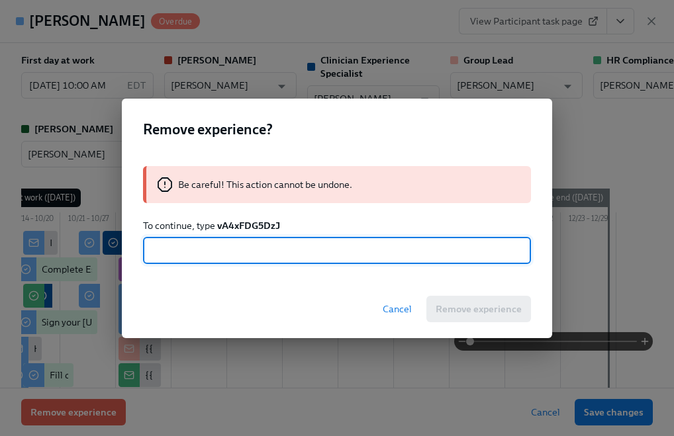
click at [239, 249] on input "text" at bounding box center [337, 251] width 388 height 26
paste input "vA4xFDG5DzJ"
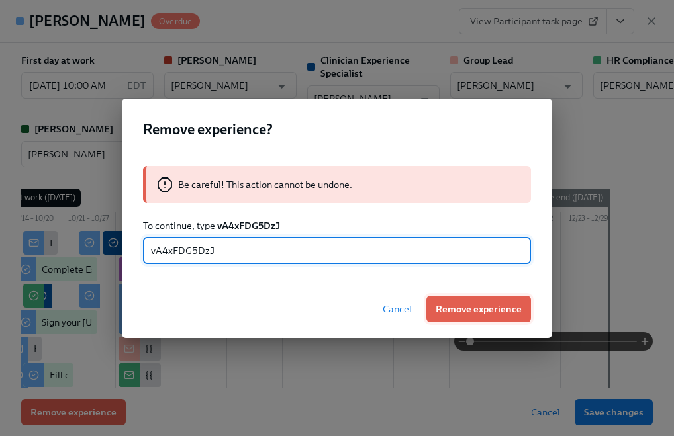
type input "vA4xFDG5DzJ"
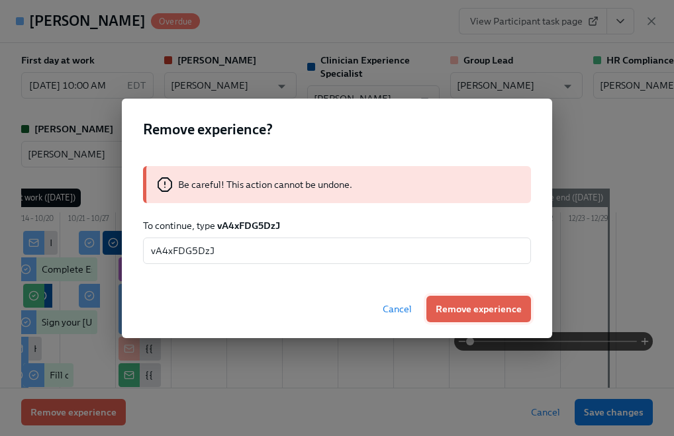
click at [490, 307] on span "Remove experience" at bounding box center [478, 308] width 86 height 13
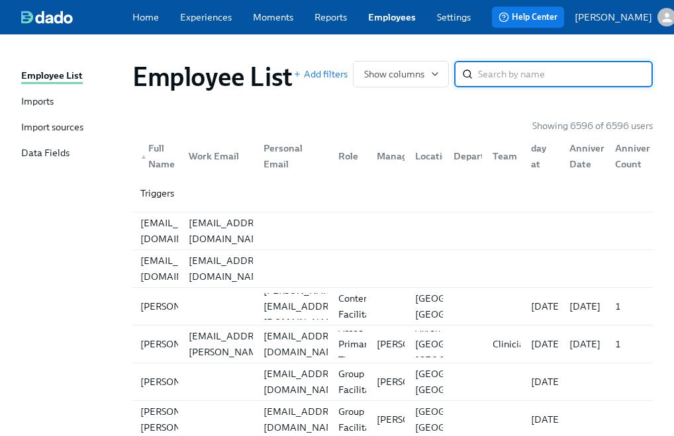
paste input "[PERSON_NAME]"
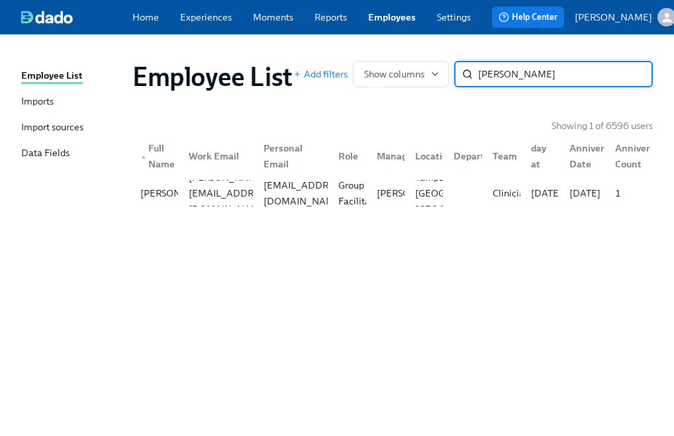
type input "[PERSON_NAME]"
click at [274, 206] on div "[EMAIL_ADDRESS][DOMAIN_NAME]" at bounding box center [290, 193] width 75 height 26
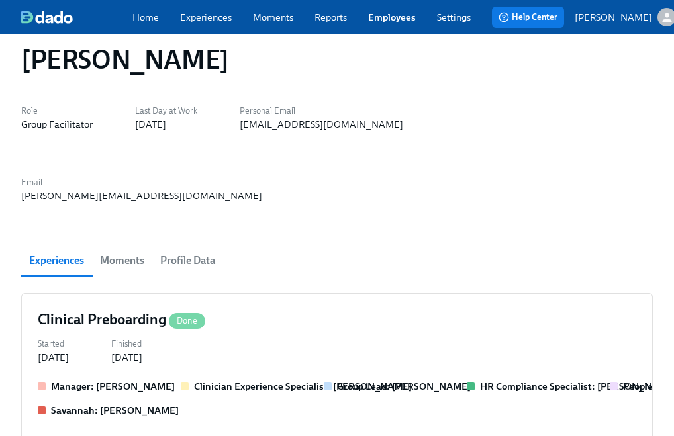
scroll to position [19, 0]
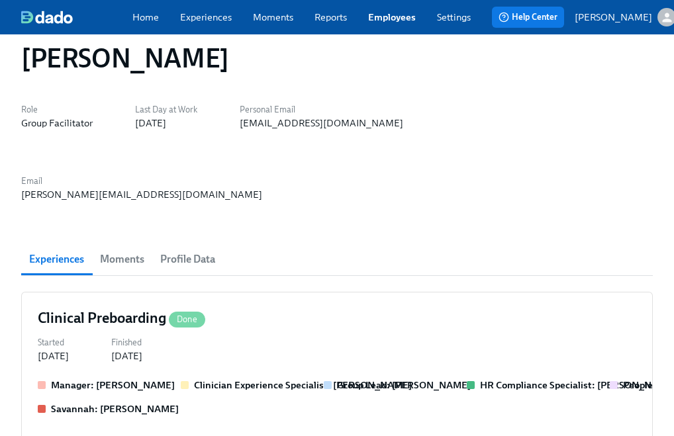
click at [171, 378] on div "Manager: [PERSON_NAME] Clinician Experience Specialist: [PERSON_NAME] Group Lea…" at bounding box center [337, 396] width 598 height 37
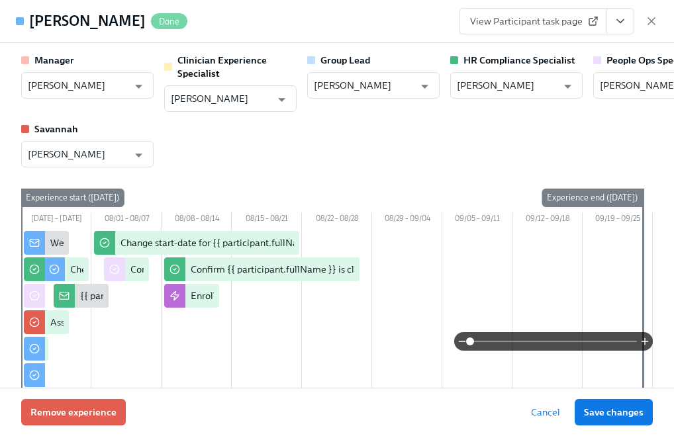
click at [73, 431] on div "Remove experience Cancel Save changes" at bounding box center [337, 412] width 674 height 48
click at [71, 416] on span "Remove experience" at bounding box center [73, 412] width 86 height 13
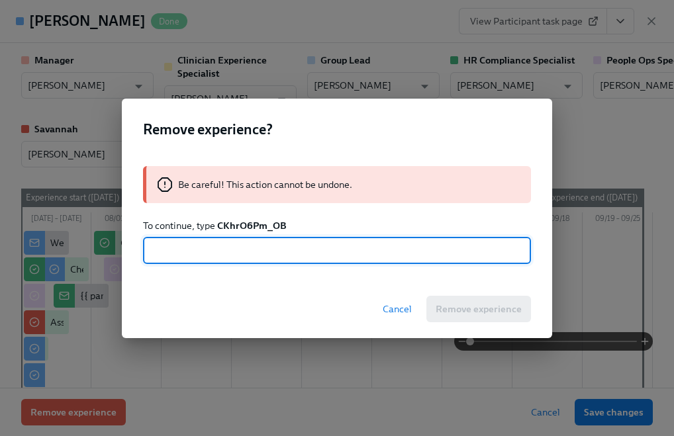
click at [244, 224] on strong "CKhrO6Pm_OB" at bounding box center [251, 226] width 69 height 12
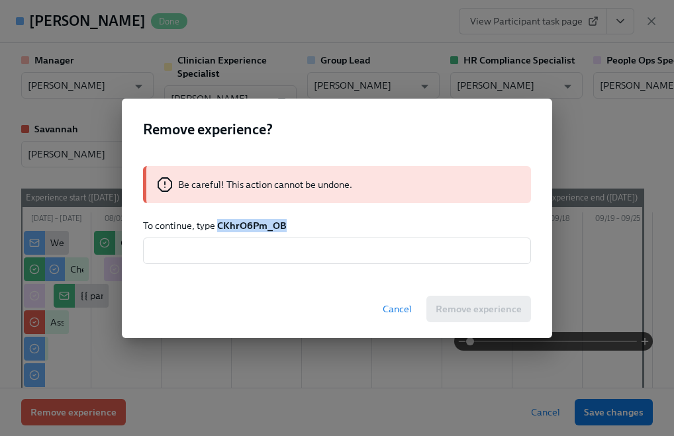
click at [244, 224] on strong "CKhrO6Pm_OB" at bounding box center [251, 226] width 69 height 12
copy strong "CKhrO6Pm_OB"
click at [226, 251] on input "text" at bounding box center [337, 251] width 388 height 26
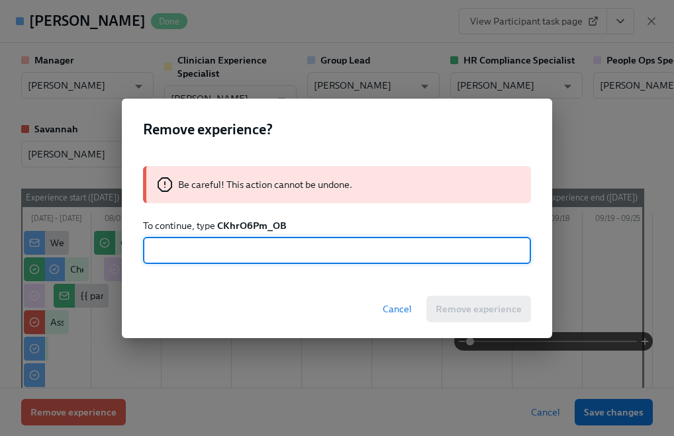
paste input "CKhrO6Pm_OB"
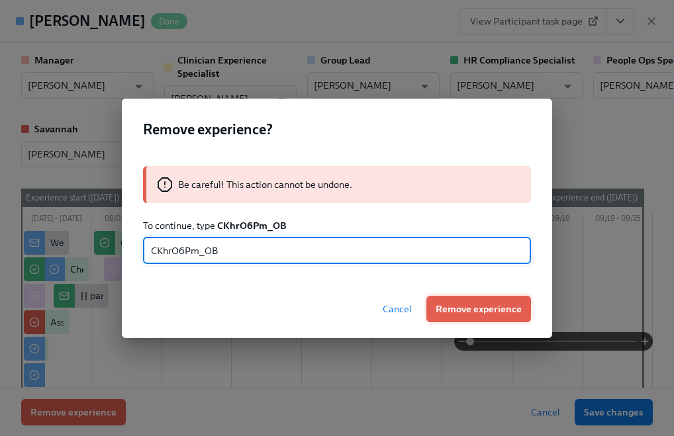
type input "CKhrO6Pm_OB"
click at [452, 307] on span "Remove experience" at bounding box center [478, 308] width 86 height 13
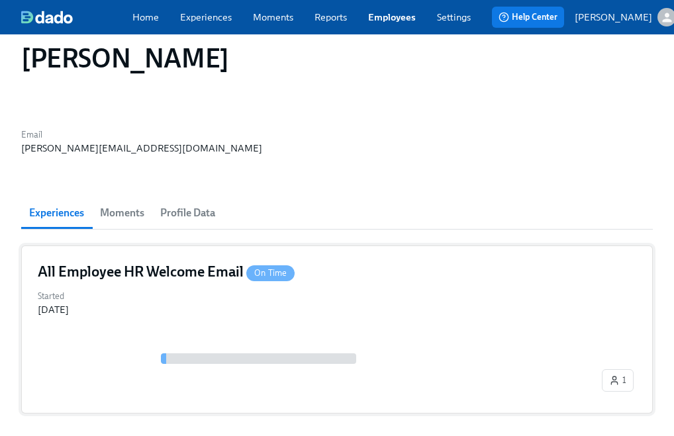
scroll to position [66, 0]
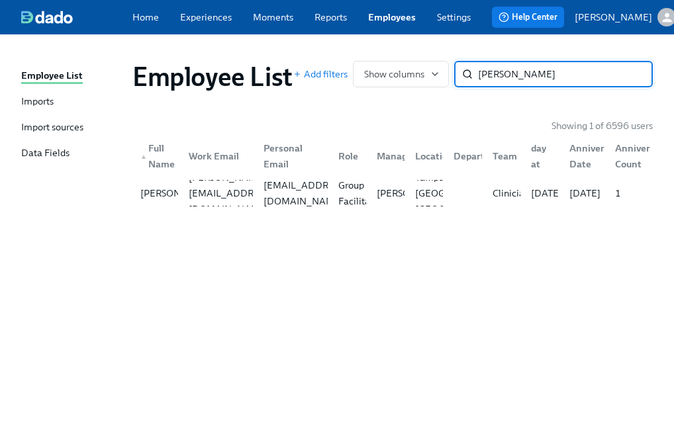
paste input "[PERSON_NAME]"
type input "[PERSON_NAME]"
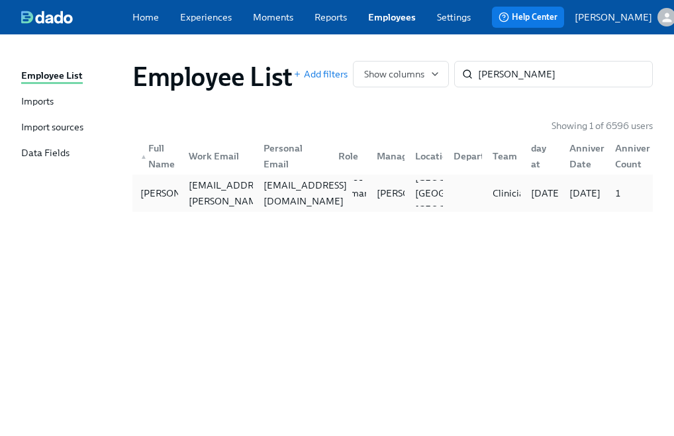
click at [318, 196] on div "[EMAIL_ADDRESS][DOMAIN_NAME]" at bounding box center [305, 193] width 94 height 32
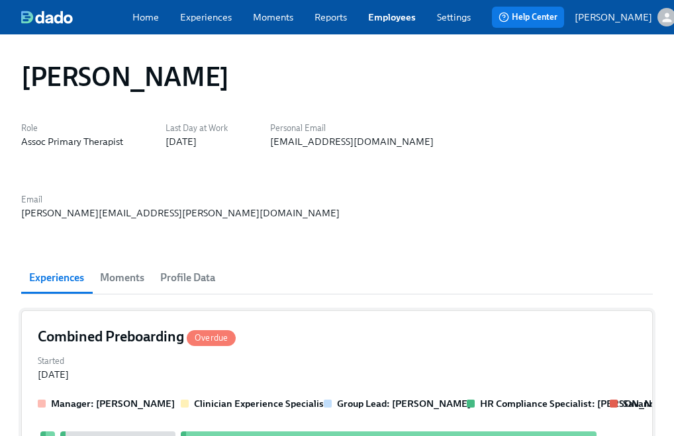
click at [202, 398] on strong "Clinician Experience Specialist" at bounding box center [261, 404] width 134 height 12
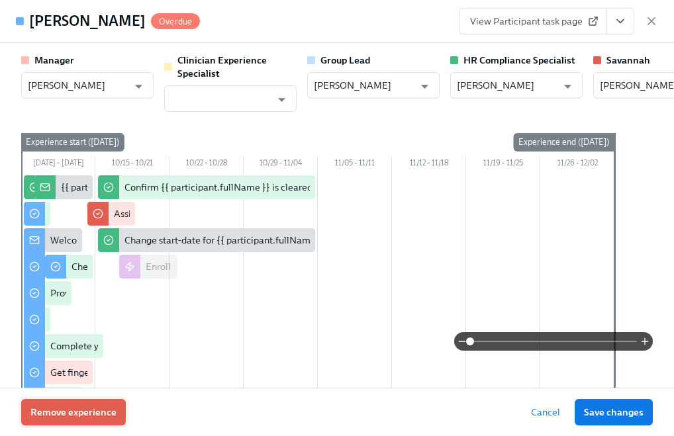
click at [73, 404] on button "Remove experience" at bounding box center [73, 412] width 105 height 26
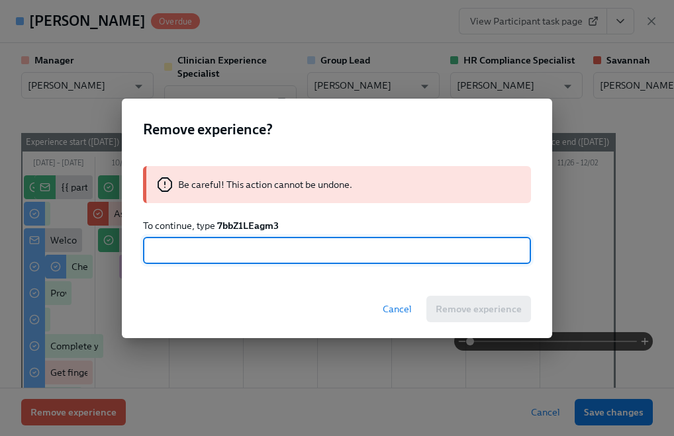
click at [228, 226] on strong "7bbZ1LEagm3" at bounding box center [248, 226] width 62 height 12
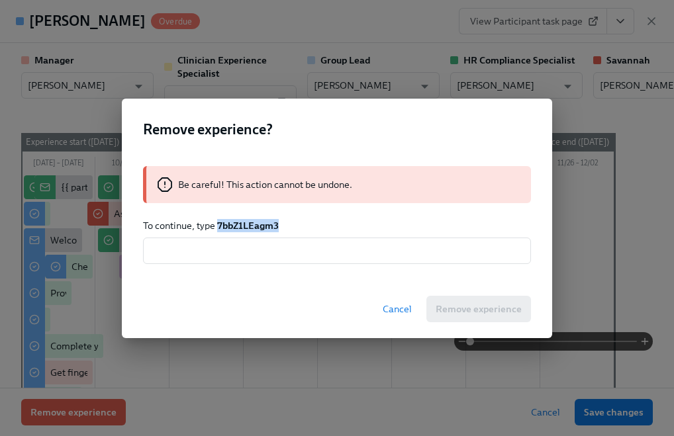
click at [228, 226] on strong "7bbZ1LEagm3" at bounding box center [248, 226] width 62 height 12
copy strong "7bbZ1LEagm3"
click at [227, 243] on input "text" at bounding box center [337, 251] width 388 height 26
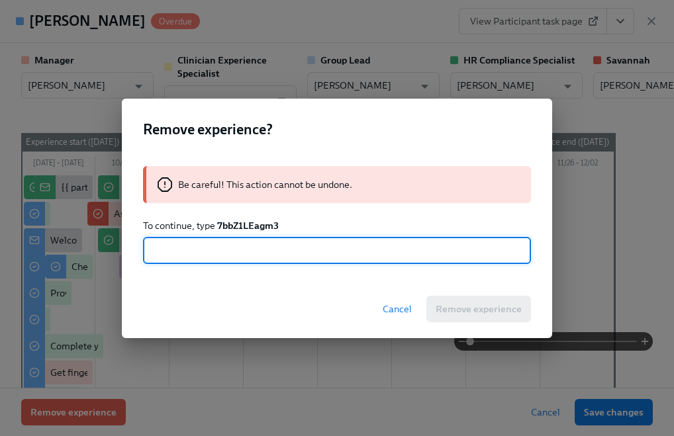
paste input "7bbZ1LEagm3"
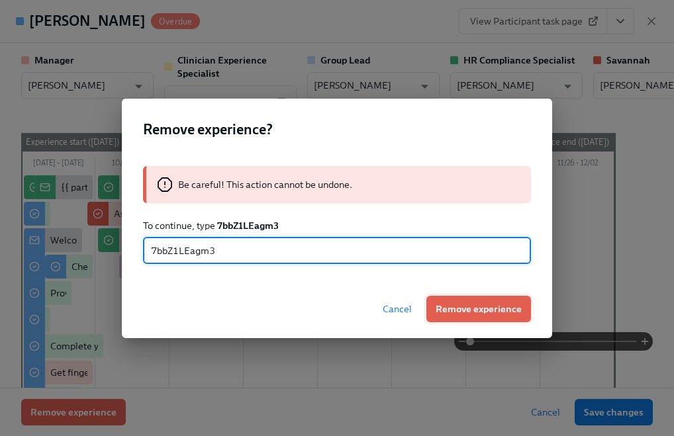
type input "7bbZ1LEagm3"
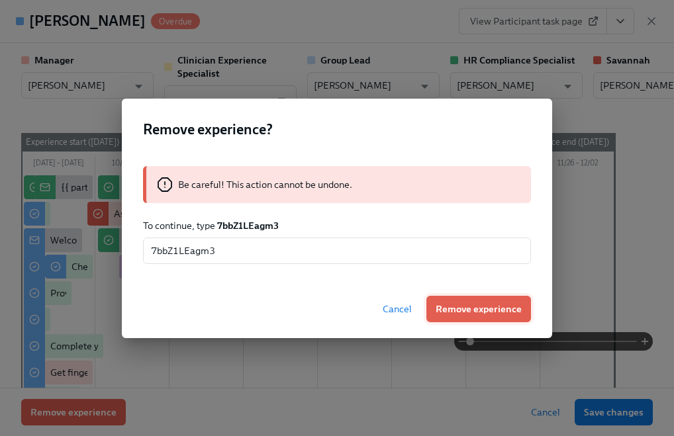
click at [484, 318] on button "Remove experience" at bounding box center [478, 309] width 105 height 26
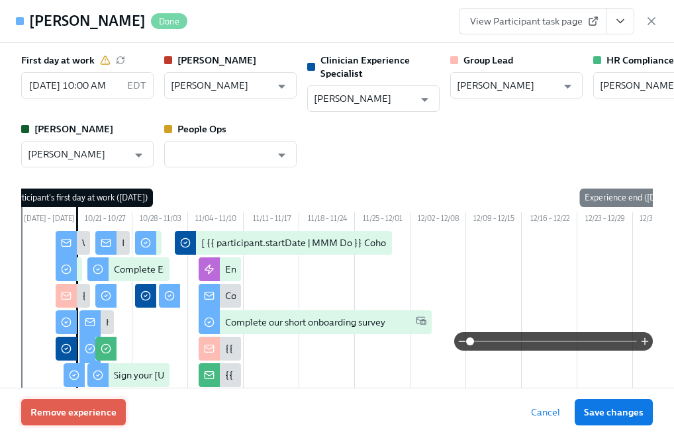
click at [116, 409] on button "Remove experience" at bounding box center [73, 412] width 105 height 26
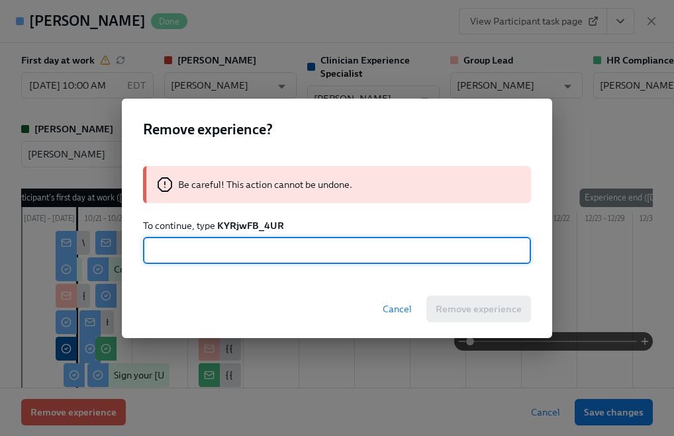
click at [221, 225] on strong "KYRjwFB_4UR" at bounding box center [250, 226] width 67 height 12
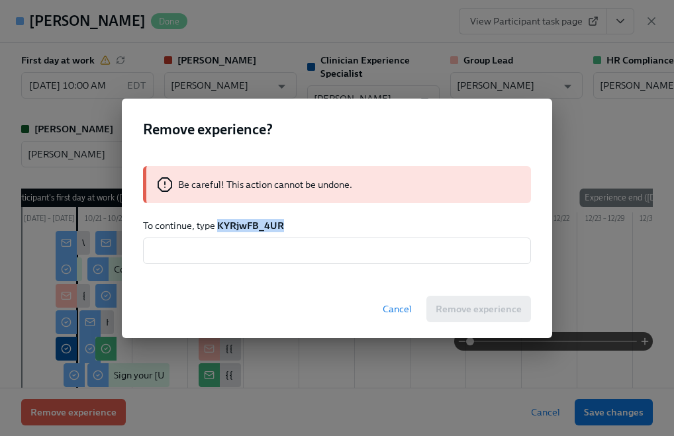
click at [221, 225] on strong "KYRjwFB_4UR" at bounding box center [250, 226] width 67 height 12
click at [219, 249] on input "text" at bounding box center [337, 251] width 388 height 26
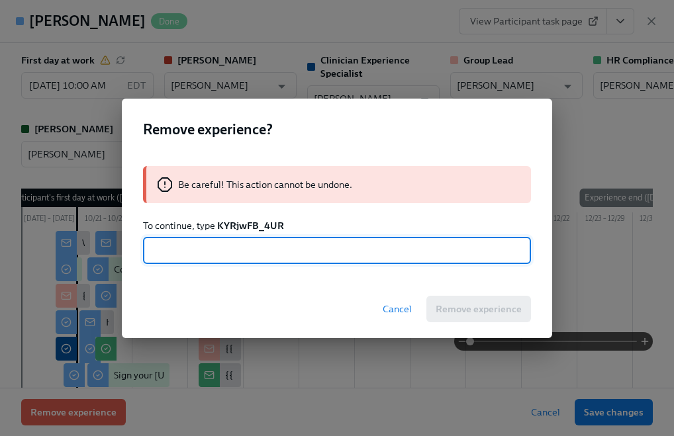
paste input "KYRjwFB_4UR"
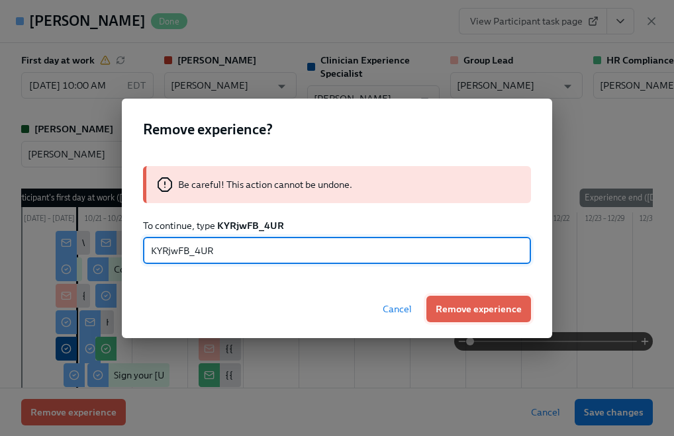
type input "KYRjwFB_4UR"
click at [456, 310] on span "Remove experience" at bounding box center [478, 308] width 86 height 13
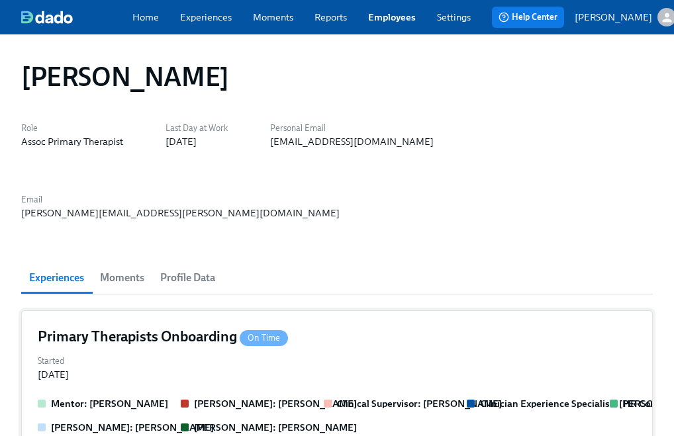
click at [400, 398] on strong "Clinical Supervisor: [PERSON_NAME]" at bounding box center [419, 404] width 165 height 12
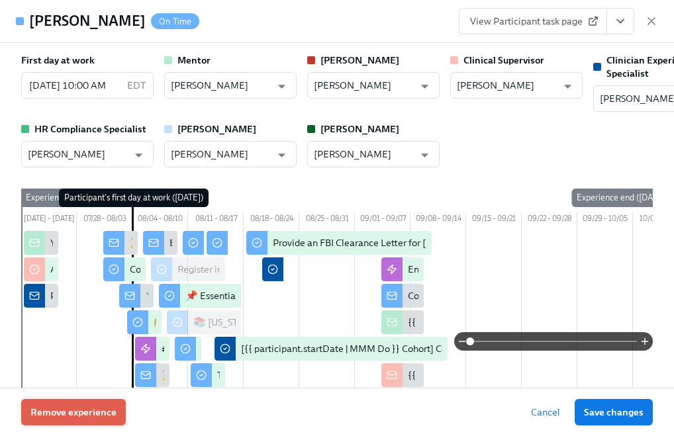
click at [103, 410] on span "Remove experience" at bounding box center [73, 412] width 86 height 13
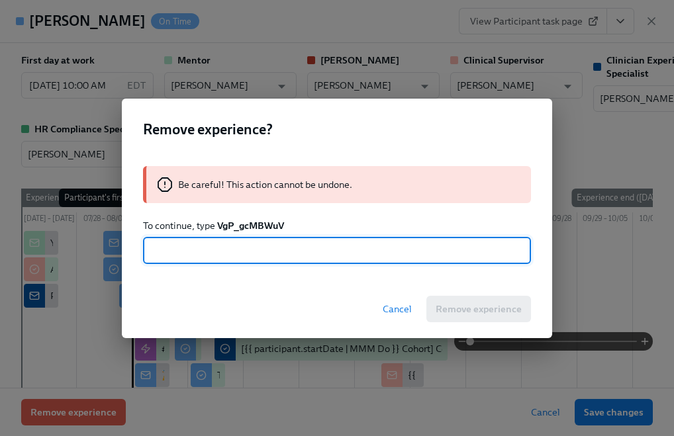
click at [249, 224] on strong "VgP_gcMBWuV" at bounding box center [250, 226] width 67 height 12
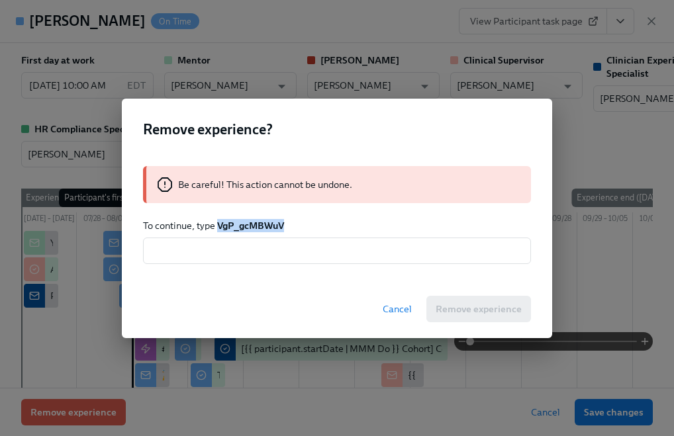
click at [249, 224] on strong "VgP_gcMBWuV" at bounding box center [250, 226] width 67 height 12
copy strong "VgP_gcMBWuV"
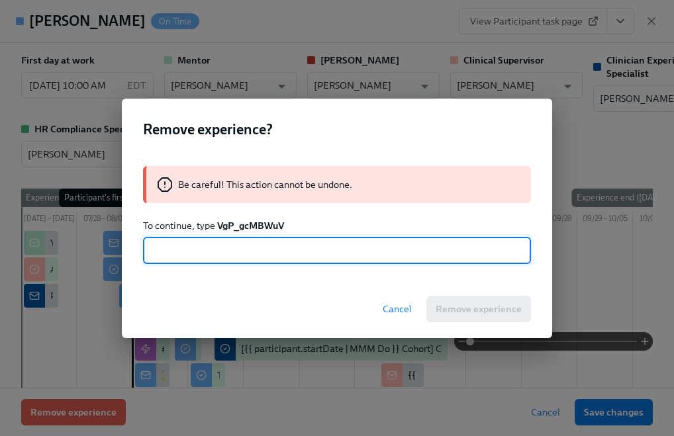
click at [235, 251] on input "text" at bounding box center [337, 251] width 388 height 26
paste input "VgP_gcMBWuV"
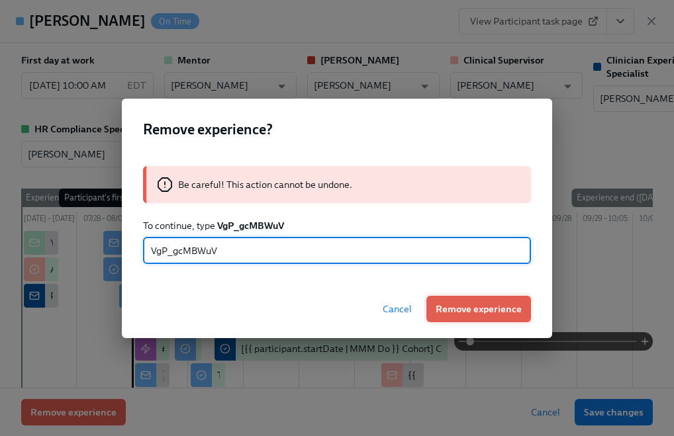
type input "VgP_gcMBWuV"
click at [457, 308] on span "Remove experience" at bounding box center [478, 308] width 86 height 13
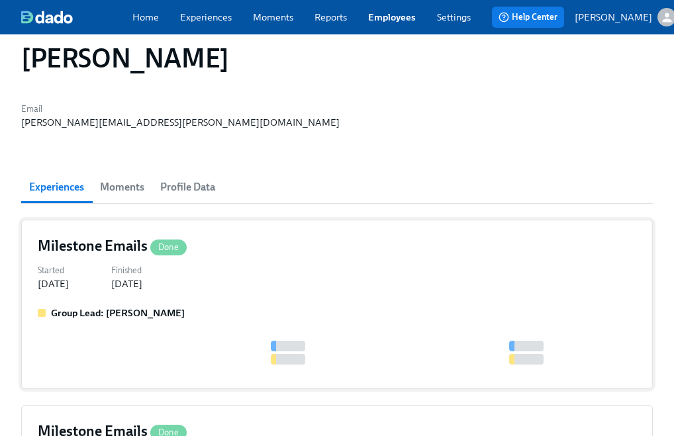
scroll to position [139, 0]
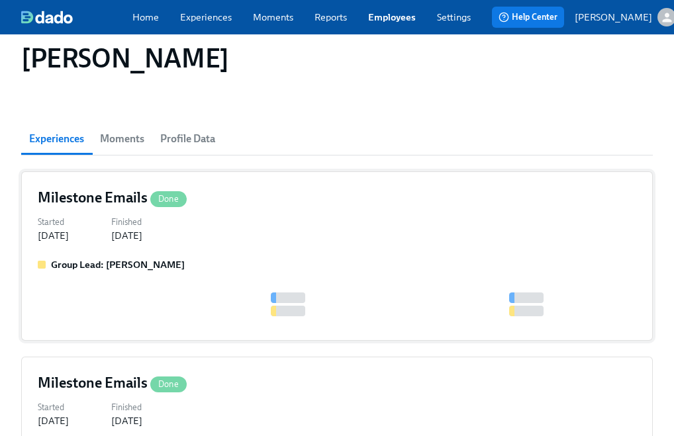
click at [288, 292] on div at bounding box center [288, 297] width 34 height 11
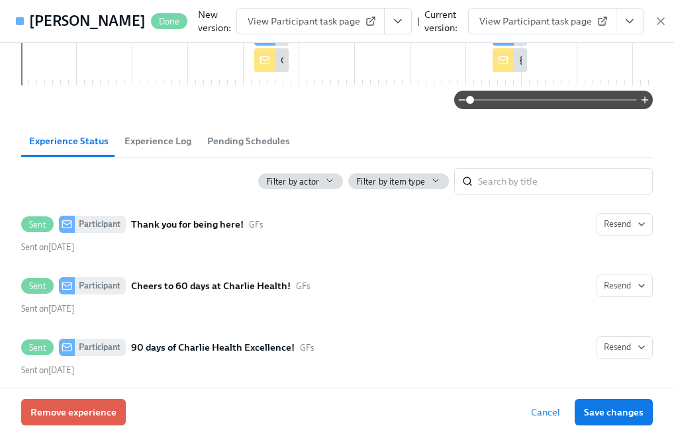
scroll to position [185, 0]
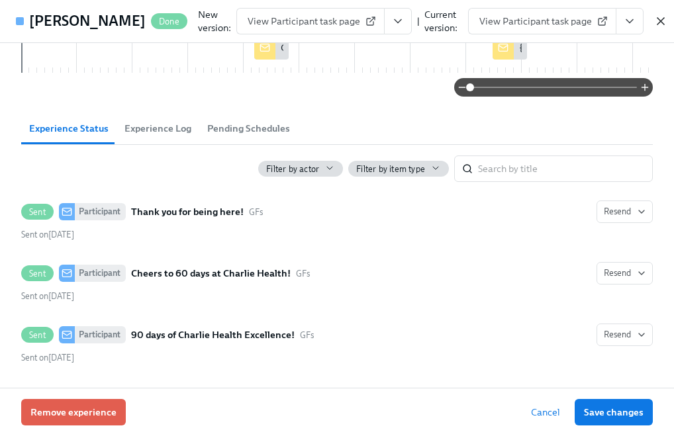
click at [654, 26] on icon "button" at bounding box center [660, 21] width 13 height 13
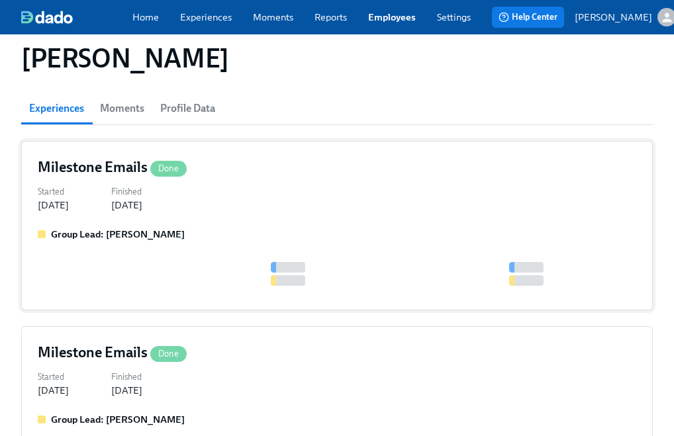
scroll to position [182, 0]
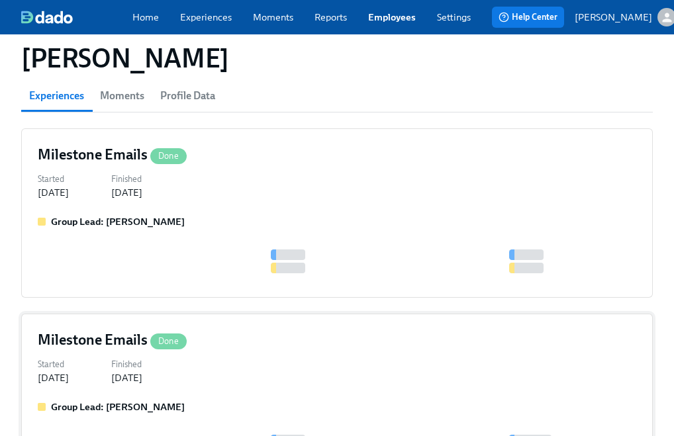
click at [284, 355] on div "Started [DATE] Finished [DATE]" at bounding box center [337, 369] width 598 height 29
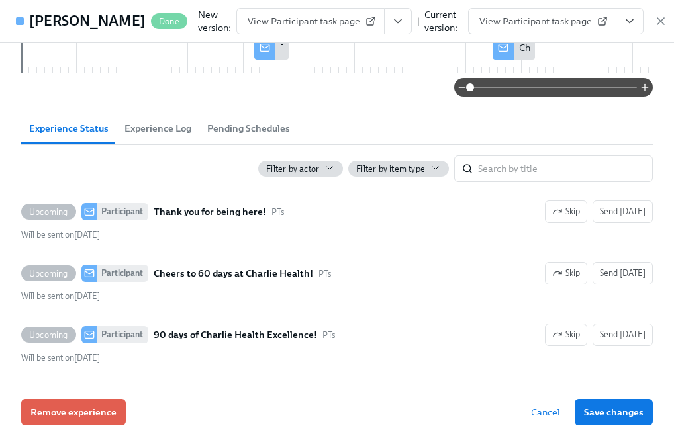
scroll to position [158, 0]
click at [92, 412] on span "Remove experience" at bounding box center [73, 412] width 86 height 13
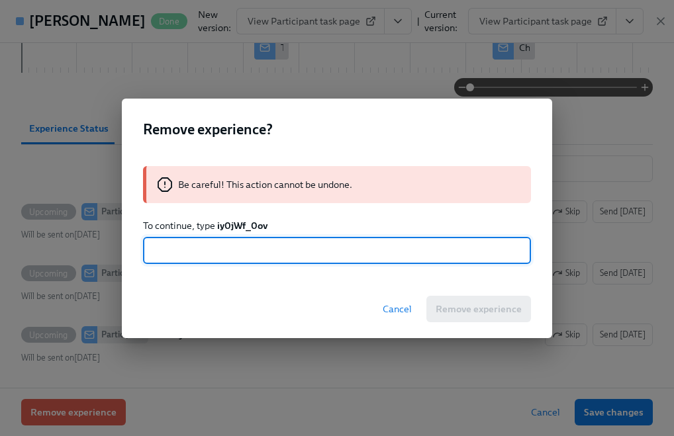
click at [242, 224] on strong "iy0jWf_0ov" at bounding box center [242, 226] width 50 height 12
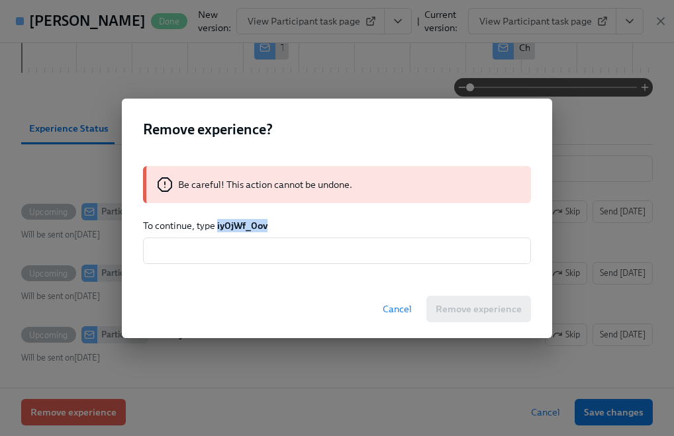
click at [242, 224] on strong "iy0jWf_0ov" at bounding box center [242, 226] width 50 height 12
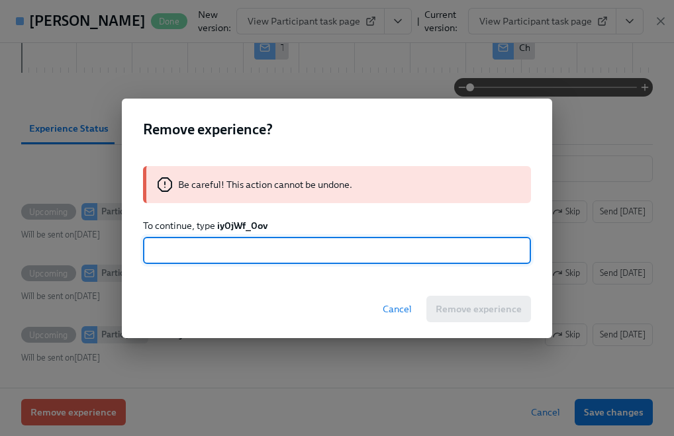
click at [228, 246] on input "text" at bounding box center [337, 251] width 388 height 26
paste input "iy0jWf_0ov"
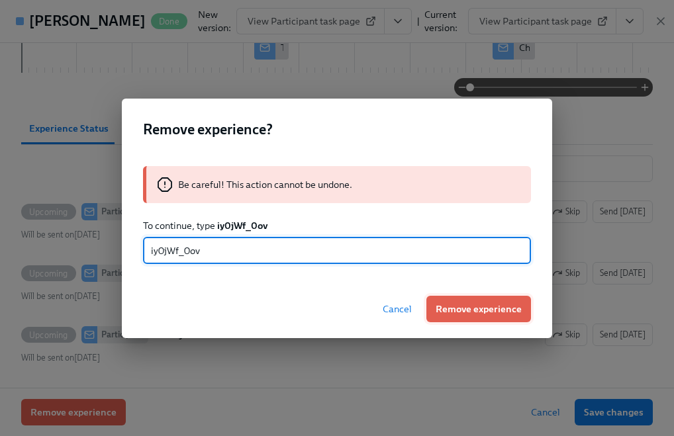
type input "iy0jWf_0ov"
click at [464, 312] on span "Remove experience" at bounding box center [478, 308] width 86 height 13
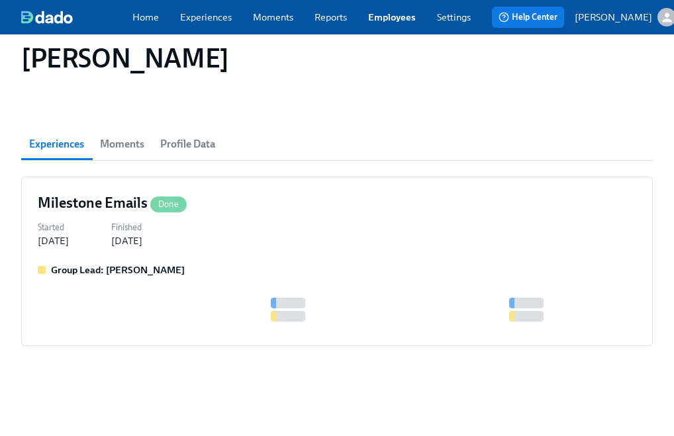
scroll to position [73, 0]
